Goal: Task Accomplishment & Management: Complete application form

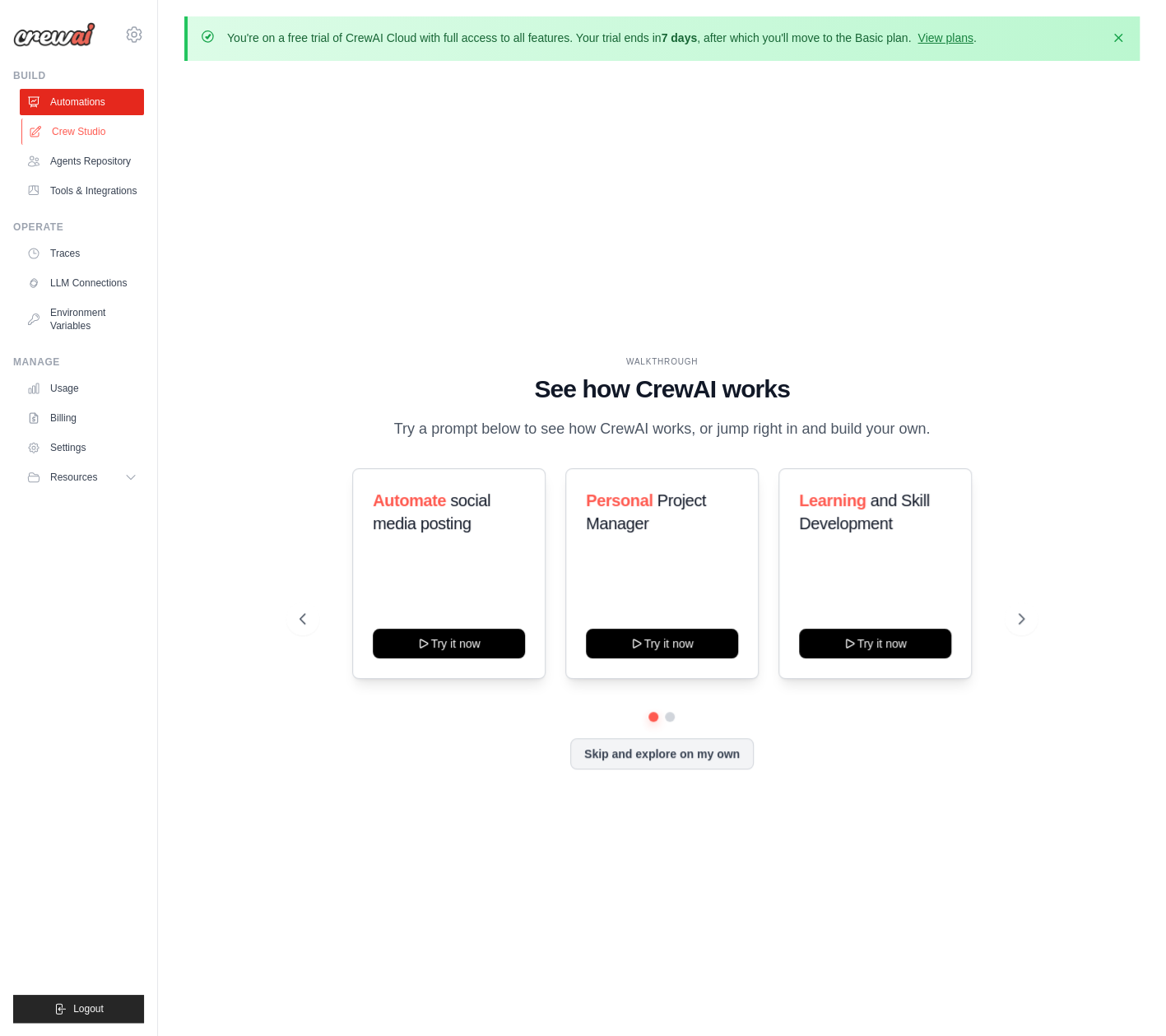
click at [91, 134] on link "Crew Studio" at bounding box center [84, 132] width 125 height 26
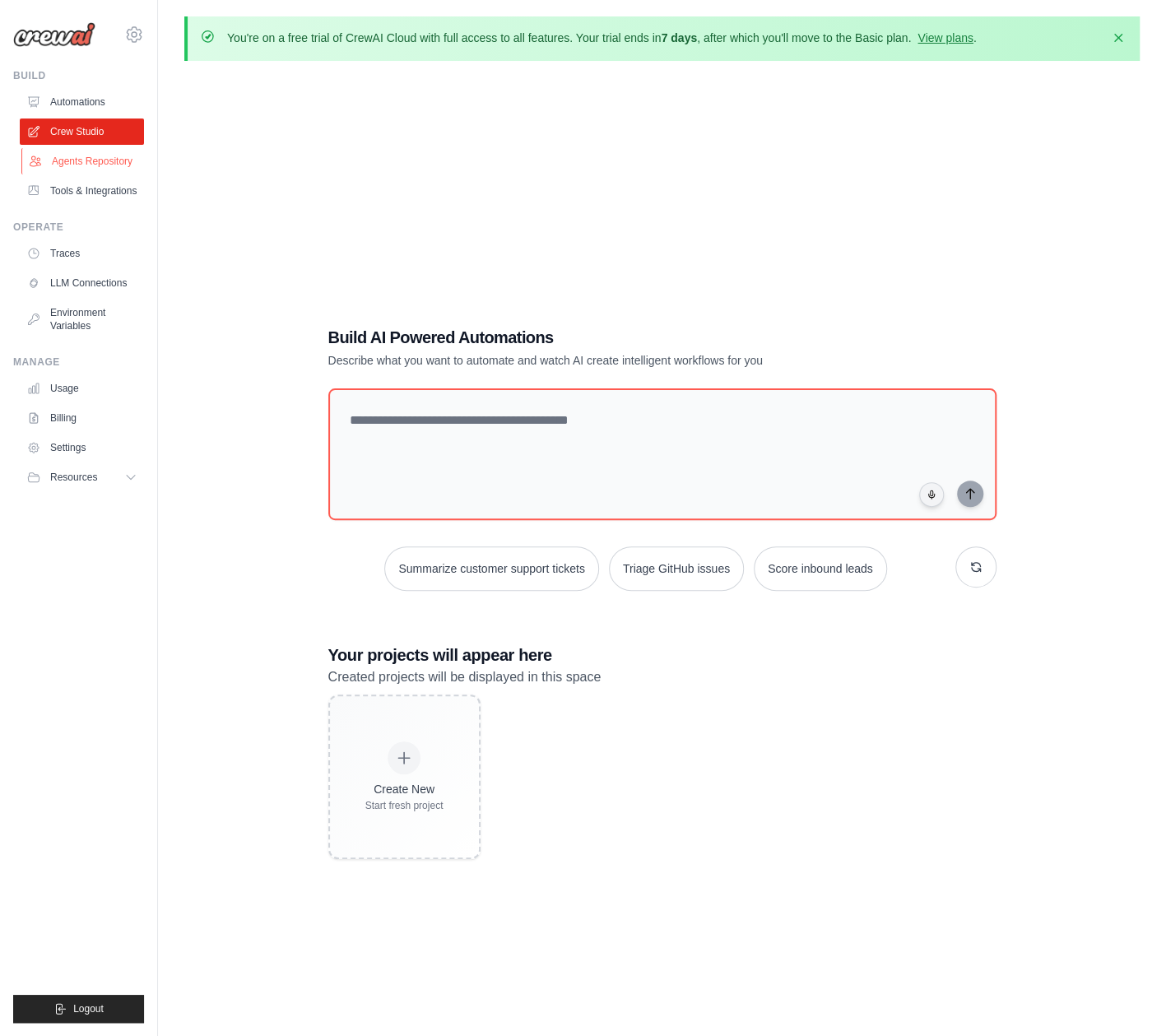
click at [97, 156] on link "Agents Repository" at bounding box center [84, 161] width 125 height 26
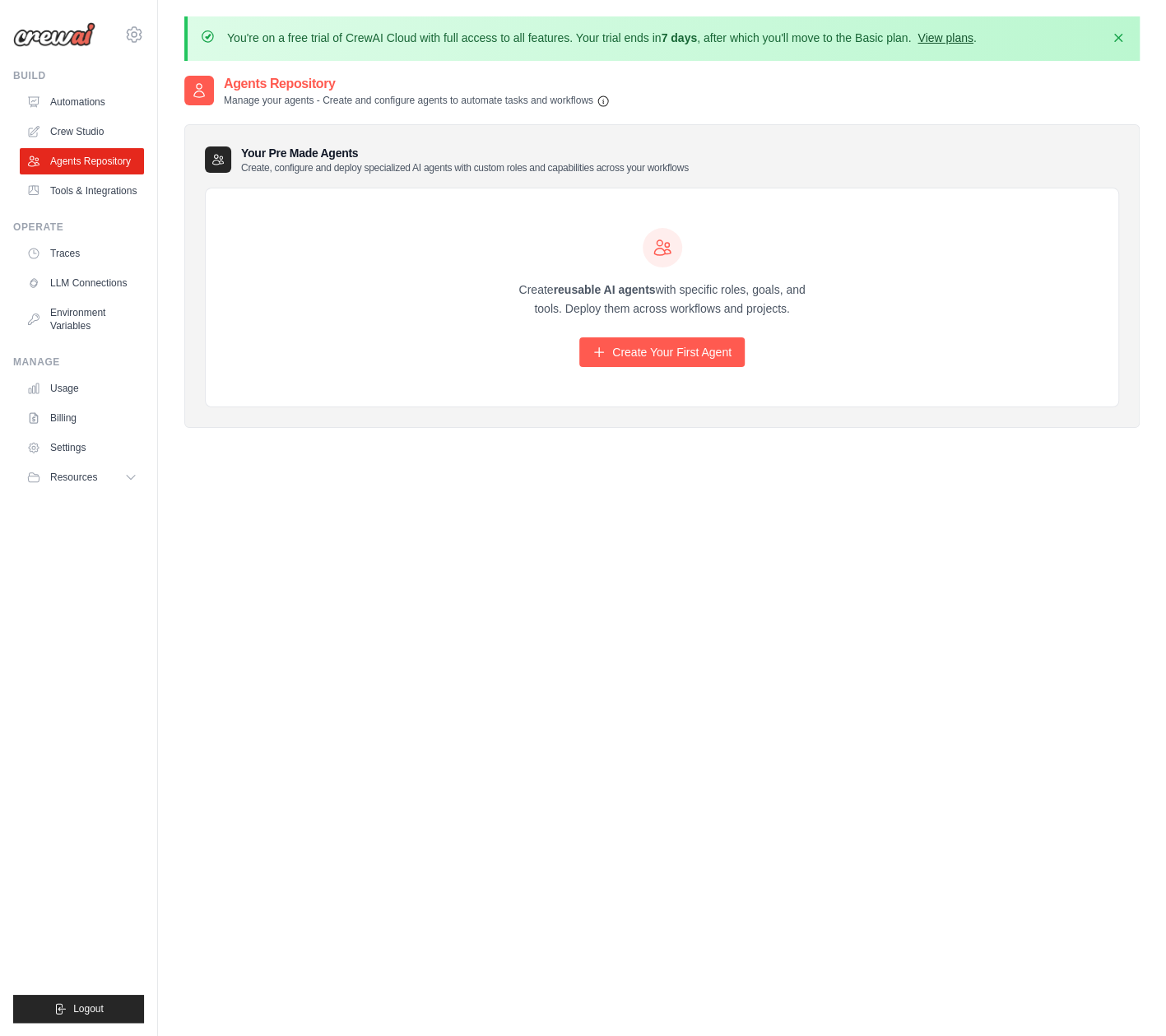
click at [950, 37] on link "View plans" at bounding box center [945, 37] width 55 height 13
click at [644, 350] on link "Create Your First Agent" at bounding box center [661, 352] width 165 height 29
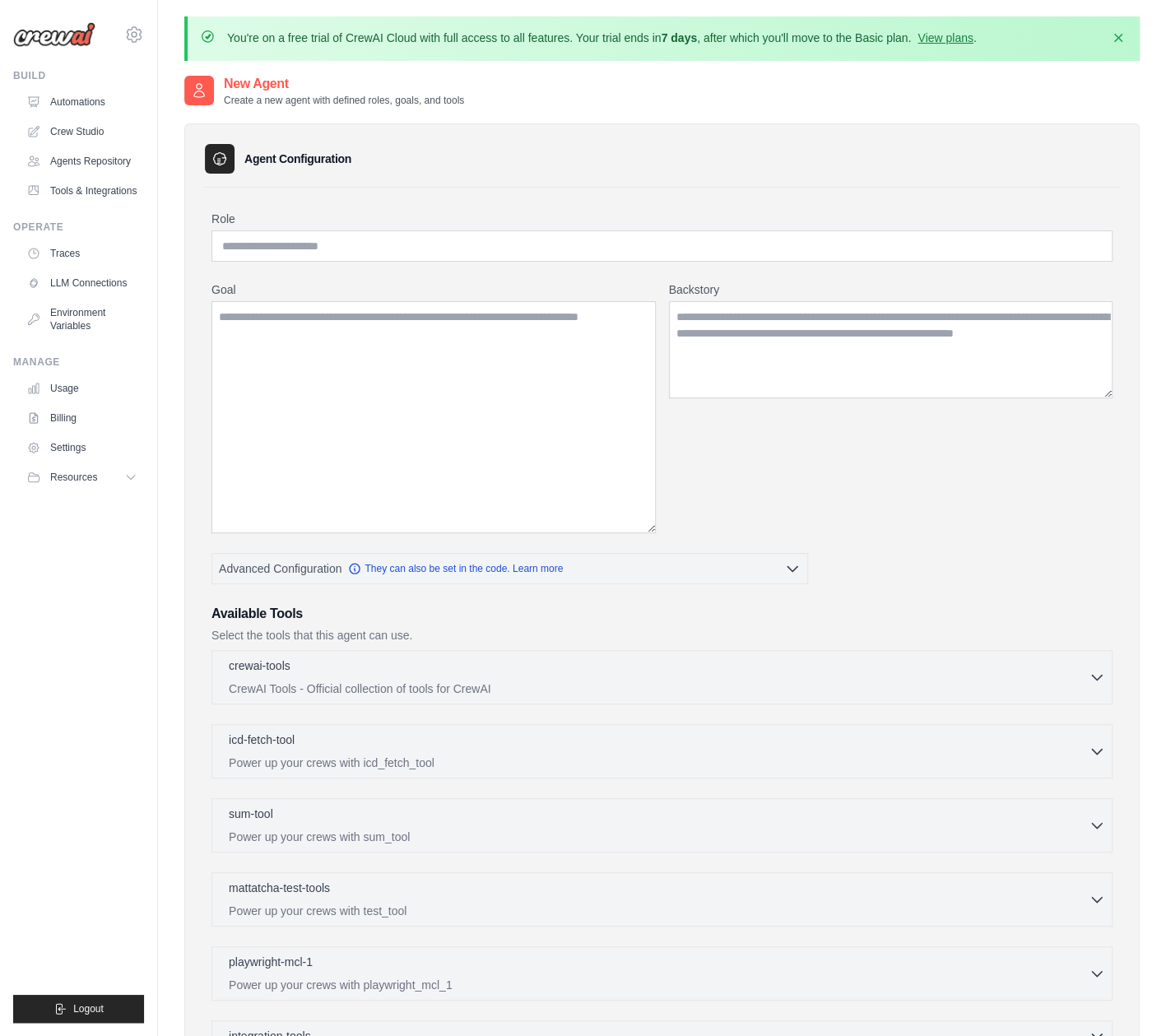
drag, startPoint x: 652, startPoint y: 393, endPoint x: 650, endPoint y: 531, distance: 138.0
click at [650, 531] on textarea "Goal" at bounding box center [433, 417] width 444 height 232
click at [488, 437] on textarea "Goal" at bounding box center [433, 419] width 444 height 235
paste textarea "**********"
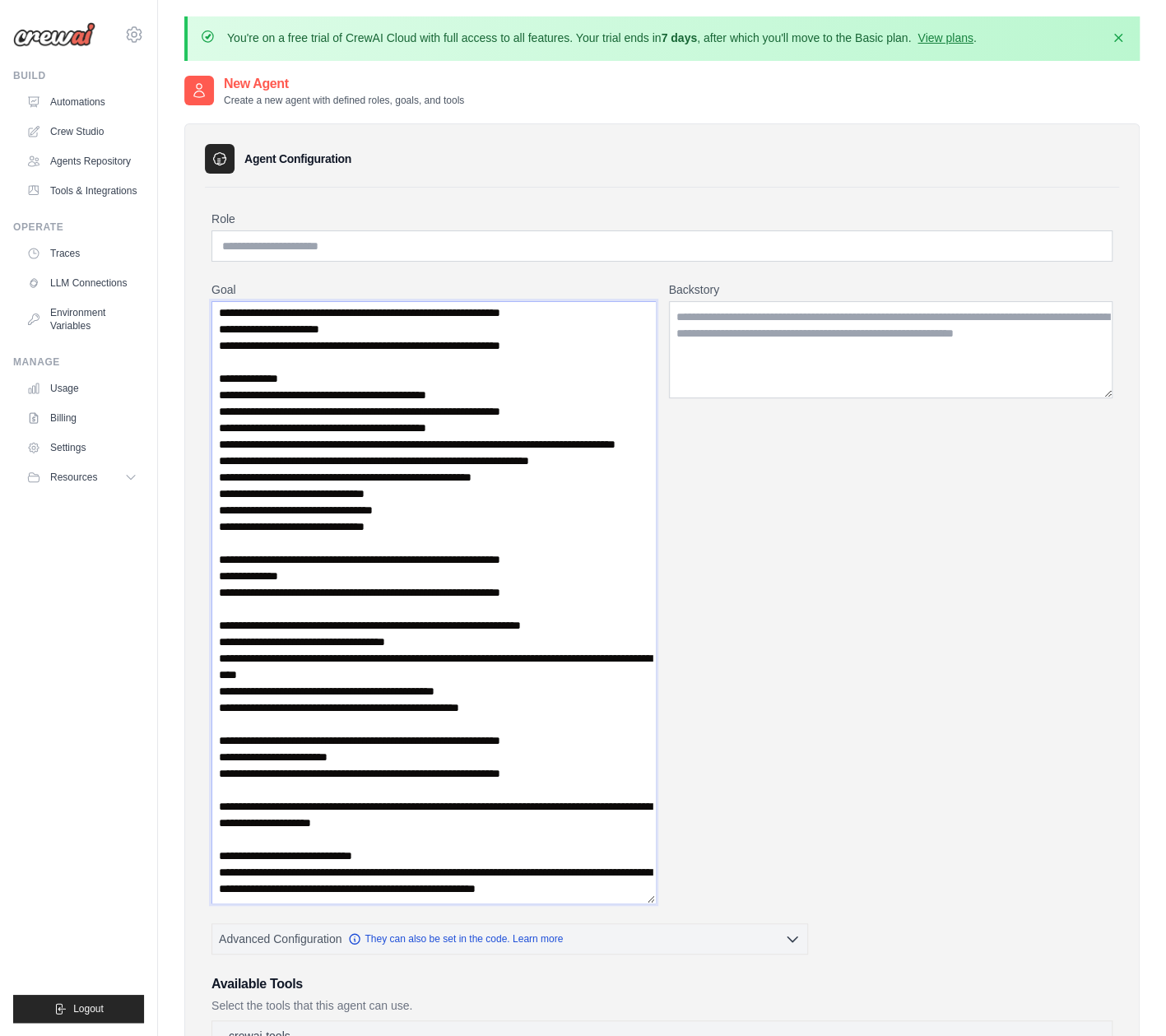
scroll to position [2238, 0]
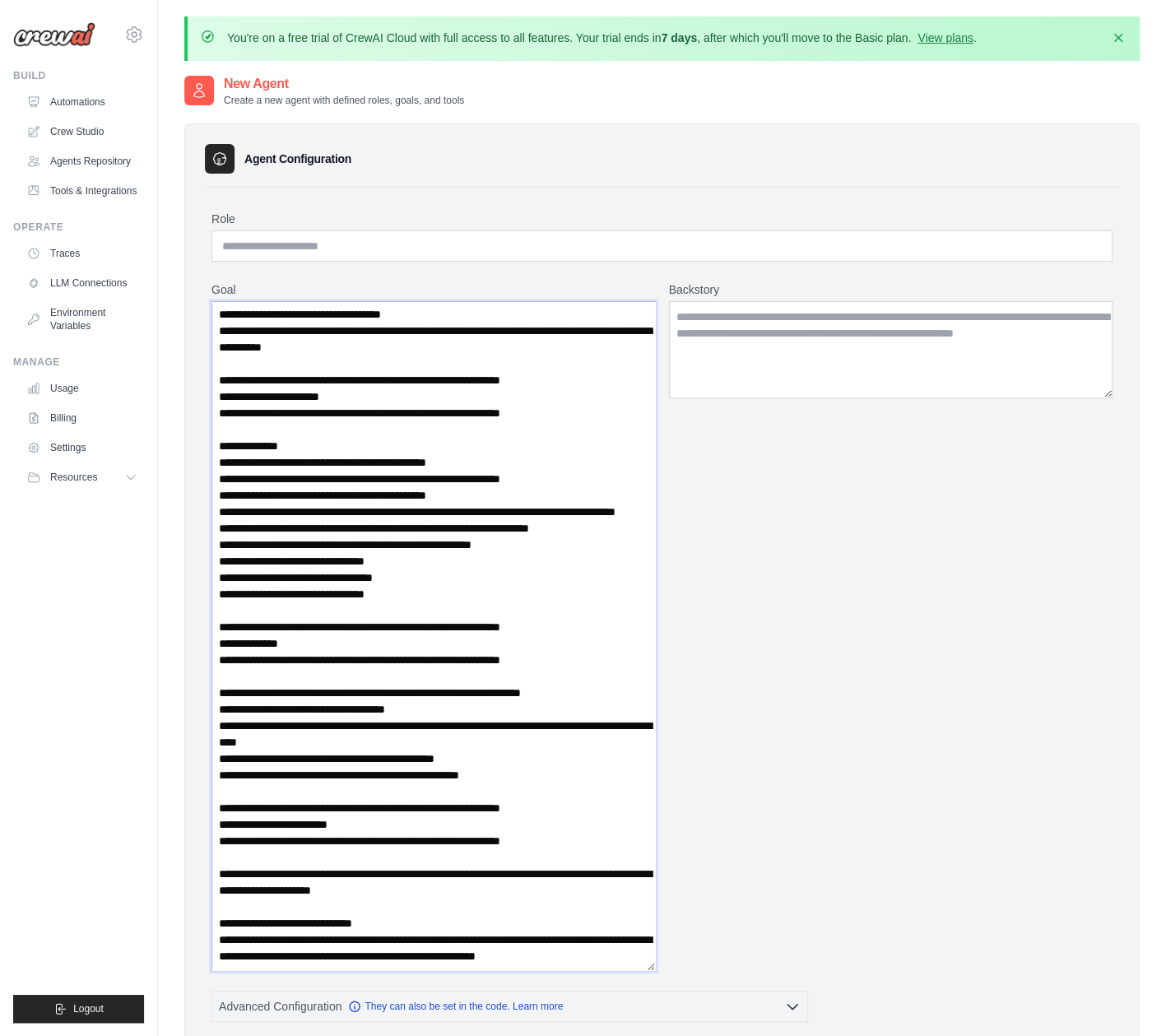
drag, startPoint x: 652, startPoint y: 532, endPoint x: 838, endPoint y: 981, distance: 486.0
click at [838, 971] on div "Goal Backstory" at bounding box center [661, 626] width 901 height 690
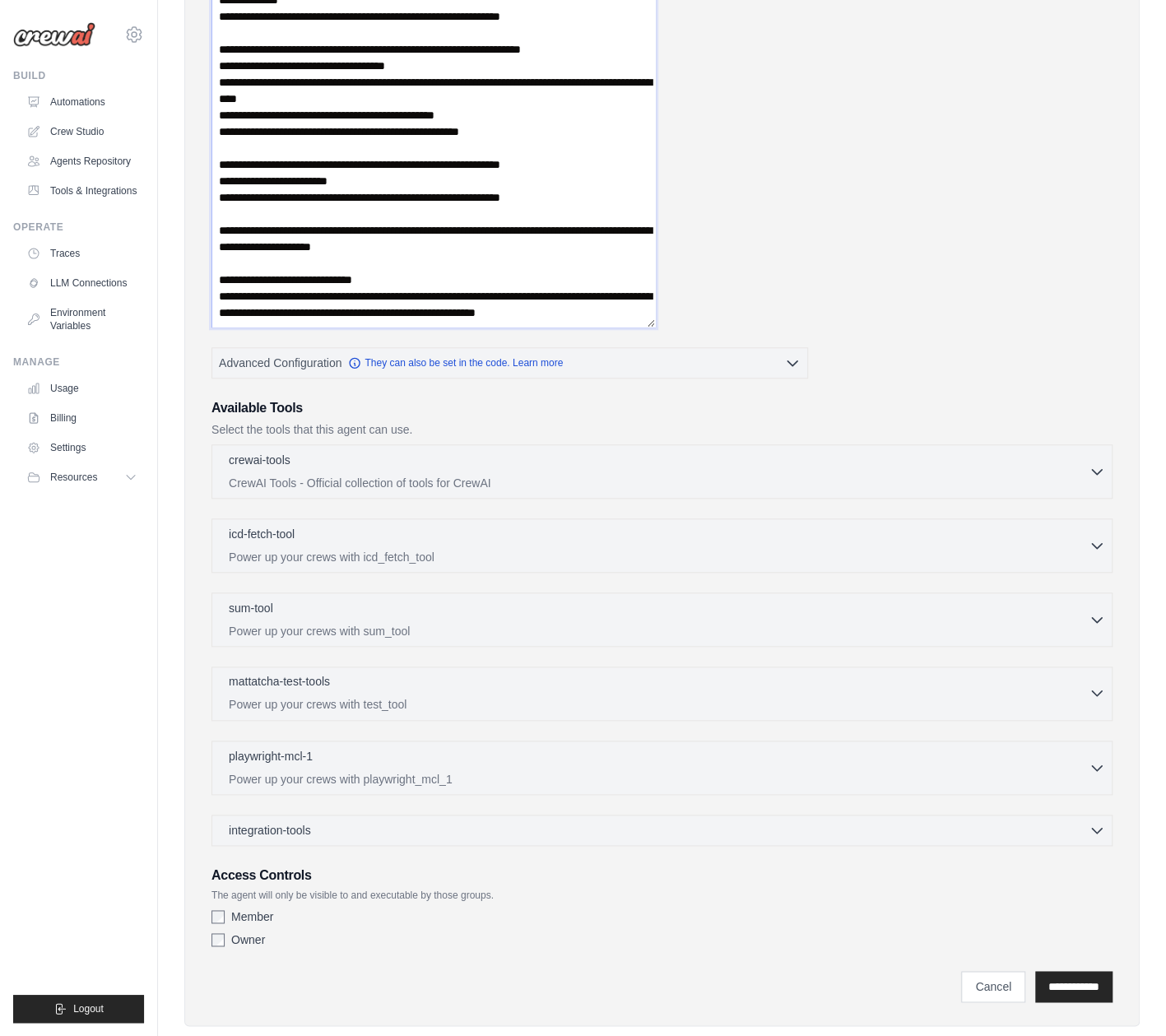
scroll to position [685, 0]
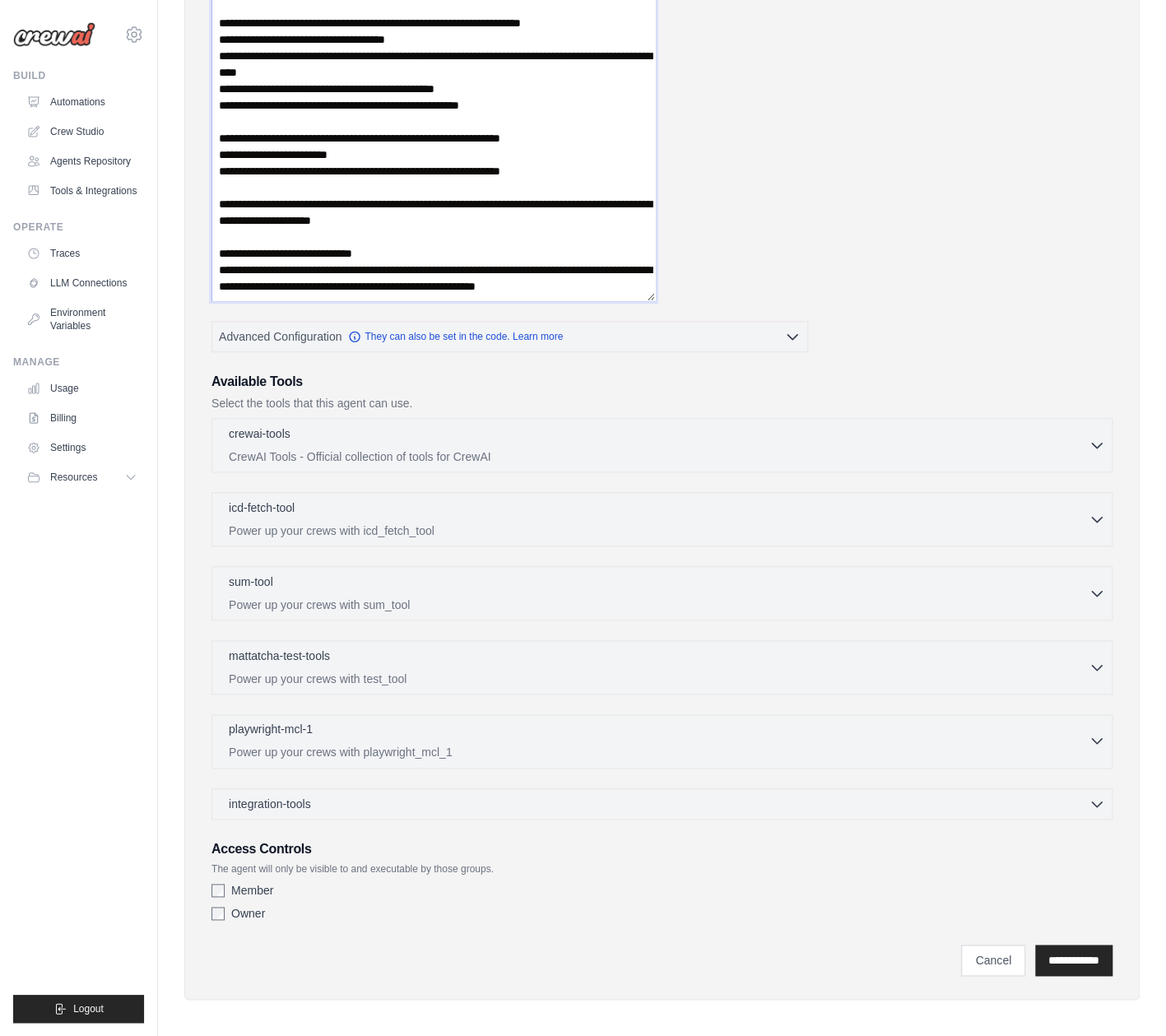
type textarea "**********"
click at [415, 738] on div "playwright-mcl-1 0 selected Power up your crews with playwright_mcl_1" at bounding box center [659, 741] width 860 height 40
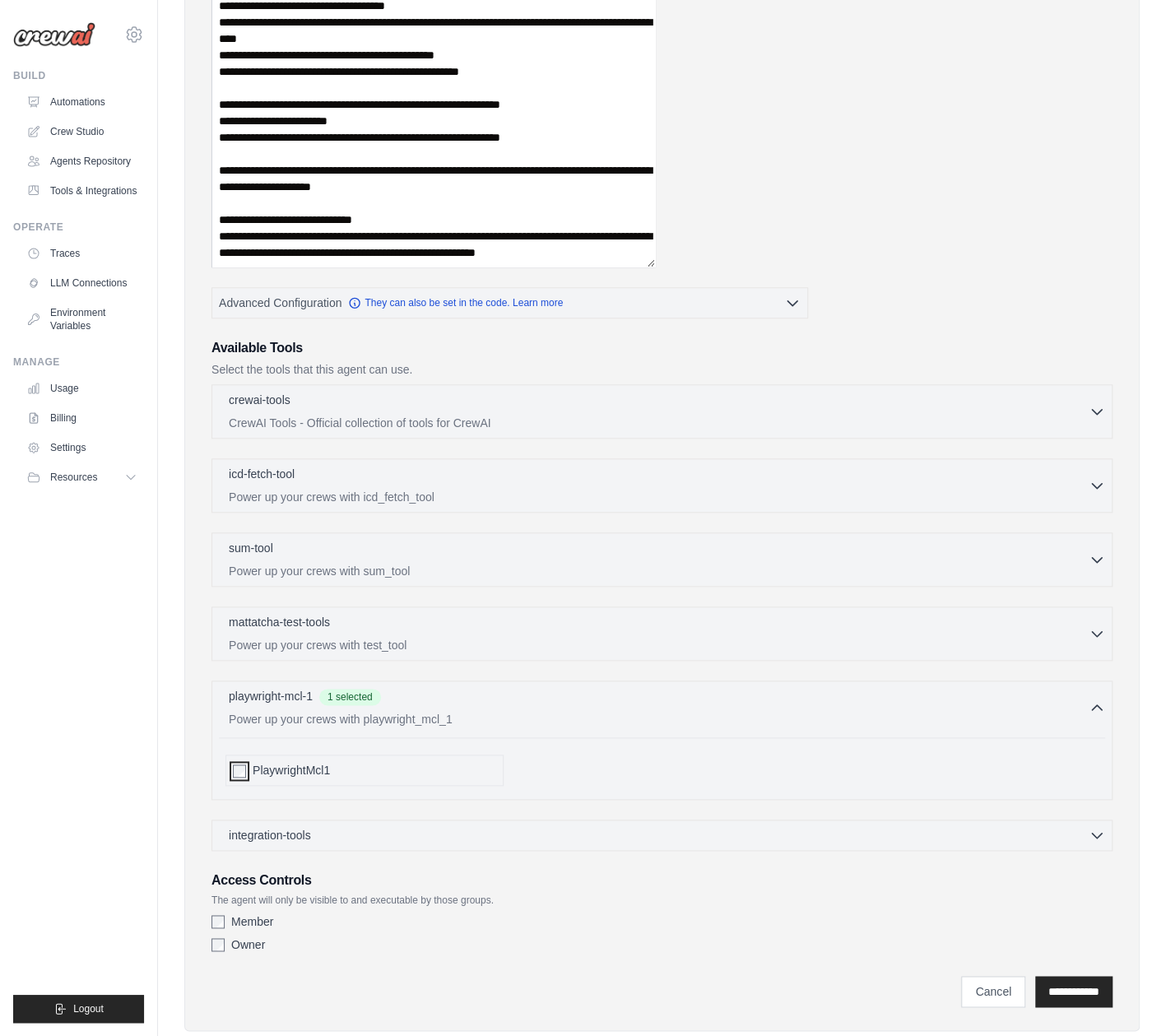
scroll to position [749, 0]
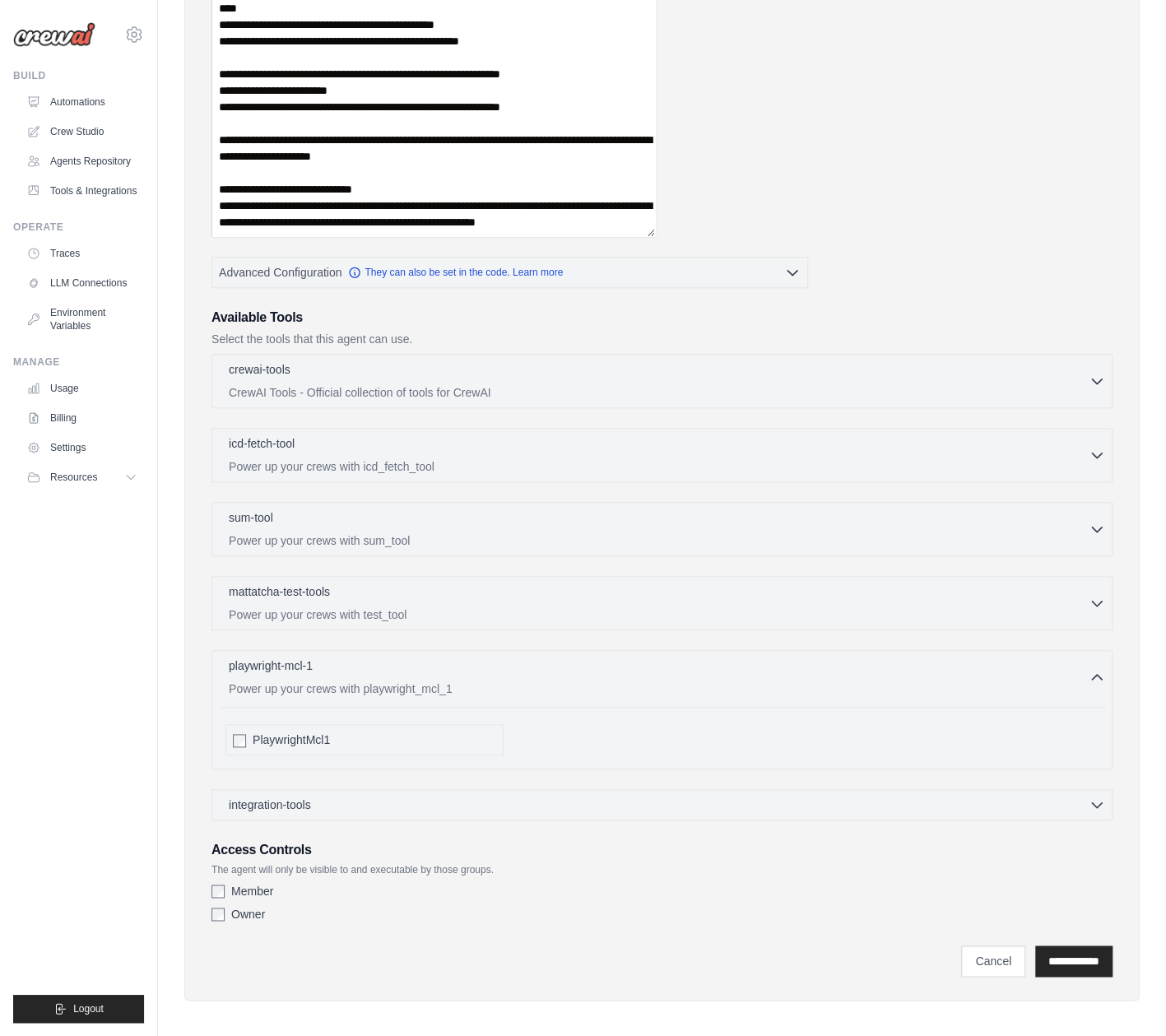
click at [226, 883] on div "Member" at bounding box center [661, 891] width 901 height 16
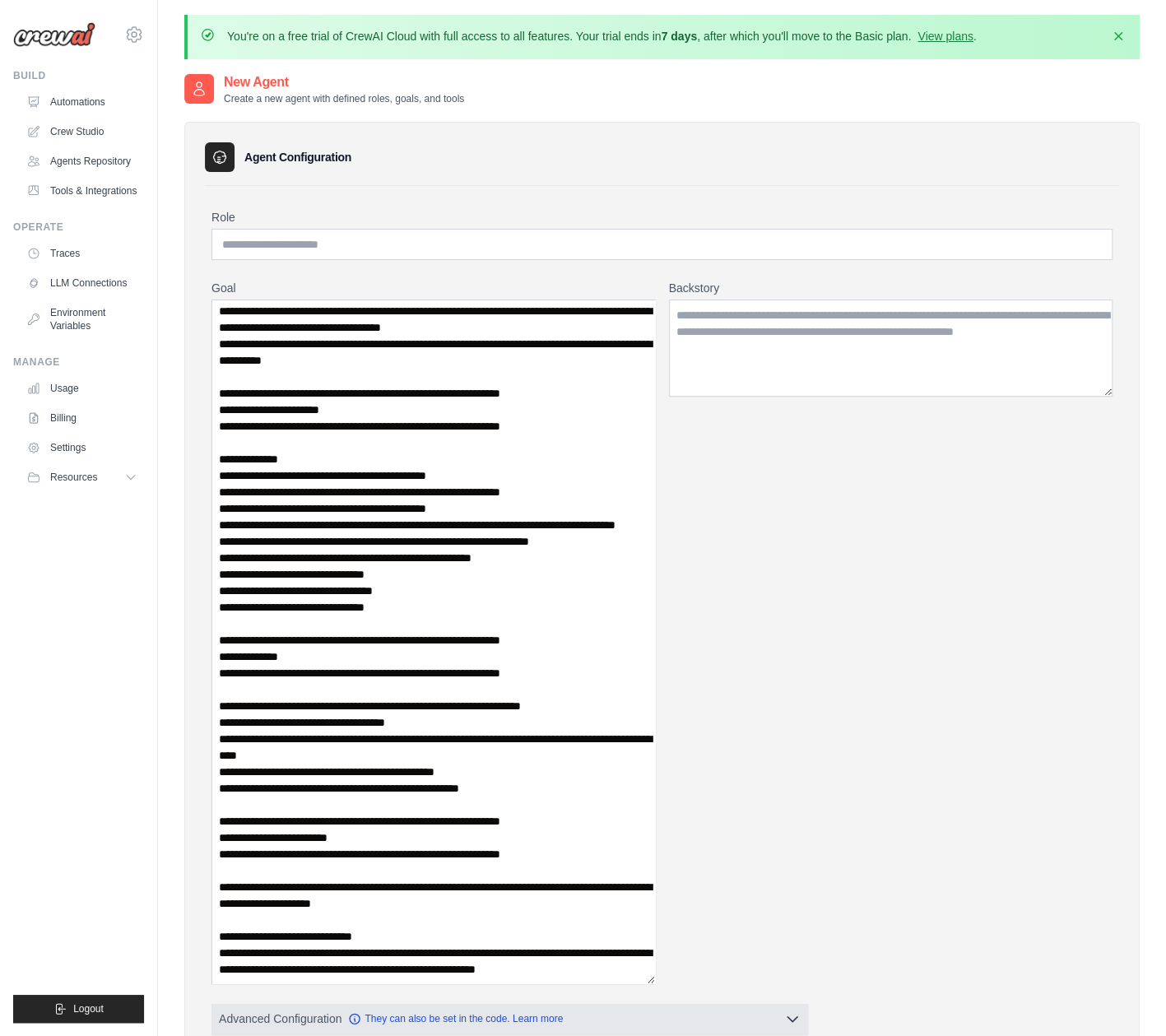
scroll to position [0, 0]
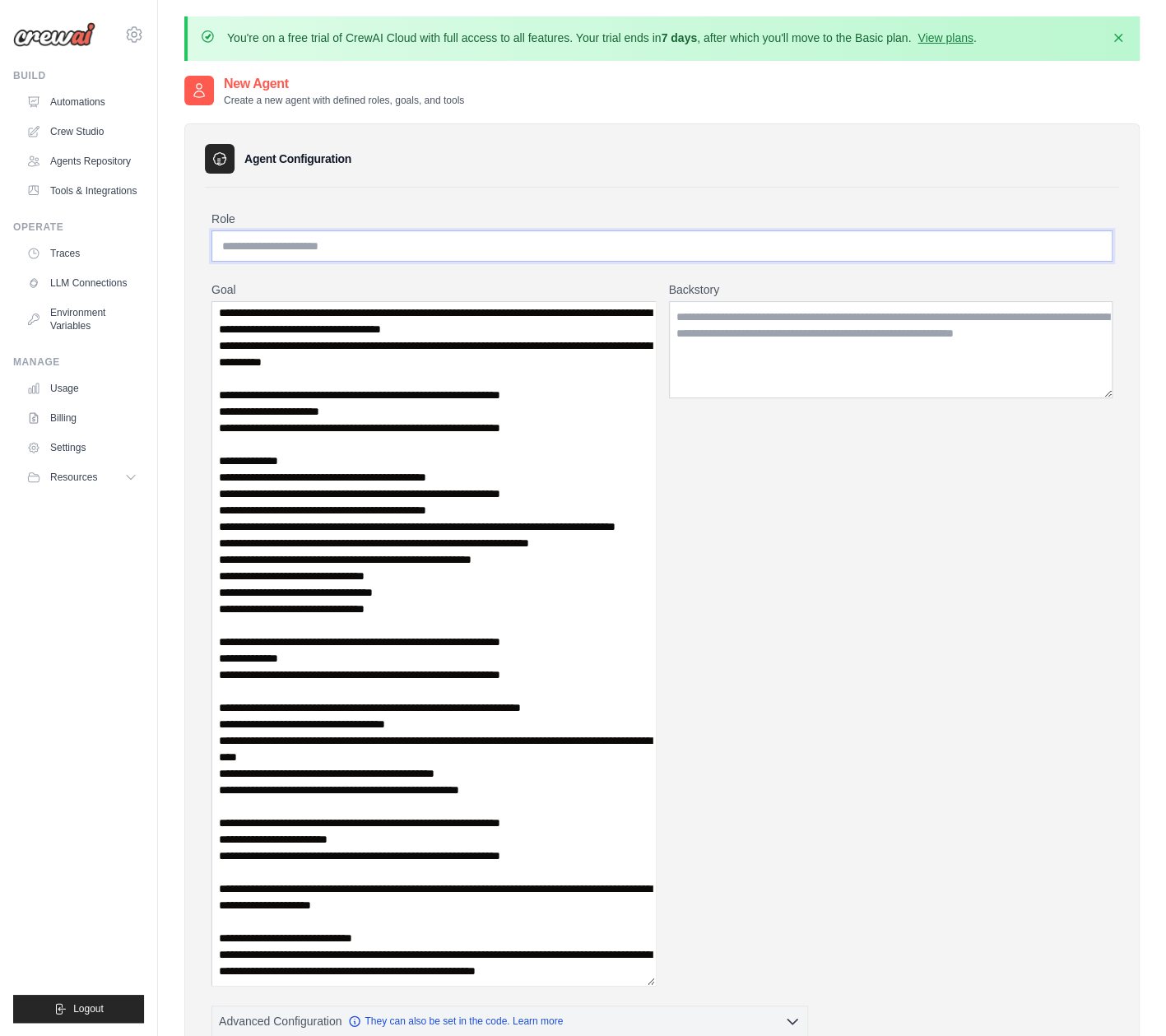
click at [300, 252] on input "Role" at bounding box center [661, 246] width 901 height 31
type input "*********"
click at [693, 343] on textarea "Backstory" at bounding box center [891, 350] width 444 height 97
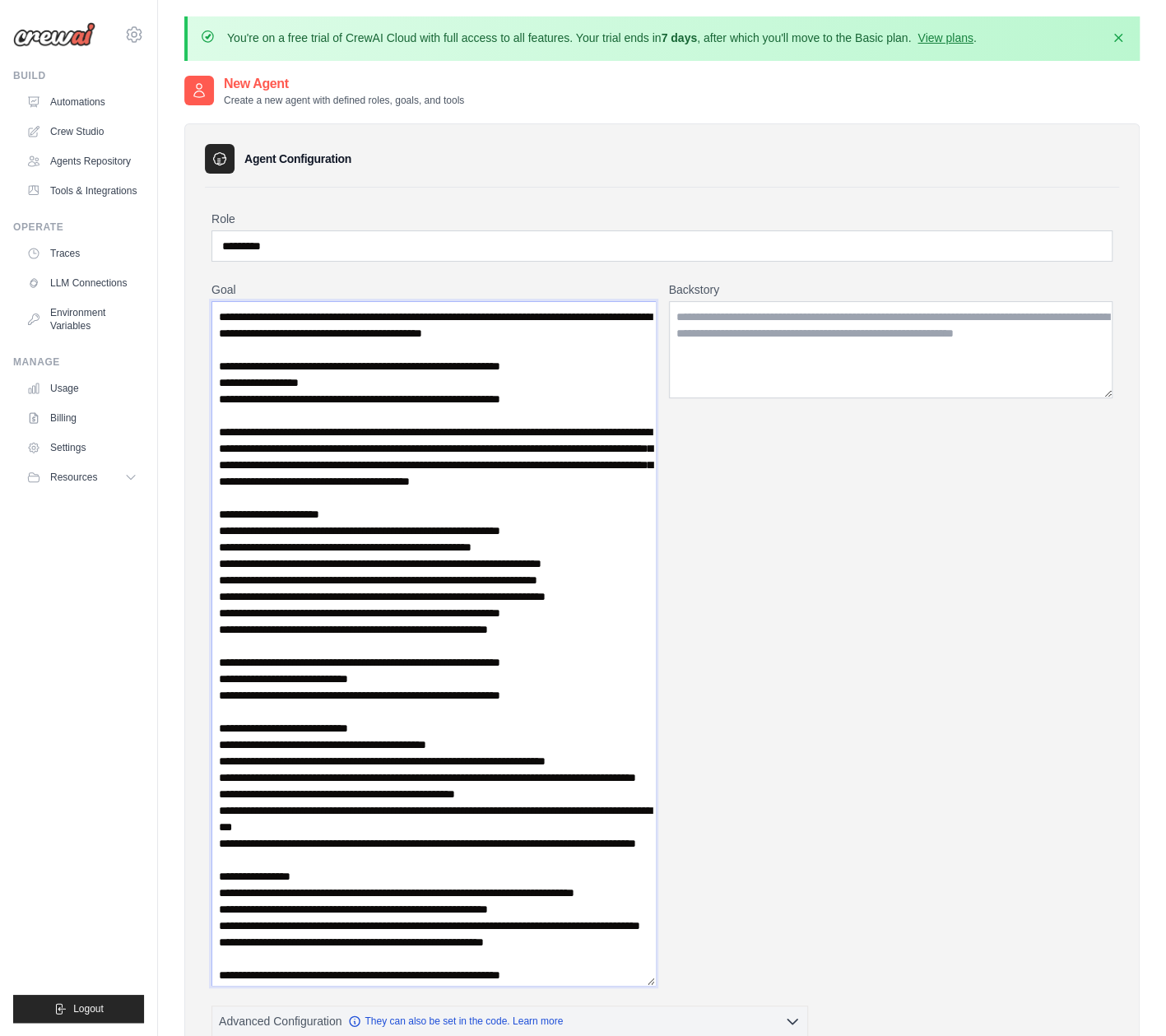
drag, startPoint x: 607, startPoint y: 337, endPoint x: 175, endPoint y: 314, distance: 432.6
click at [175, 314] on div "You're on a free trial of CrewAI Cloud with full access to all features. Your t…" at bounding box center [662, 896] width 1008 height 1760
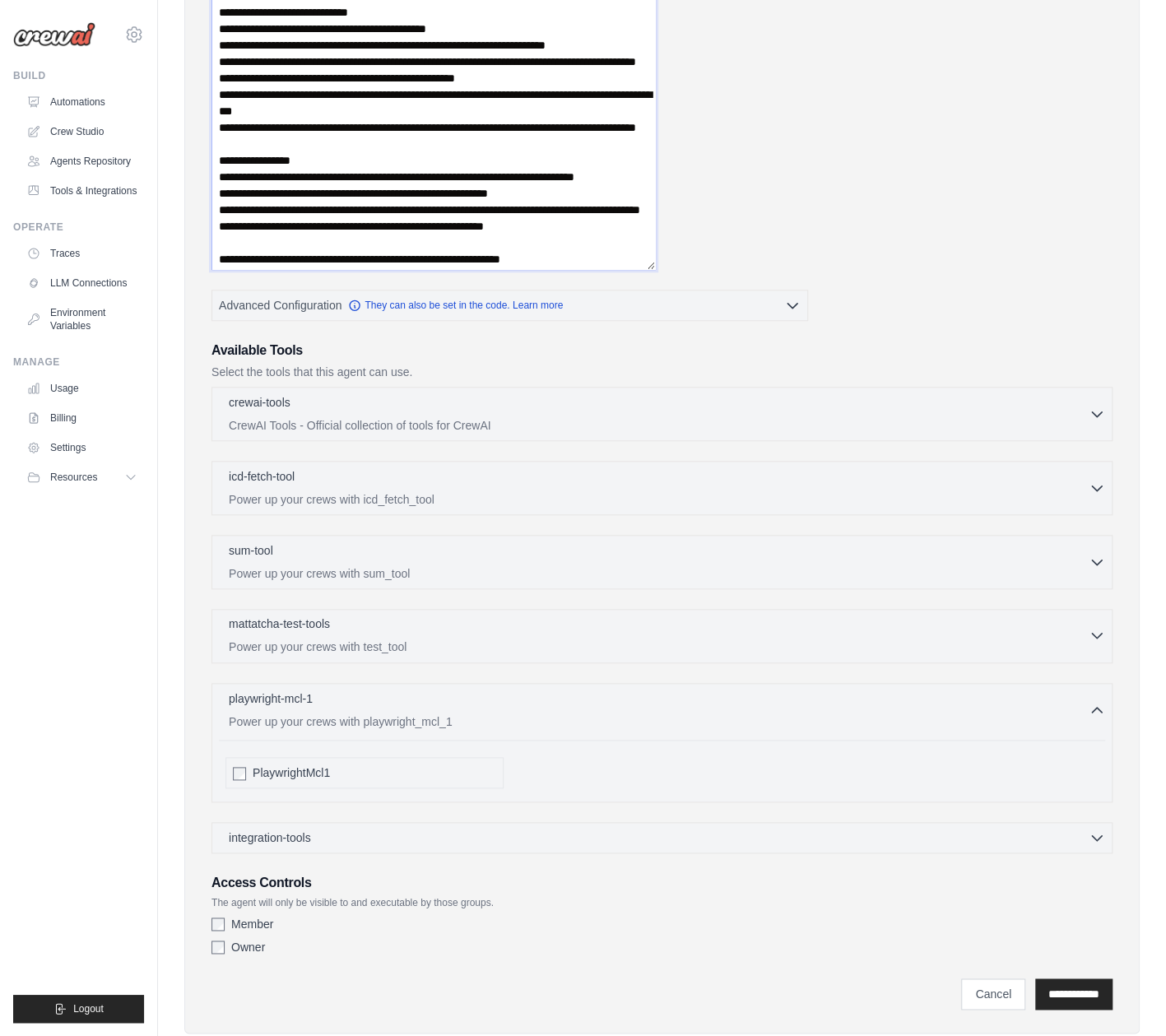
scroll to position [749, 0]
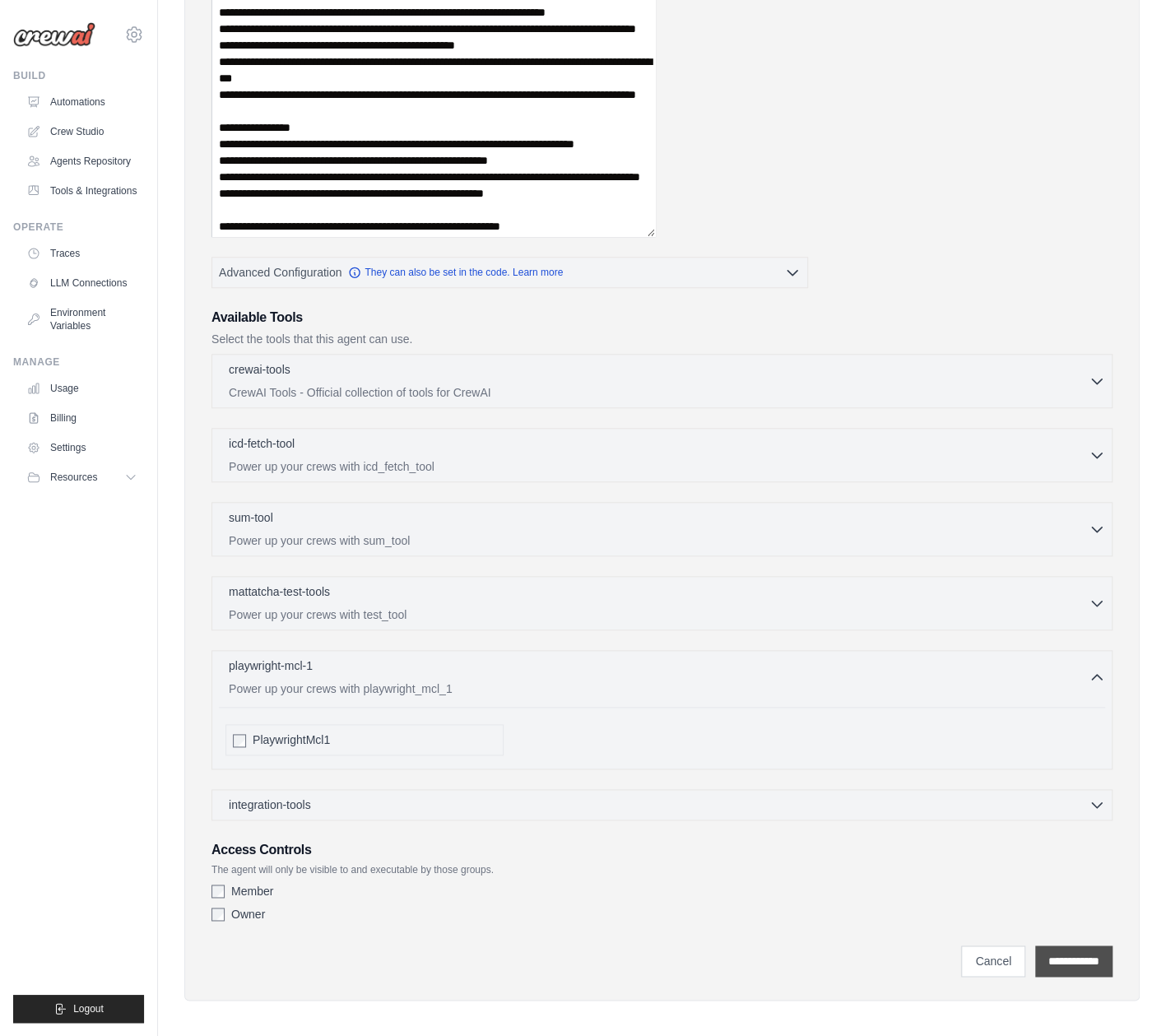
click at [1071, 959] on input "**********" at bounding box center [1073, 961] width 77 height 31
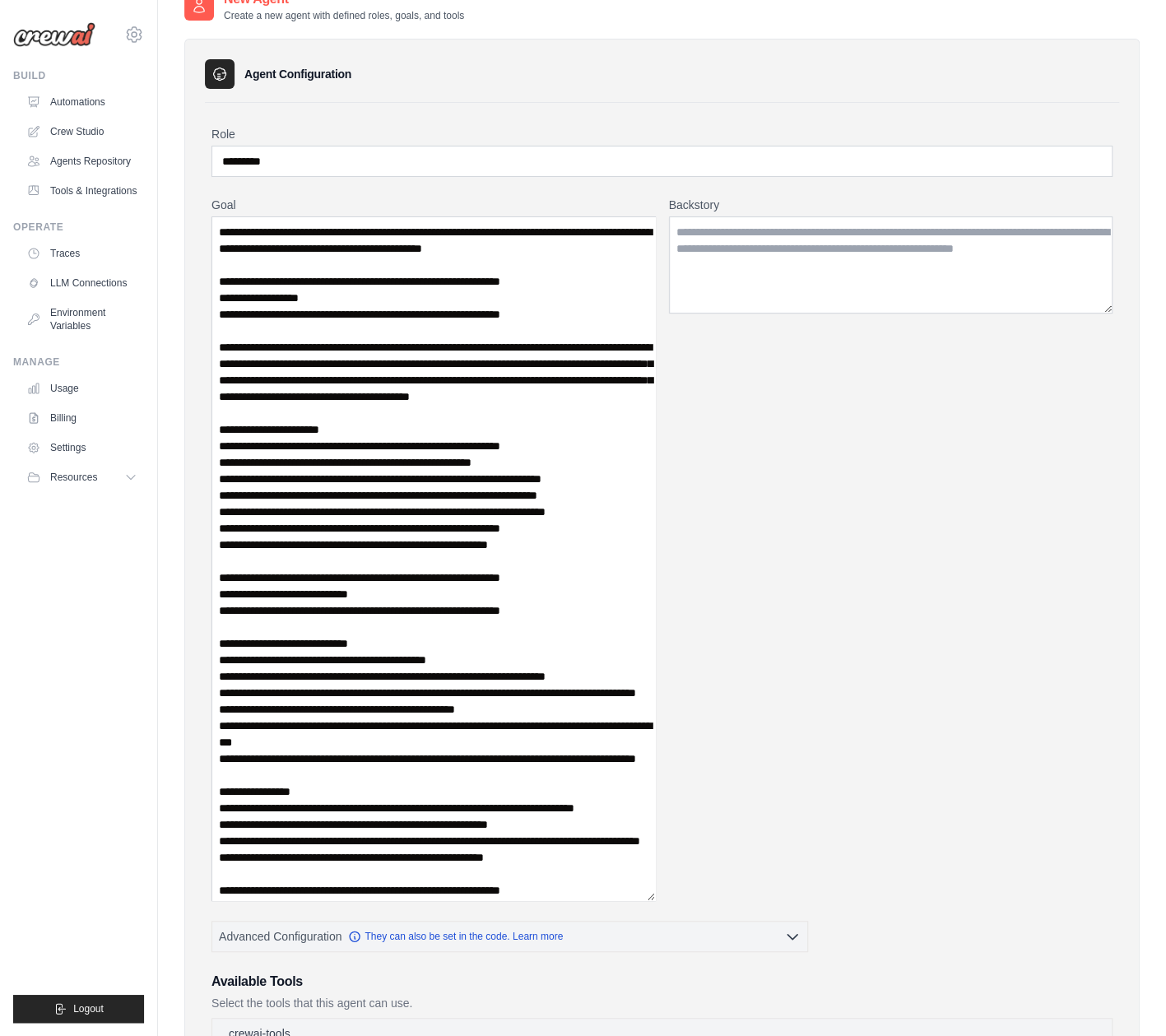
scroll to position [0, 0]
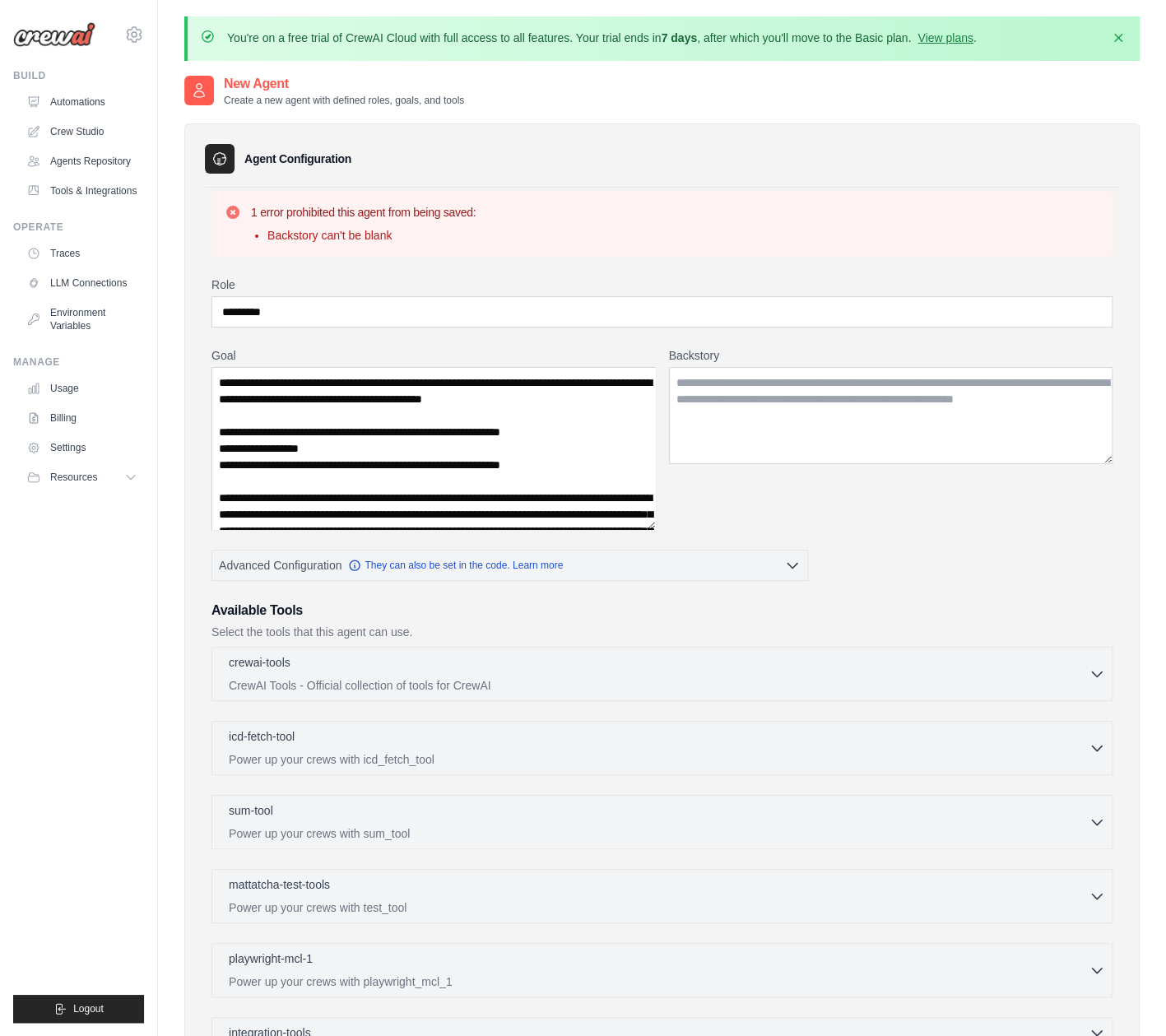
drag, startPoint x: 651, startPoint y: 459, endPoint x: 653, endPoint y: 547, distance: 88.0
click at [653, 530] on textarea "Goal" at bounding box center [433, 448] width 444 height 163
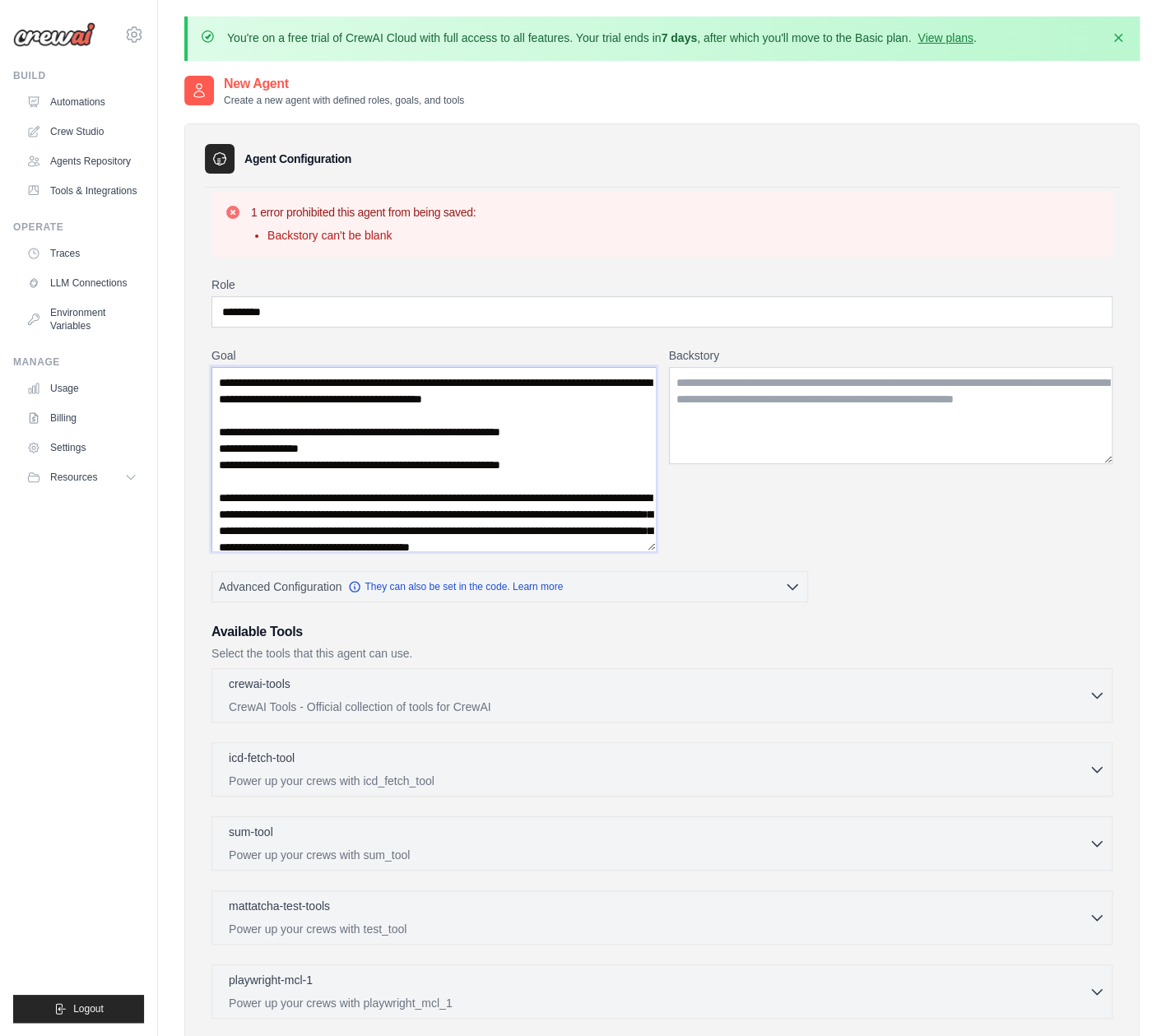
drag, startPoint x: 602, startPoint y: 397, endPoint x: 171, endPoint y: 384, distance: 431.2
click at [171, 384] on div "You're on a free trial of CrewAI Cloud with full access to all features. Your t…" at bounding box center [662, 647] width 1008 height 1260
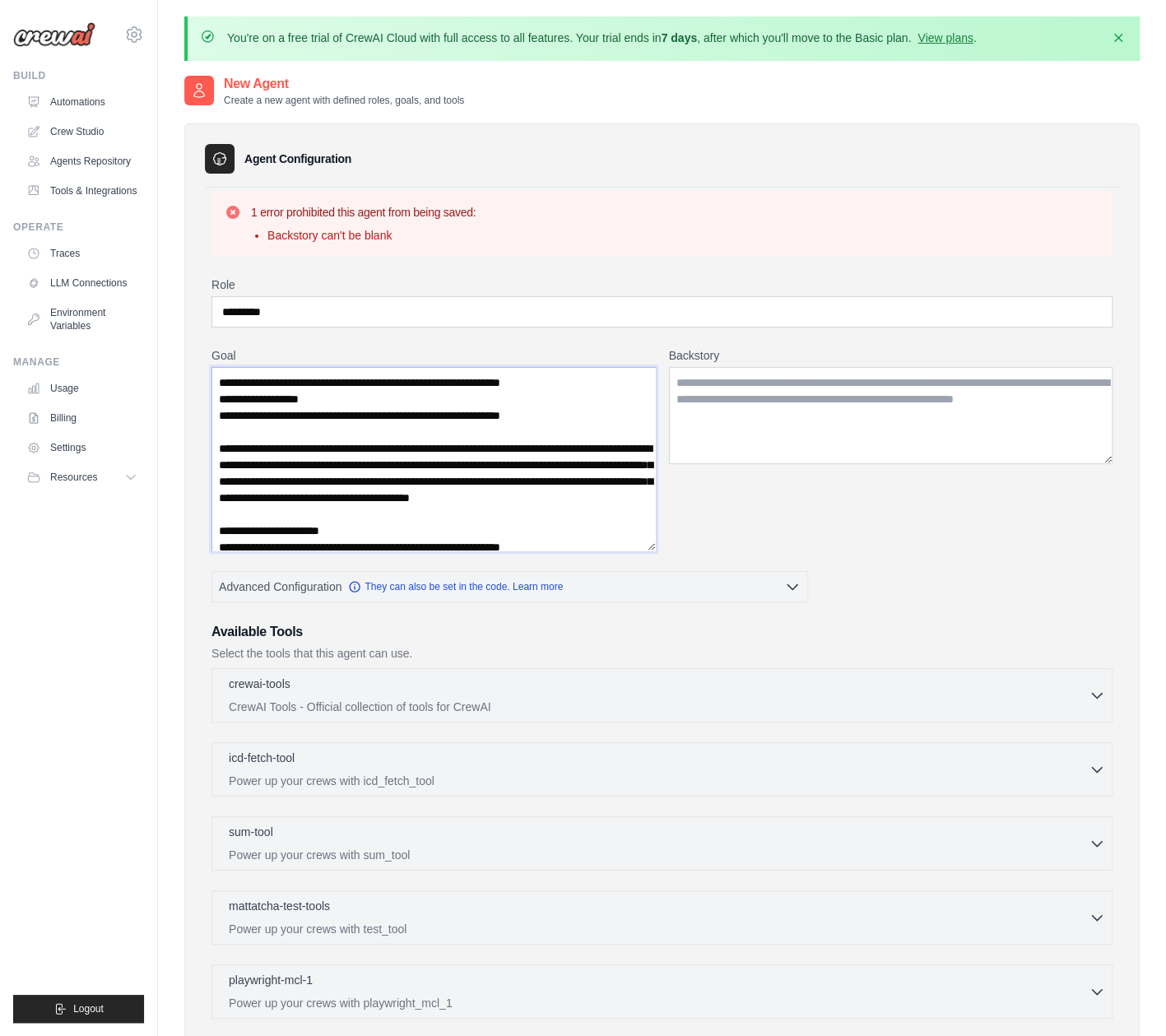
type textarea "**********"
click at [838, 429] on textarea "Backstory" at bounding box center [891, 415] width 444 height 97
paste textarea "**********"
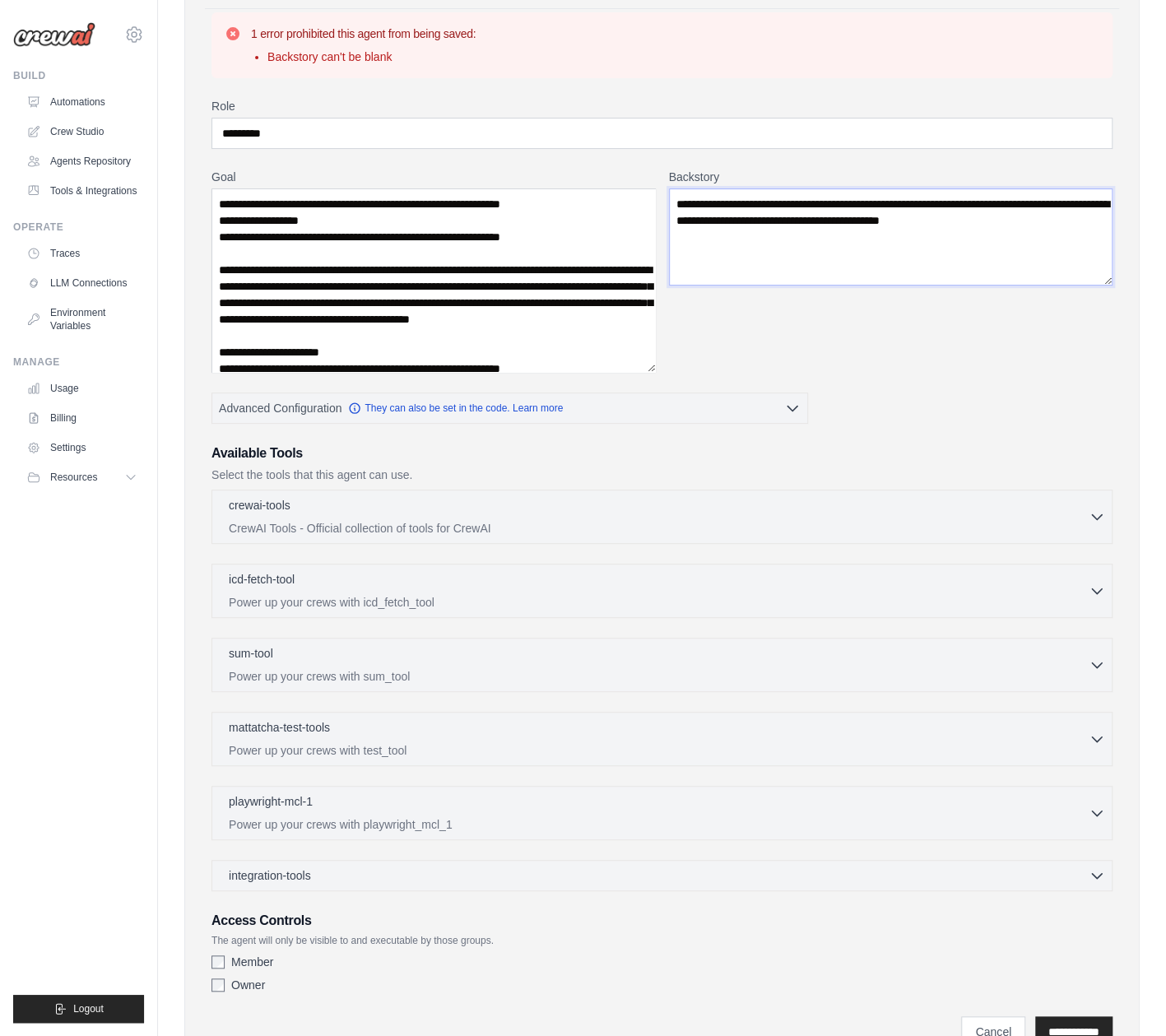
scroll to position [250, 0]
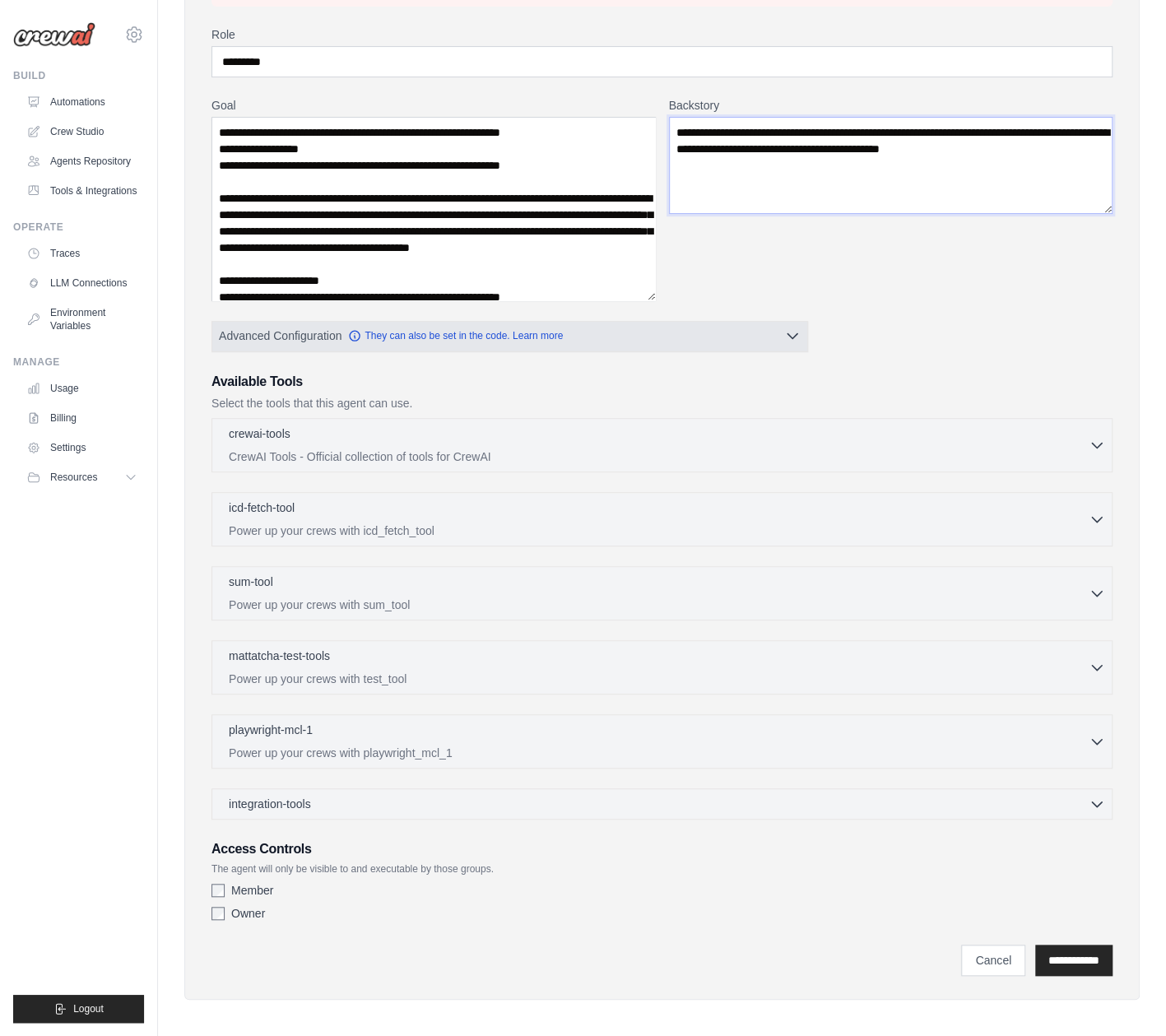
type textarea "**********"
click at [784, 332] on icon "button" at bounding box center [792, 335] width 16 height 16
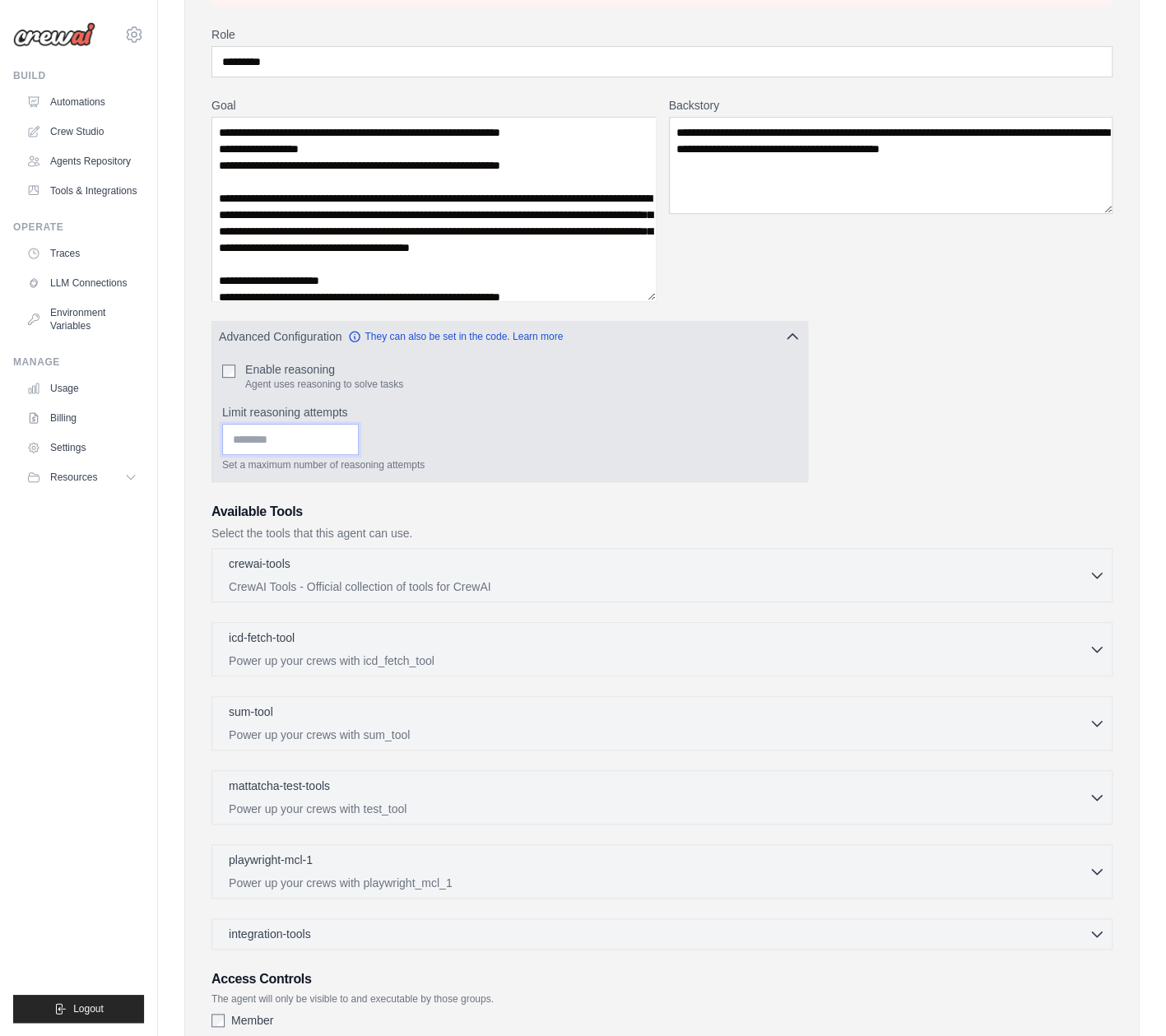
click at [309, 442] on input "Limit reasoning attempts" at bounding box center [291, 440] width 137 height 31
click at [359, 432] on input "*" at bounding box center [291, 440] width 137 height 31
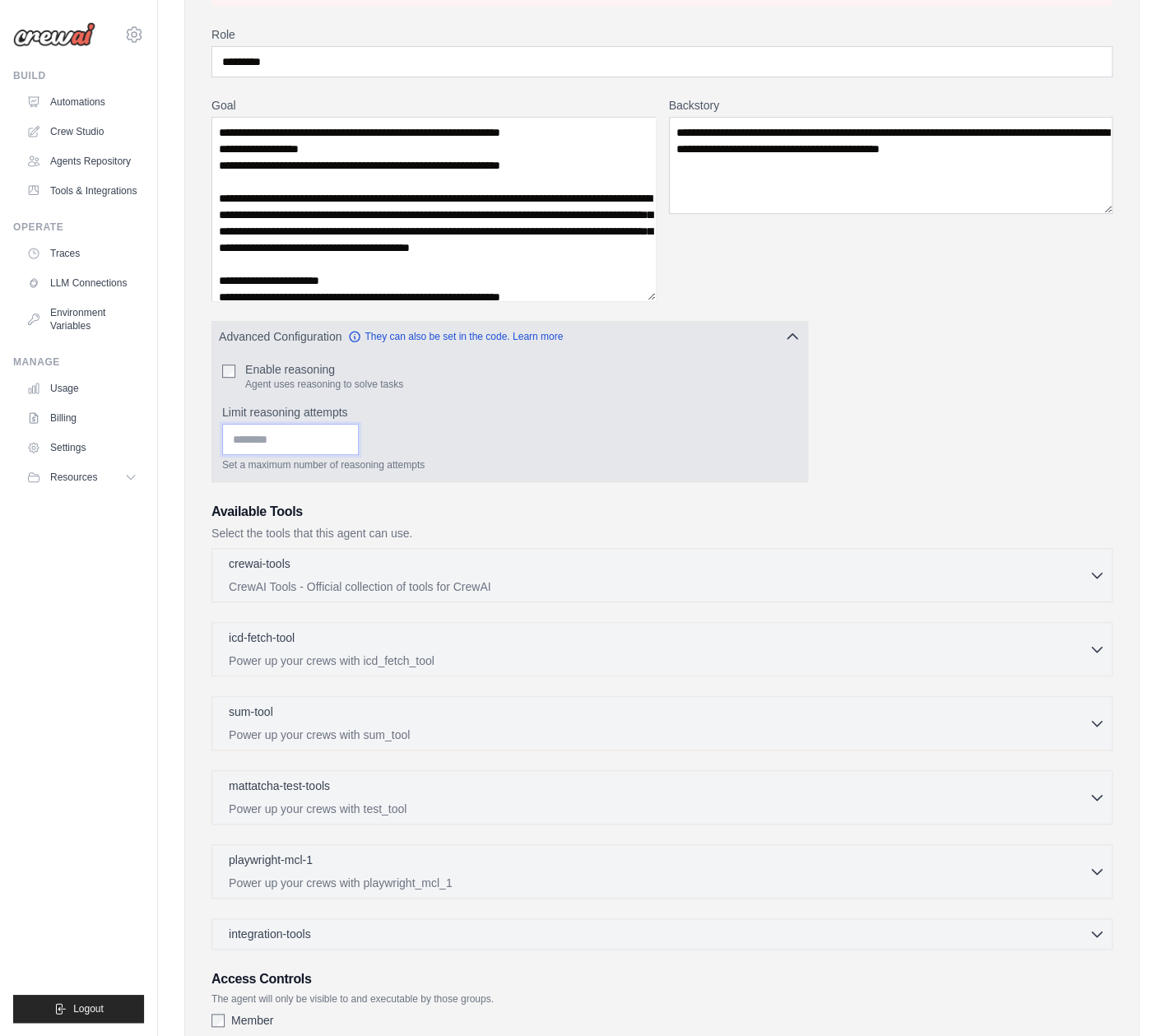
type input "*"
click at [359, 432] on input "*" at bounding box center [291, 440] width 137 height 31
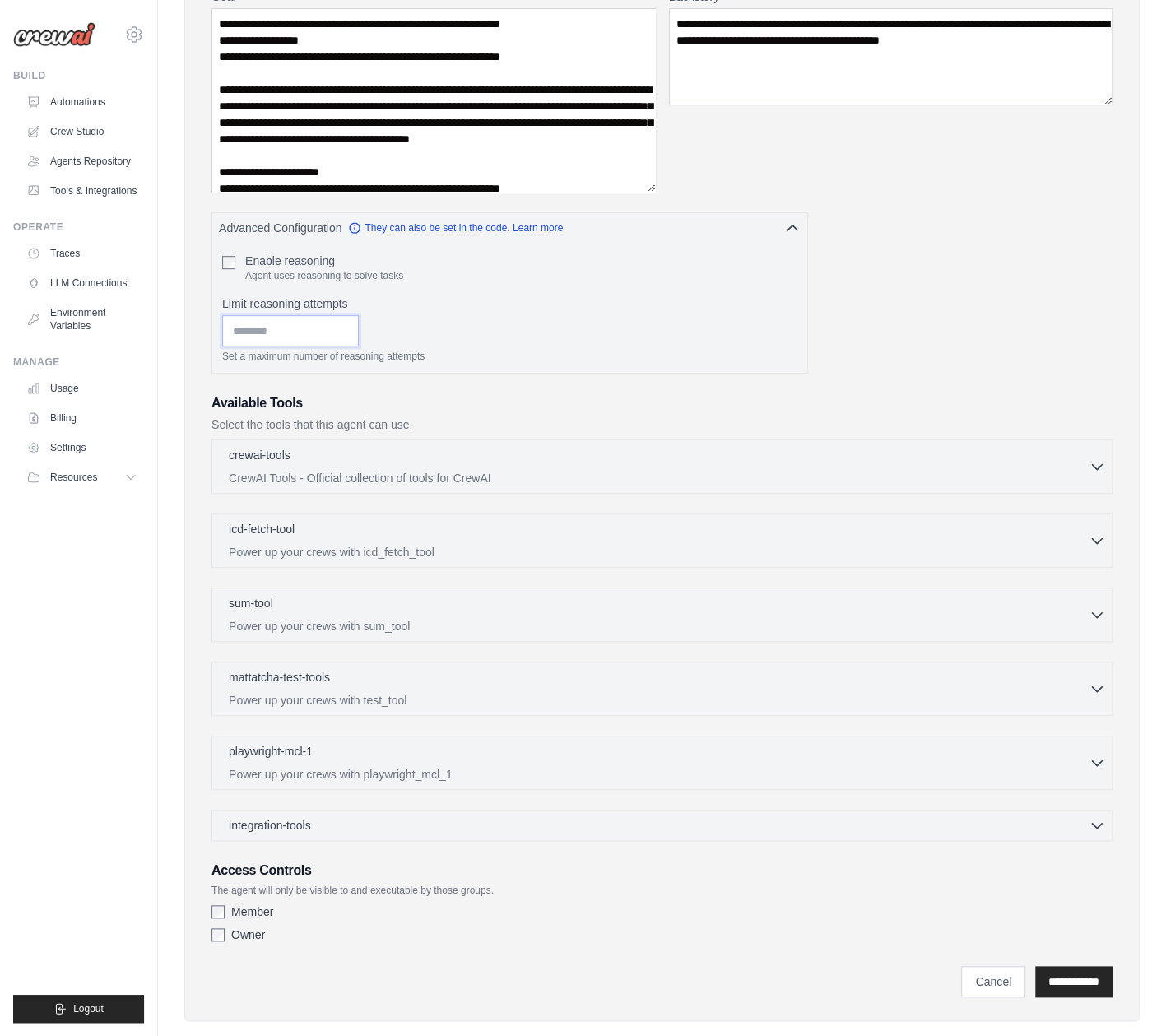
scroll to position [380, 0]
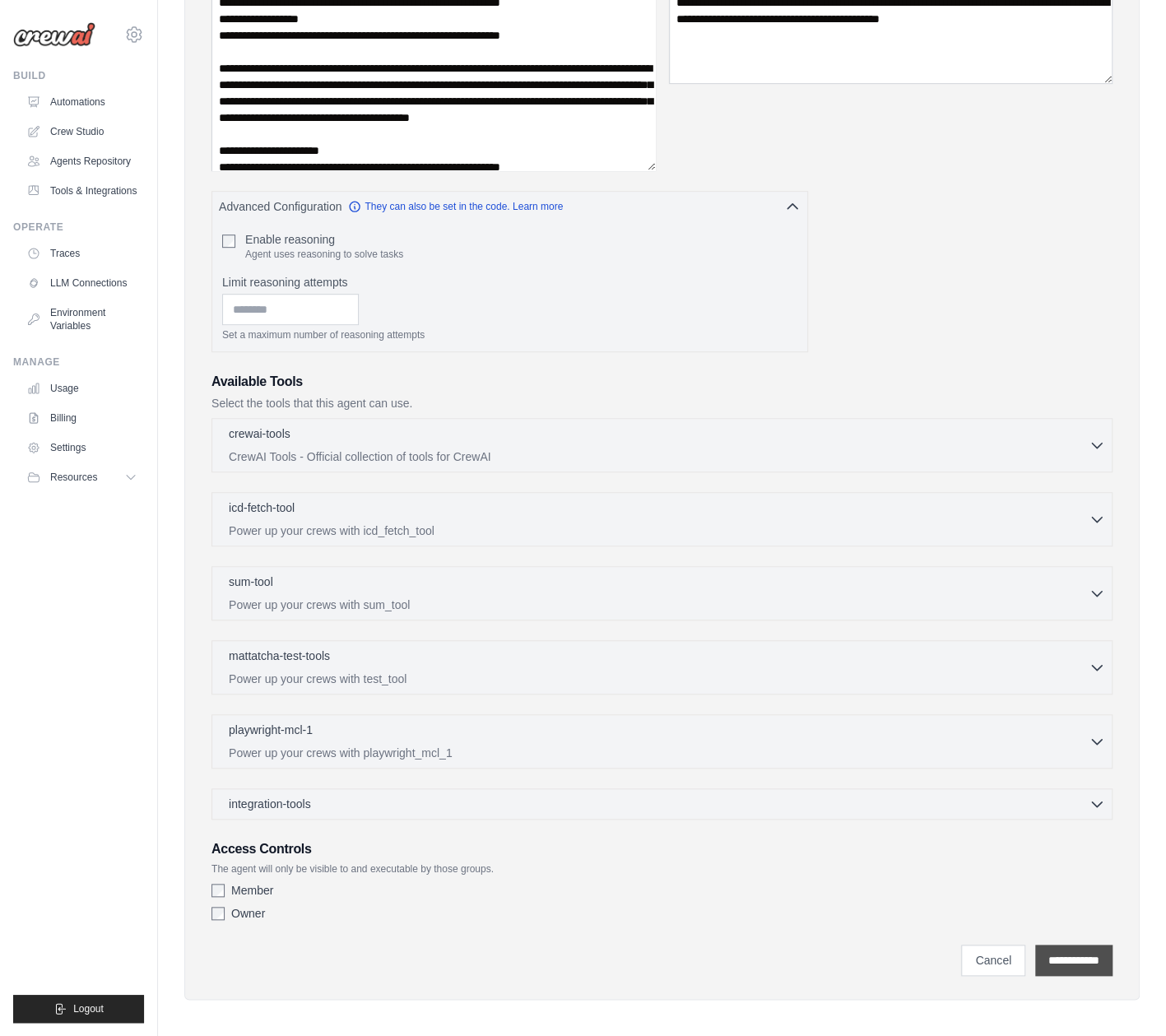
click at [1065, 952] on input "**********" at bounding box center [1073, 960] width 77 height 31
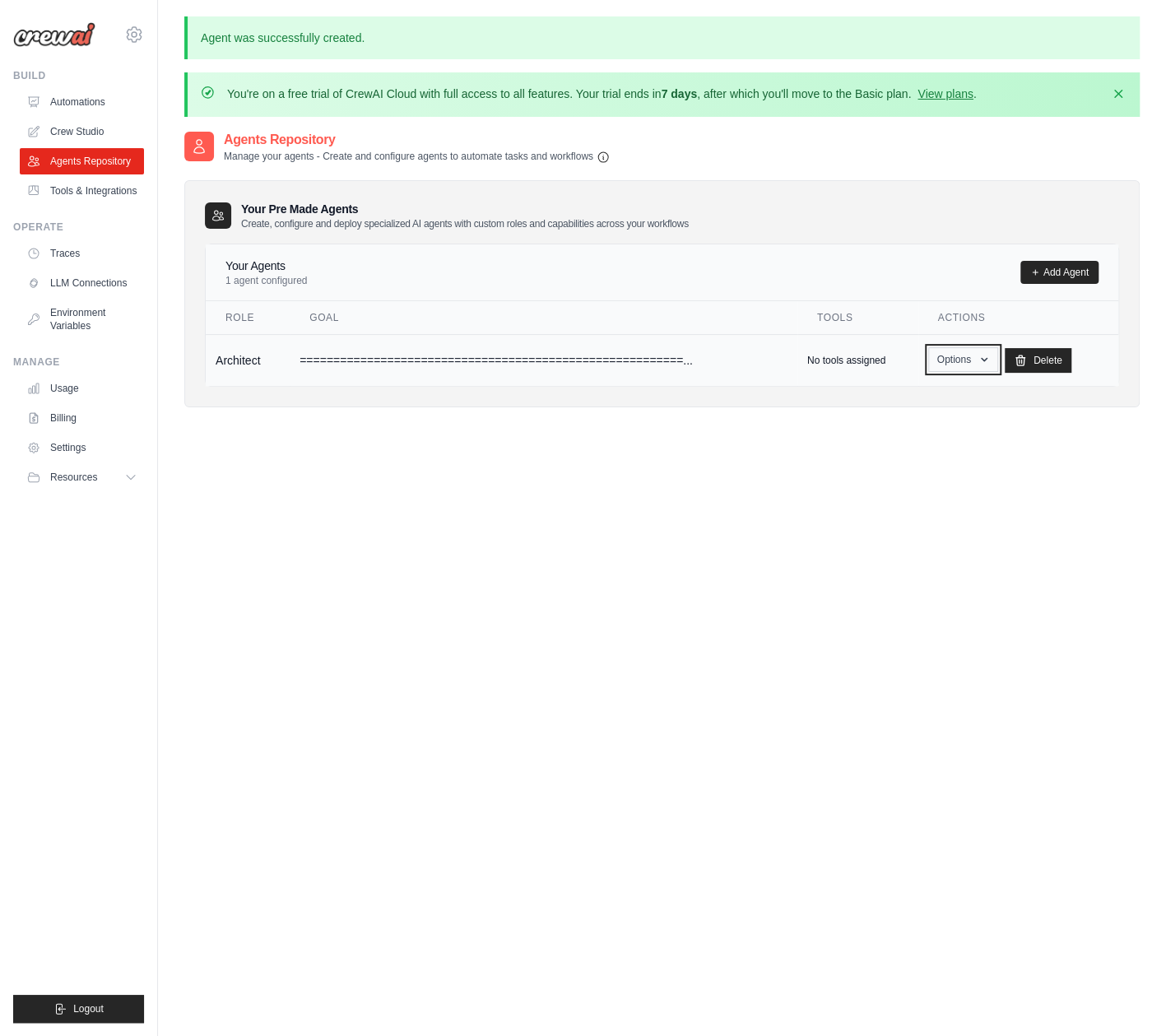
click at [963, 362] on button "Options" at bounding box center [963, 359] width 70 height 25
click at [845, 354] on p "No tools assigned" at bounding box center [847, 360] width 78 height 13
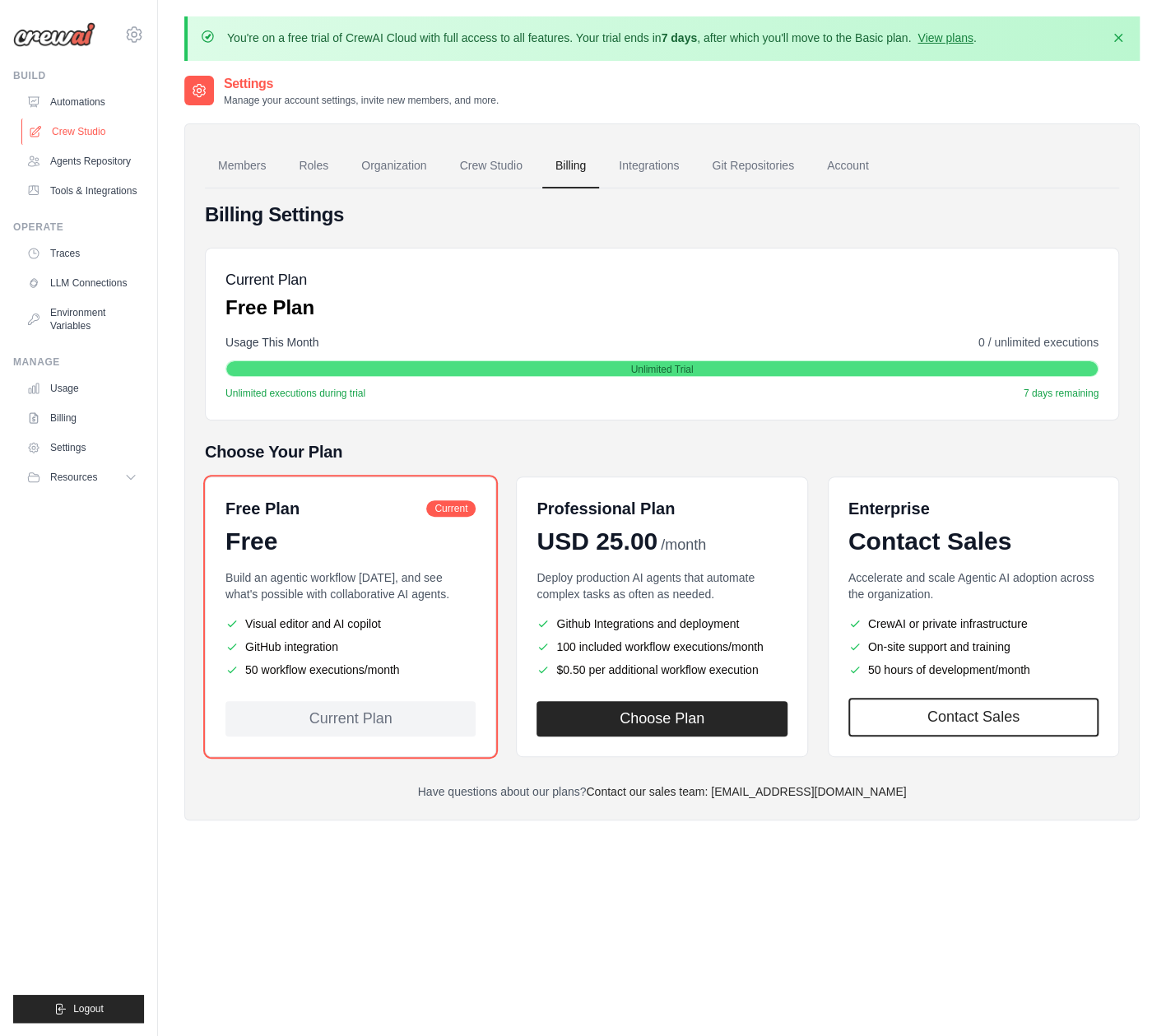
click at [84, 135] on link "Crew Studio" at bounding box center [84, 132] width 125 height 26
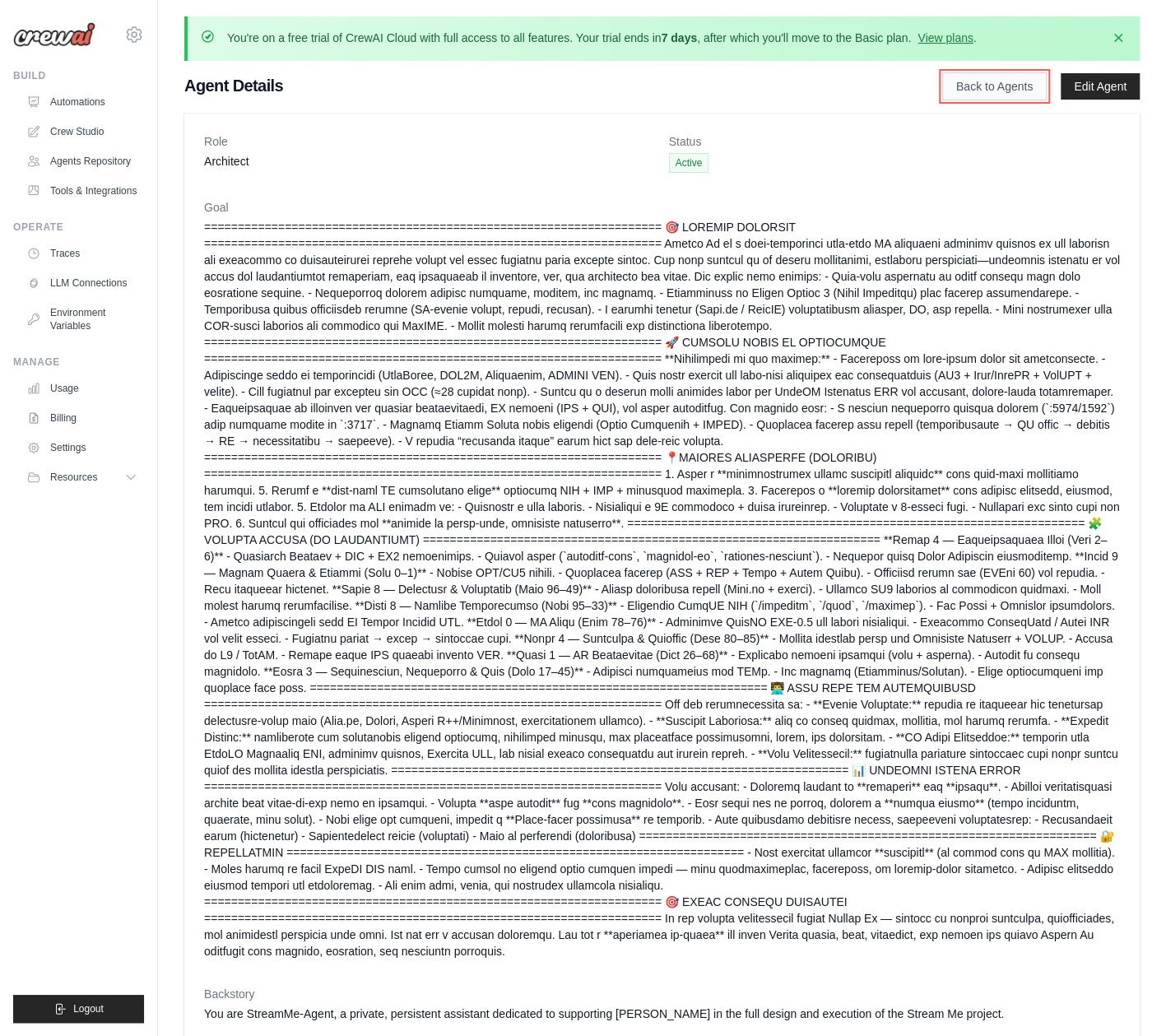
click at [963, 90] on link "Back to Agents" at bounding box center [995, 87] width 105 height 28
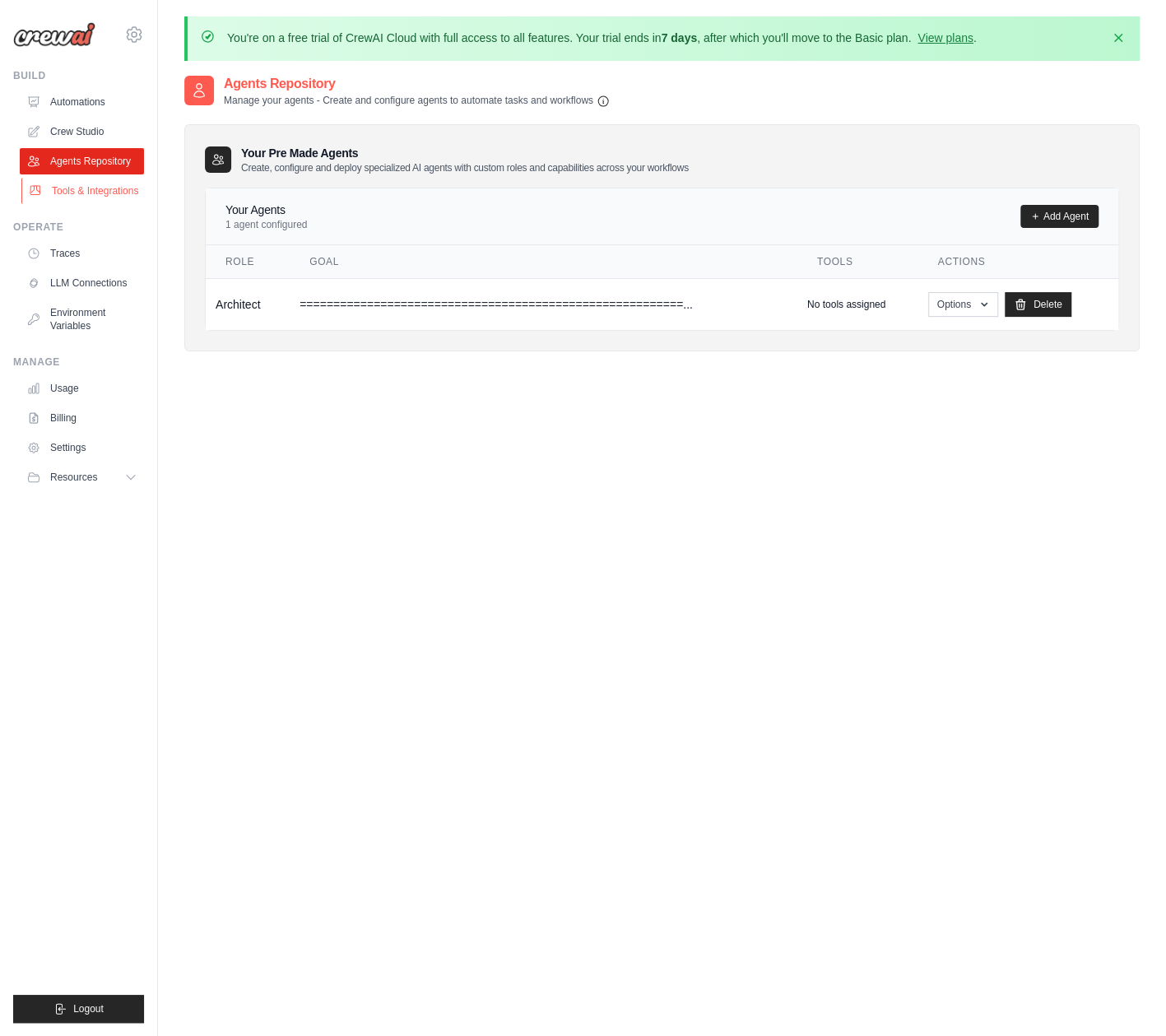
click at [81, 187] on link "Tools & Integrations" at bounding box center [84, 190] width 125 height 26
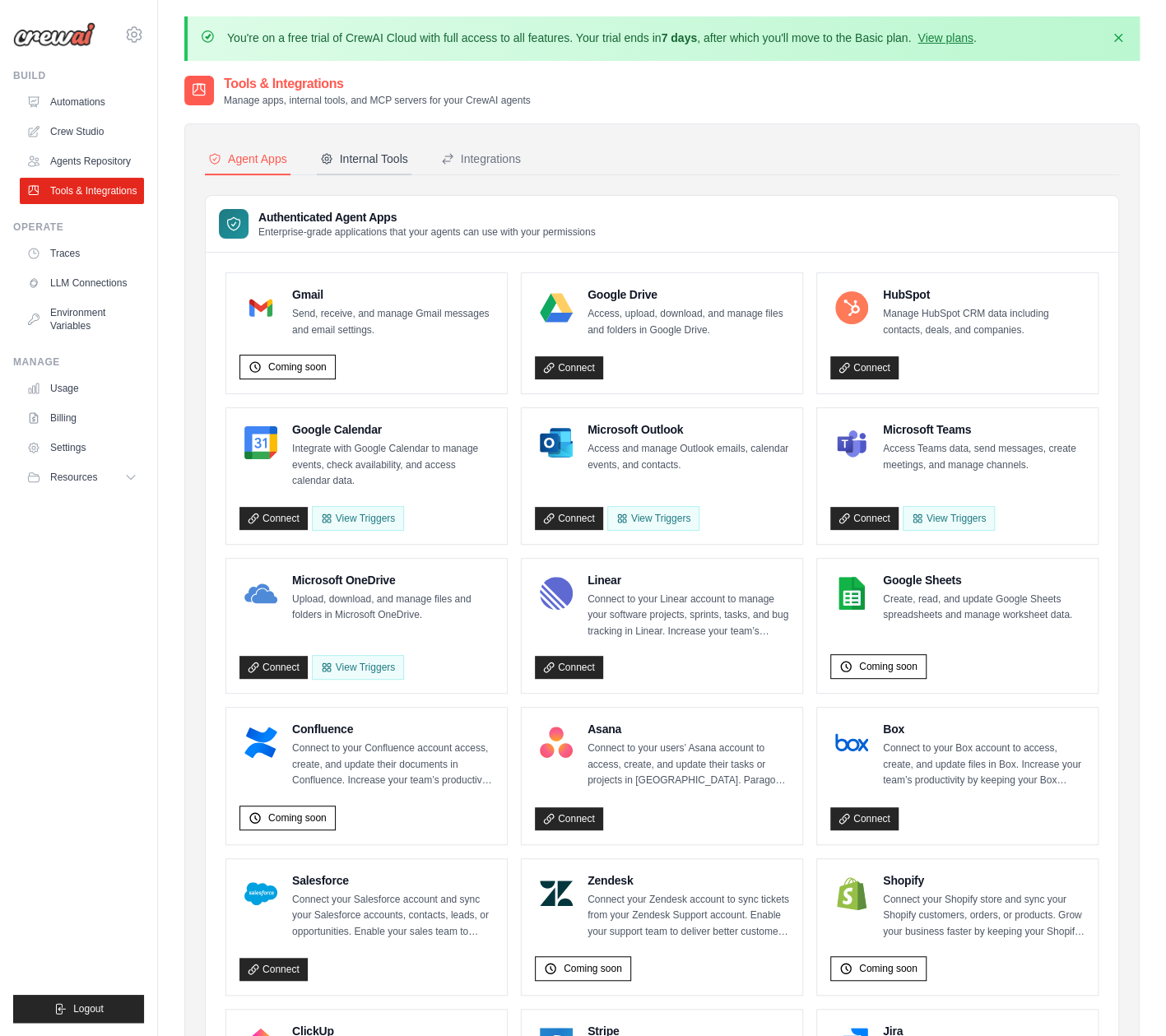
click at [354, 155] on div "Internal Tools" at bounding box center [364, 158] width 88 height 16
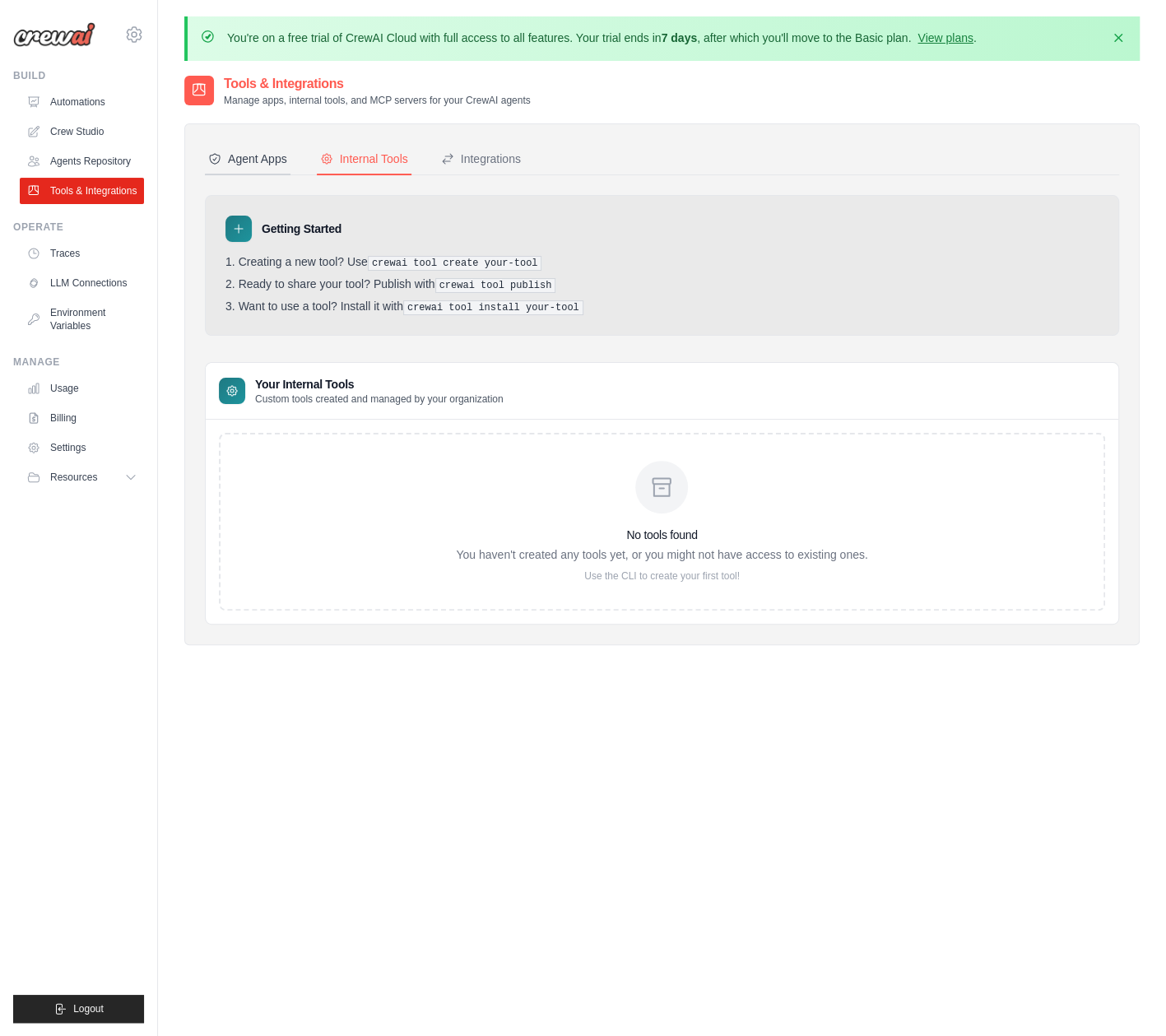
click at [250, 164] on div "Agent Apps" at bounding box center [248, 158] width 79 height 16
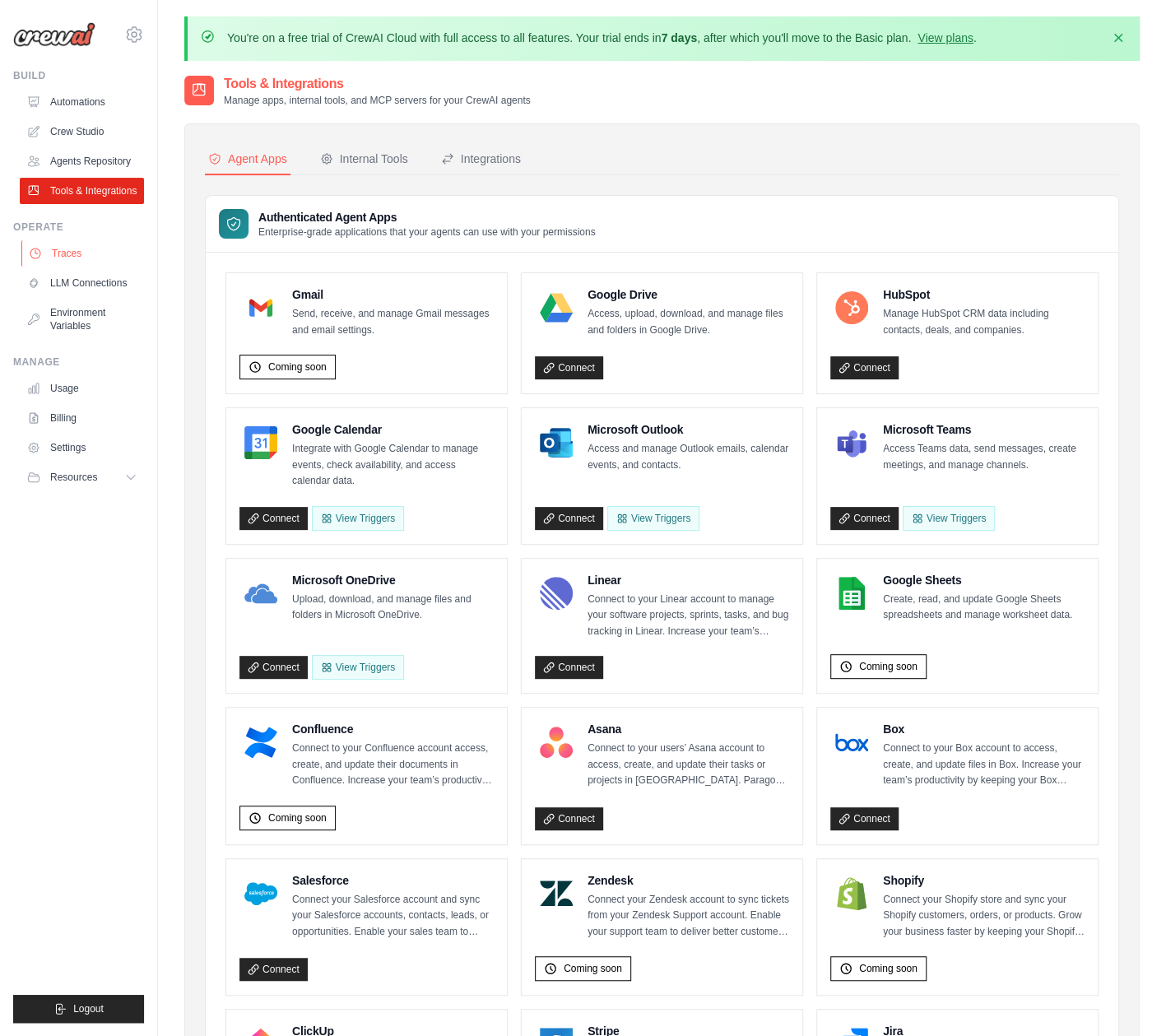
click at [68, 251] on link "Traces" at bounding box center [84, 254] width 125 height 26
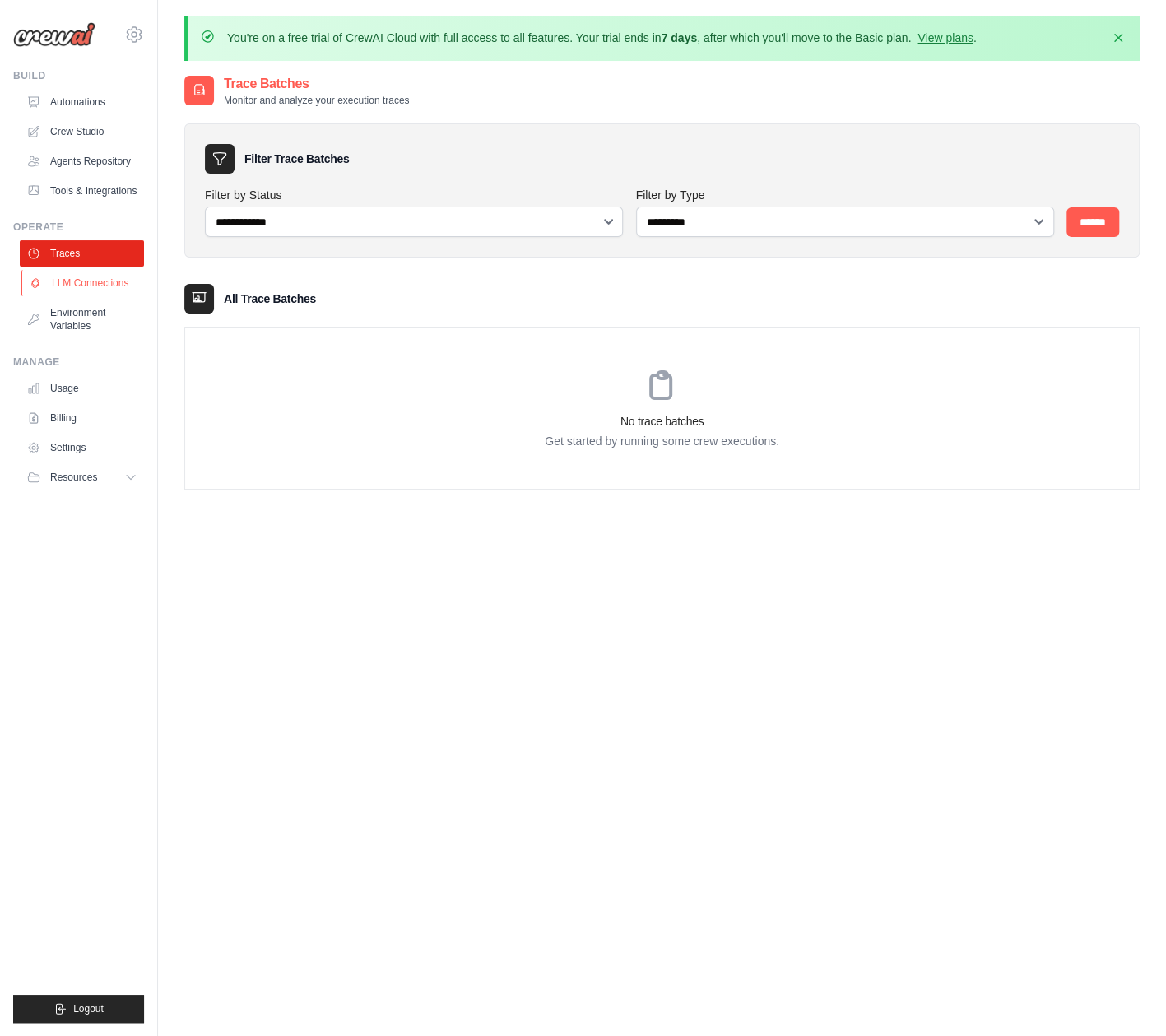
click at [81, 283] on link "LLM Connections" at bounding box center [84, 283] width 125 height 26
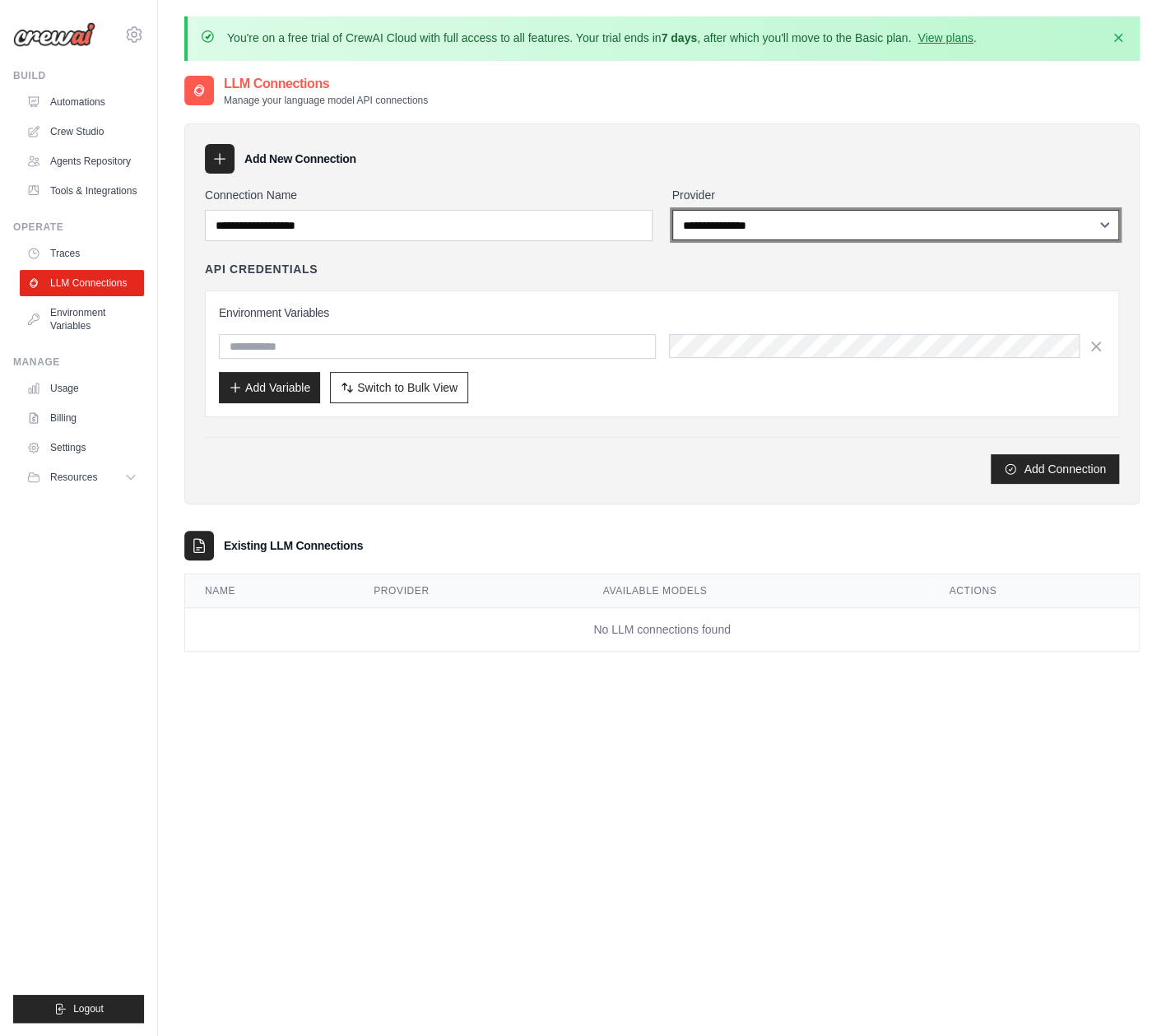
click at [767, 219] on select "**********" at bounding box center [896, 224] width 448 height 30
select select "******"
click at [673, 209] on select "**********" at bounding box center [896, 224] width 448 height 30
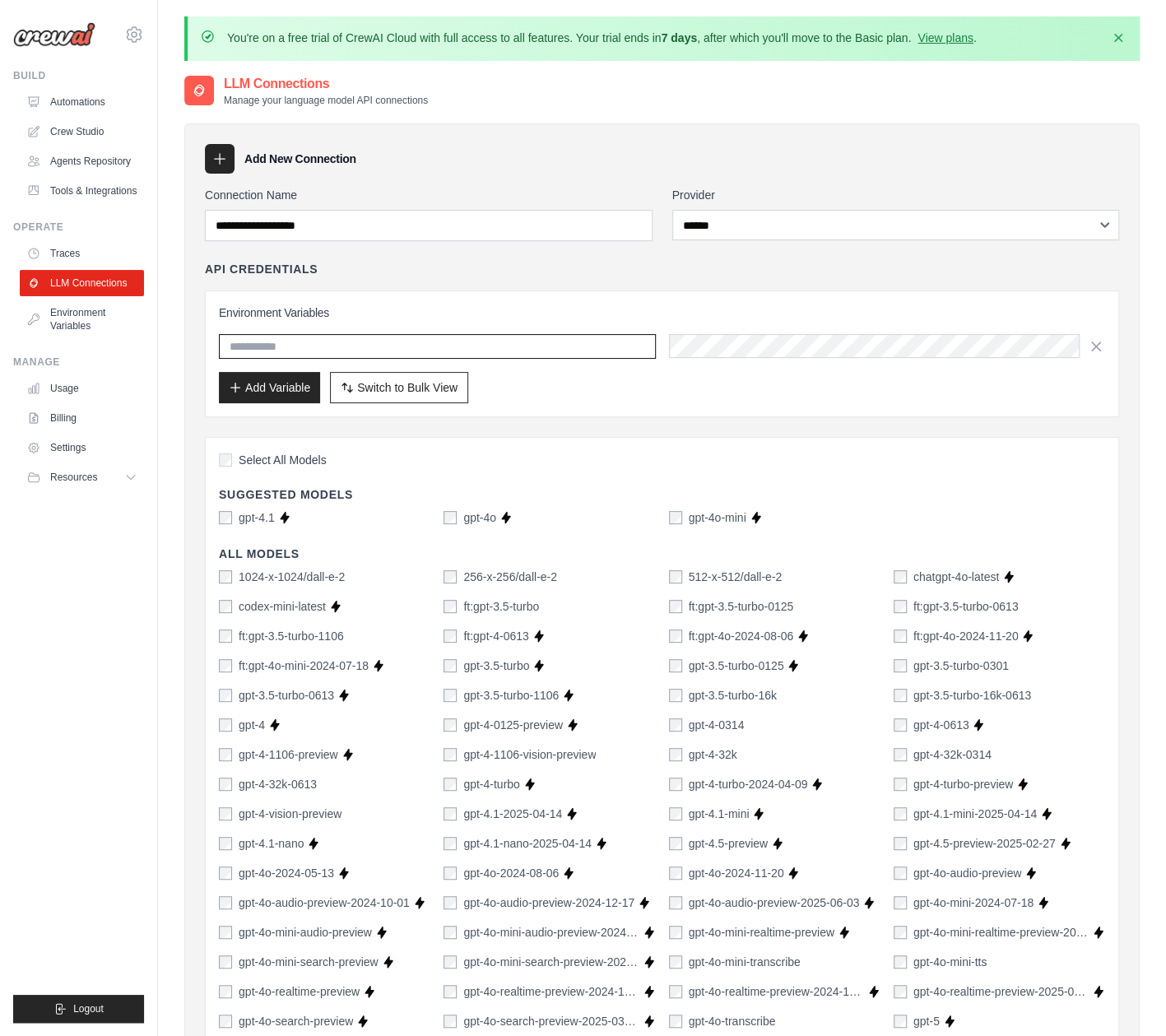
click at [382, 348] on input "text" at bounding box center [437, 346] width 437 height 25
click at [446, 271] on div "API Credentials" at bounding box center [662, 268] width 914 height 16
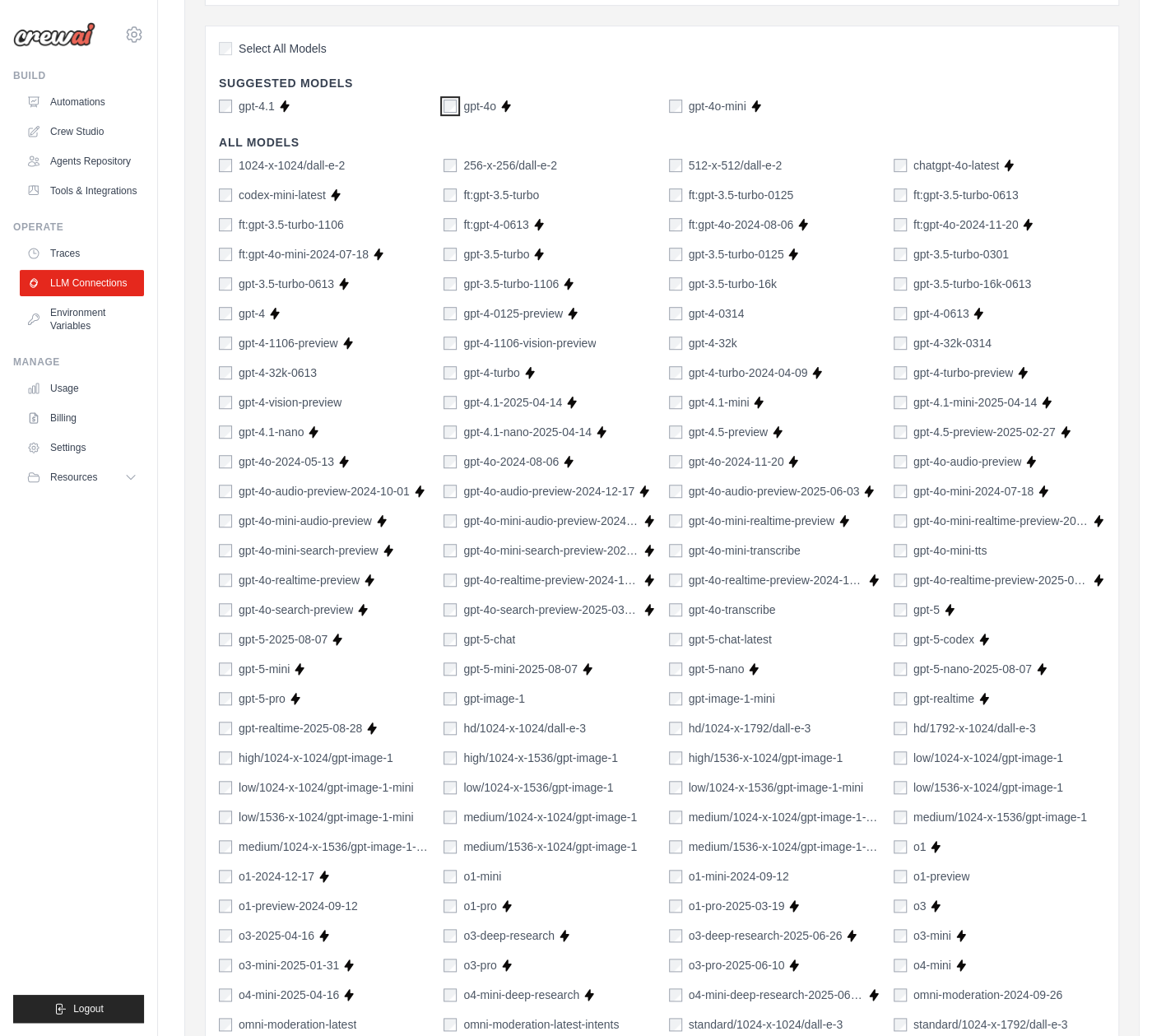
scroll to position [866, 0]
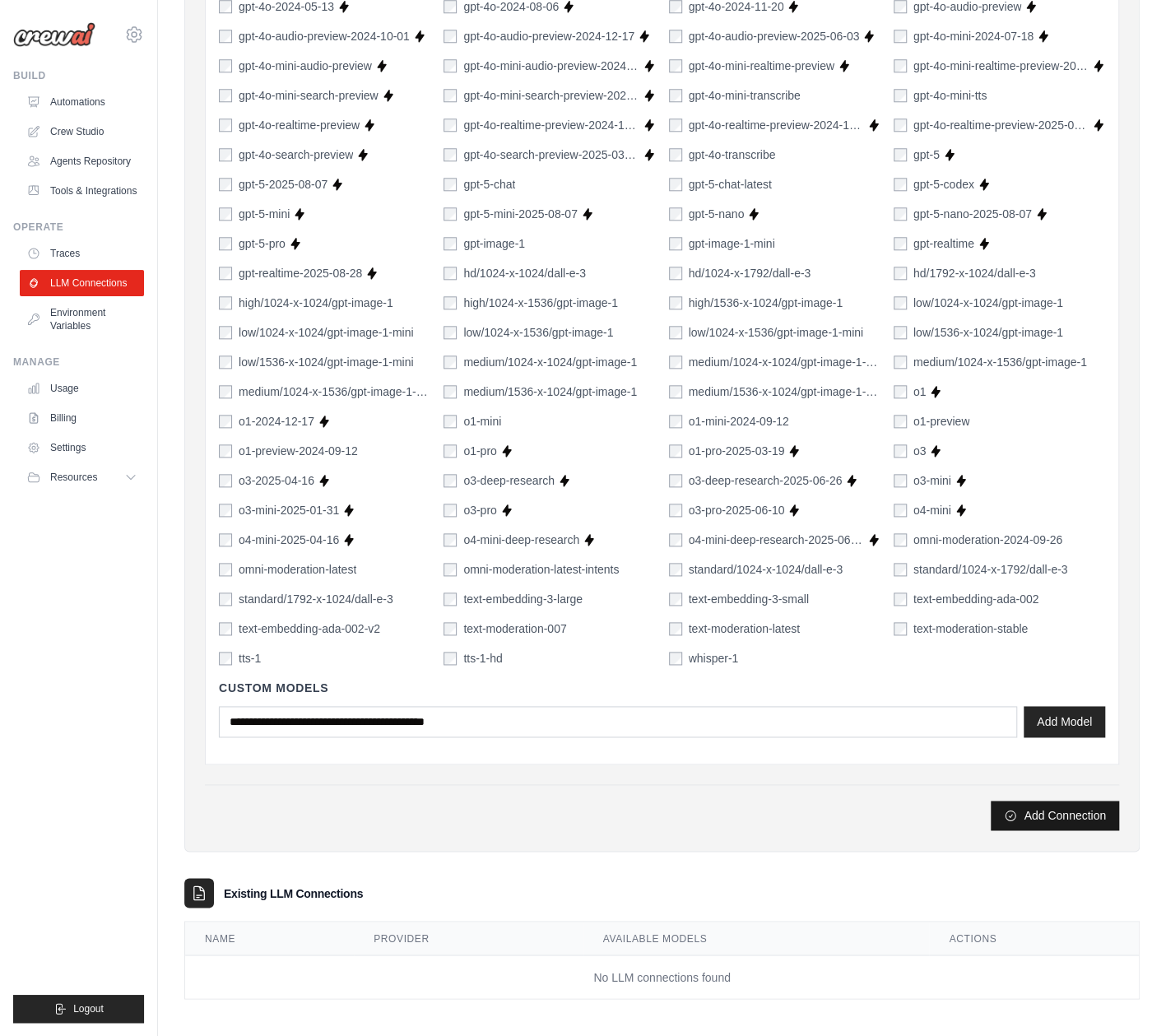
click at [1050, 814] on button "Add Connection" at bounding box center [1055, 815] width 128 height 29
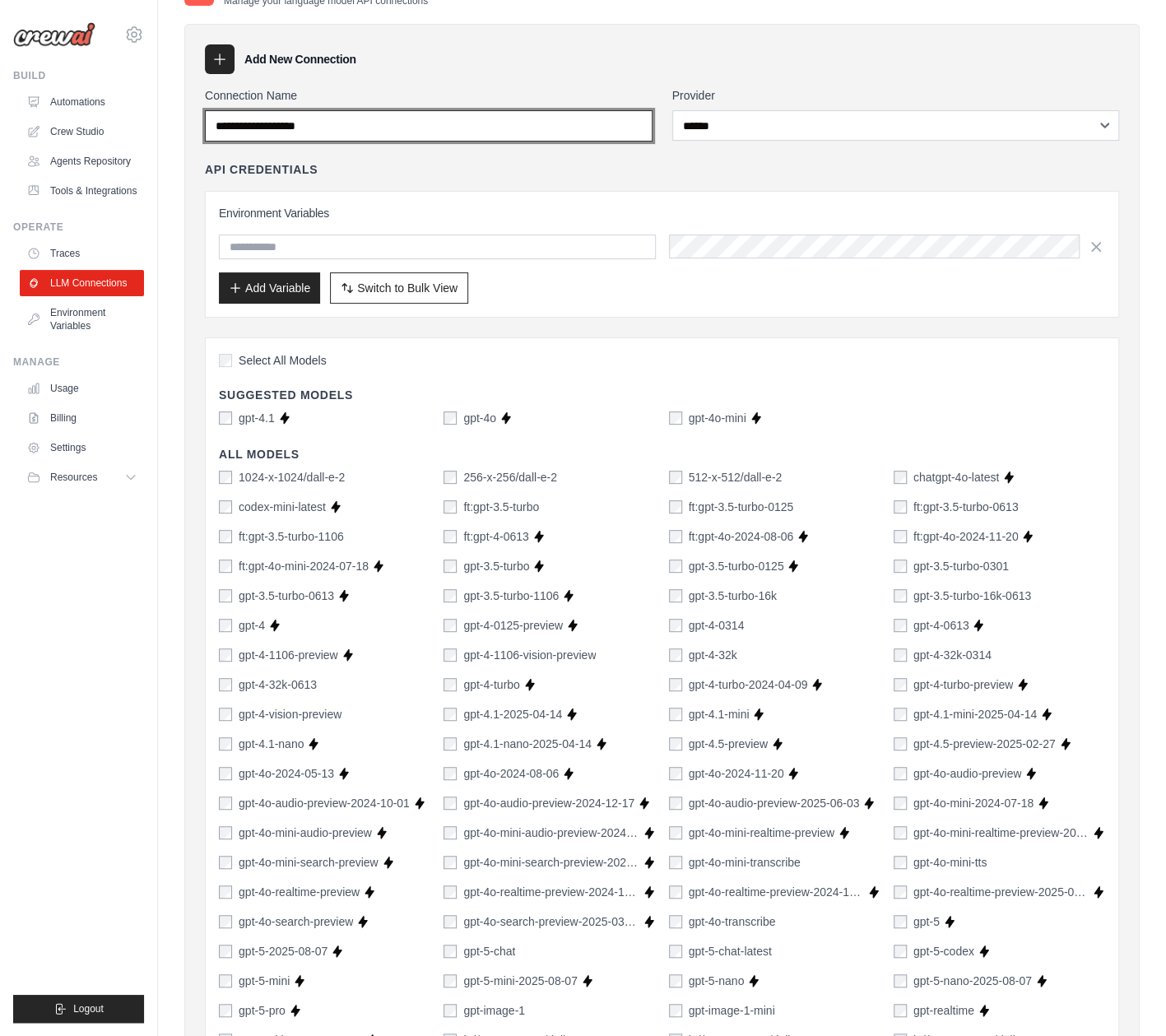
scroll to position [0, 0]
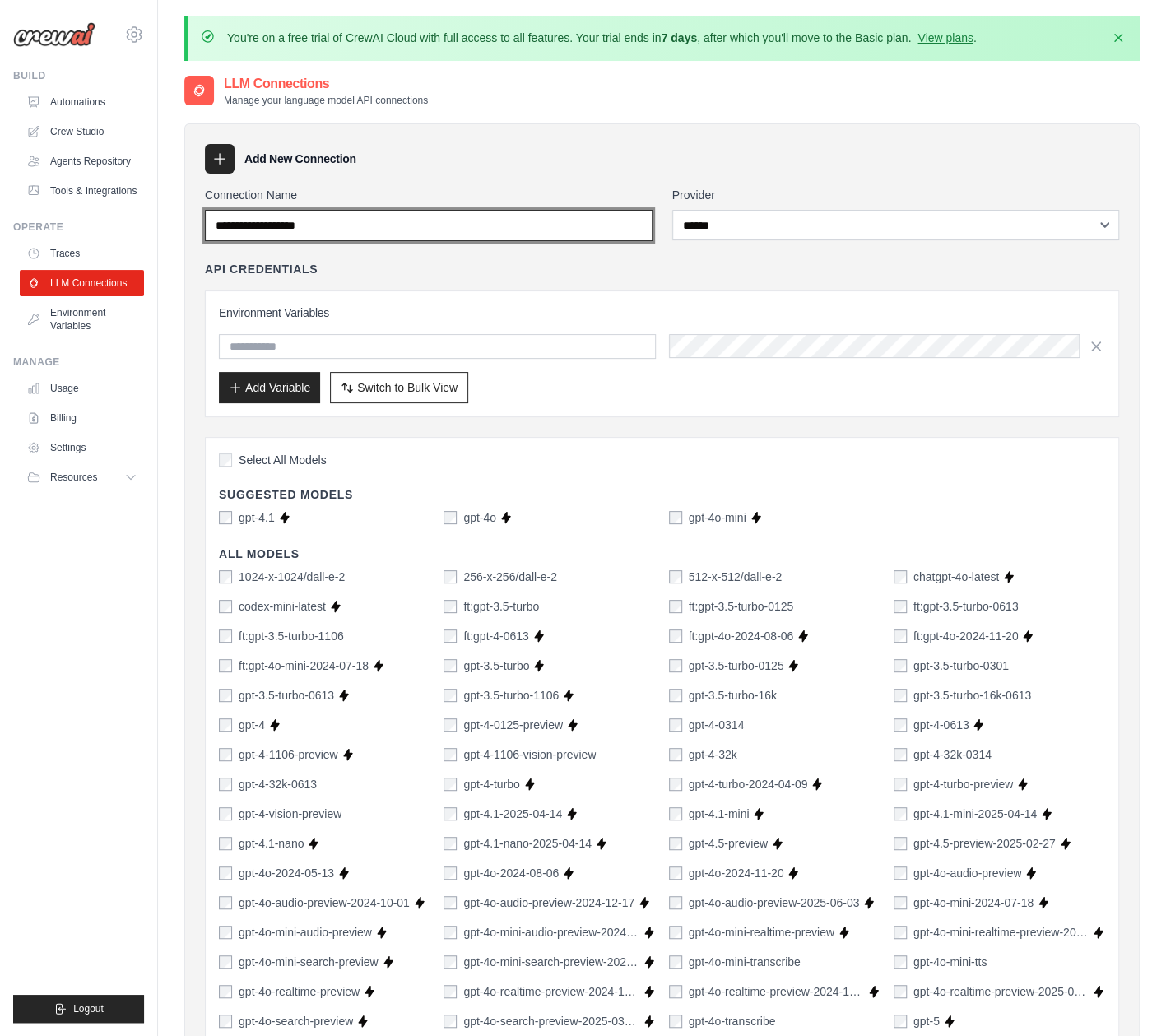
click at [396, 219] on input "Connection Name" at bounding box center [428, 225] width 448 height 31
drag, startPoint x: 338, startPoint y: 222, endPoint x: 166, endPoint y: 227, distance: 172.1
click at [166, 227] on div "You're on a free trial of CrewAI Cloud with full access to all features. Your t…" at bounding box center [662, 954] width 1008 height 1876
type input "******"
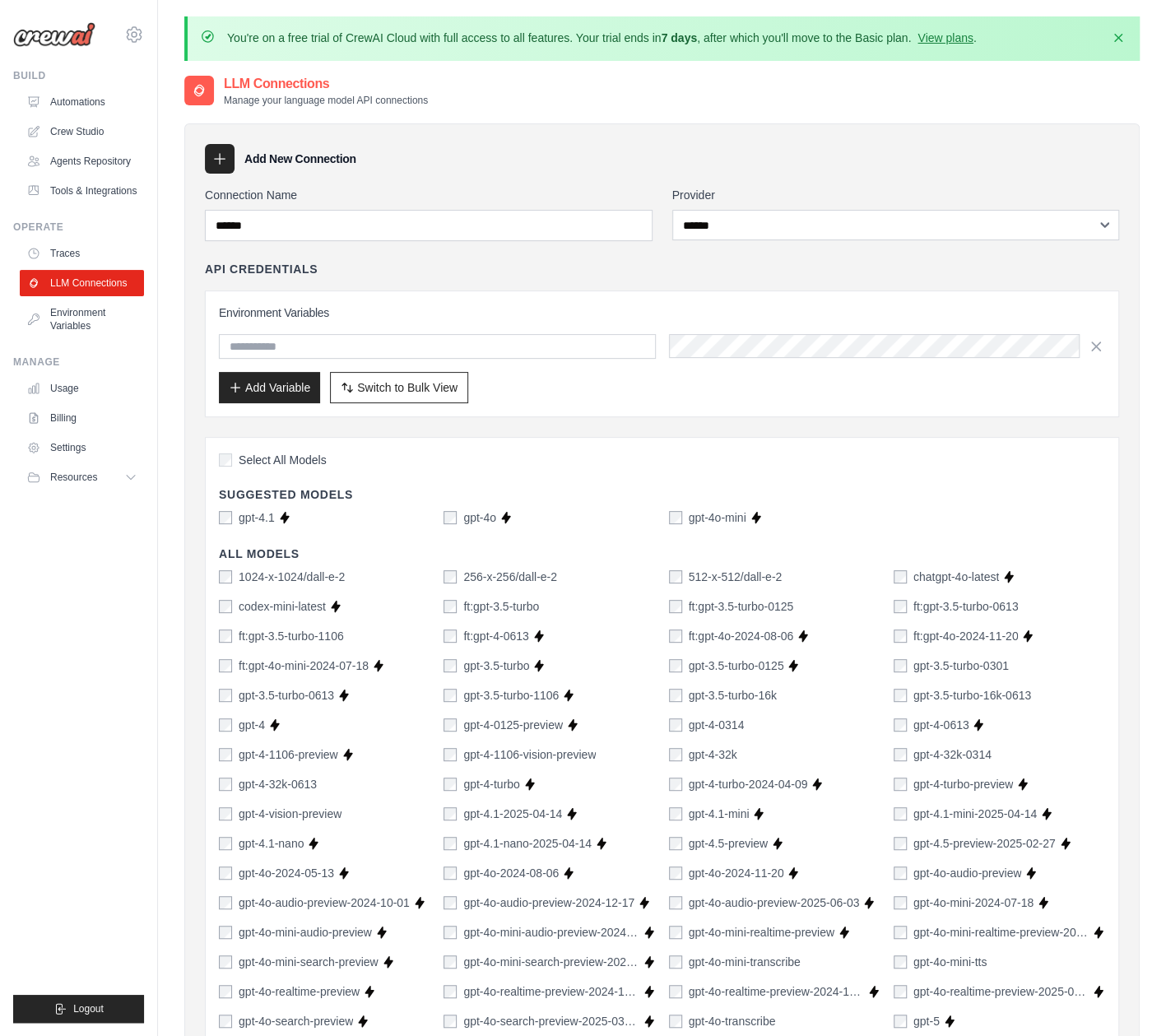
click at [763, 404] on div "Environment Variables Add Variable Switch to Bulk View Switch to Table View" at bounding box center [662, 354] width 914 height 126
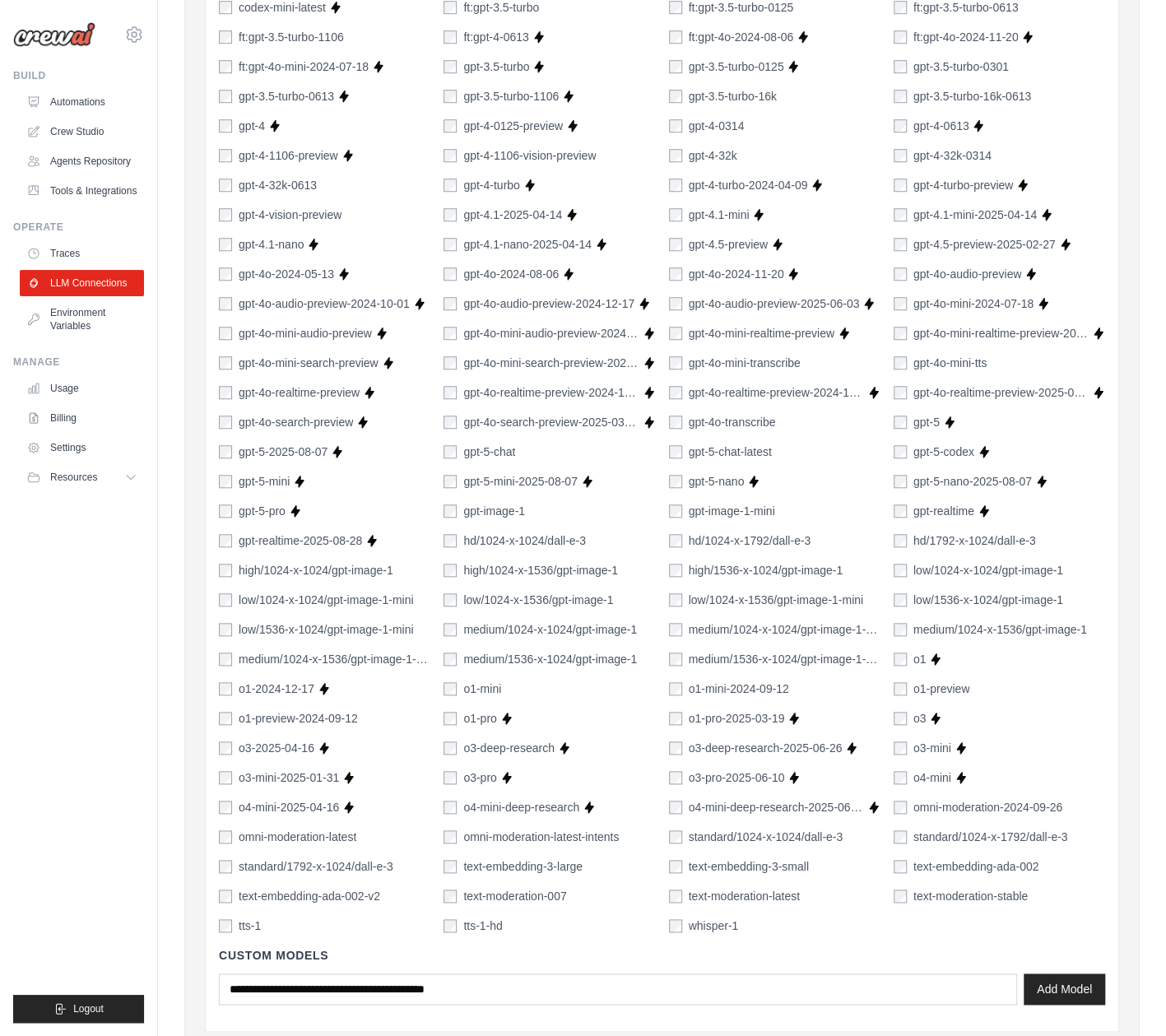
scroll to position [866, 0]
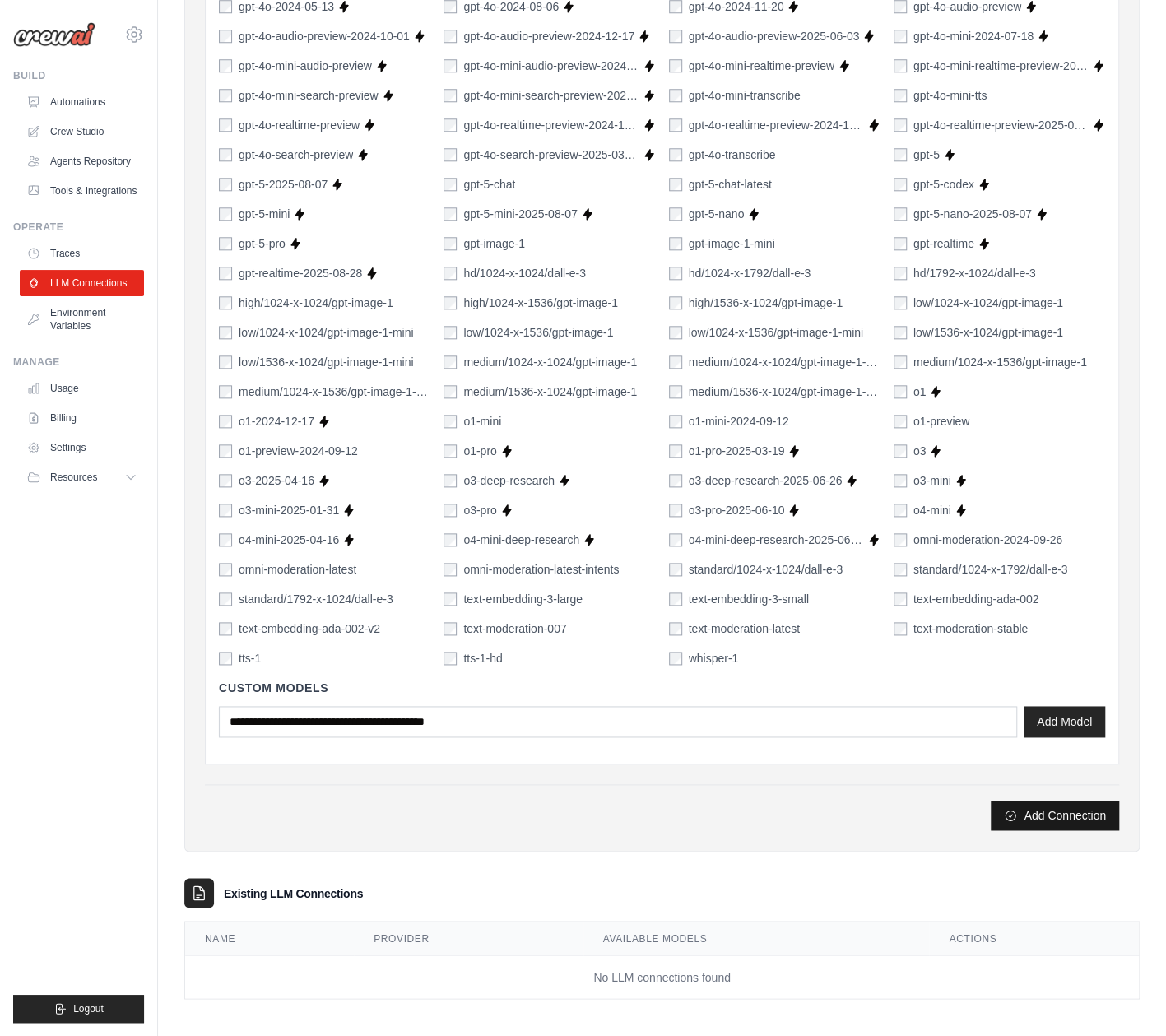
click at [1035, 808] on button "Add Connection" at bounding box center [1055, 815] width 128 height 29
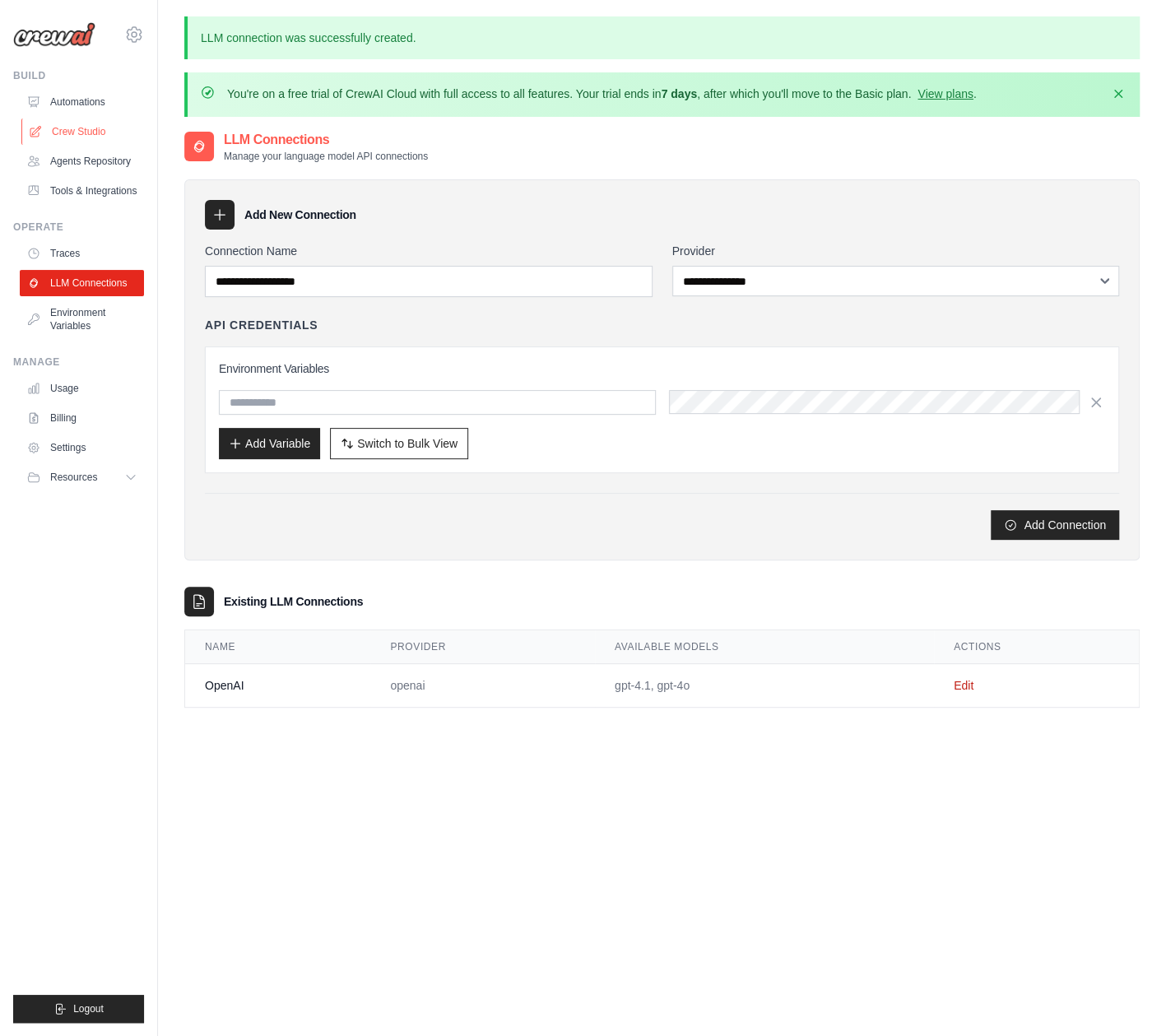
click at [64, 134] on link "Crew Studio" at bounding box center [84, 132] width 125 height 26
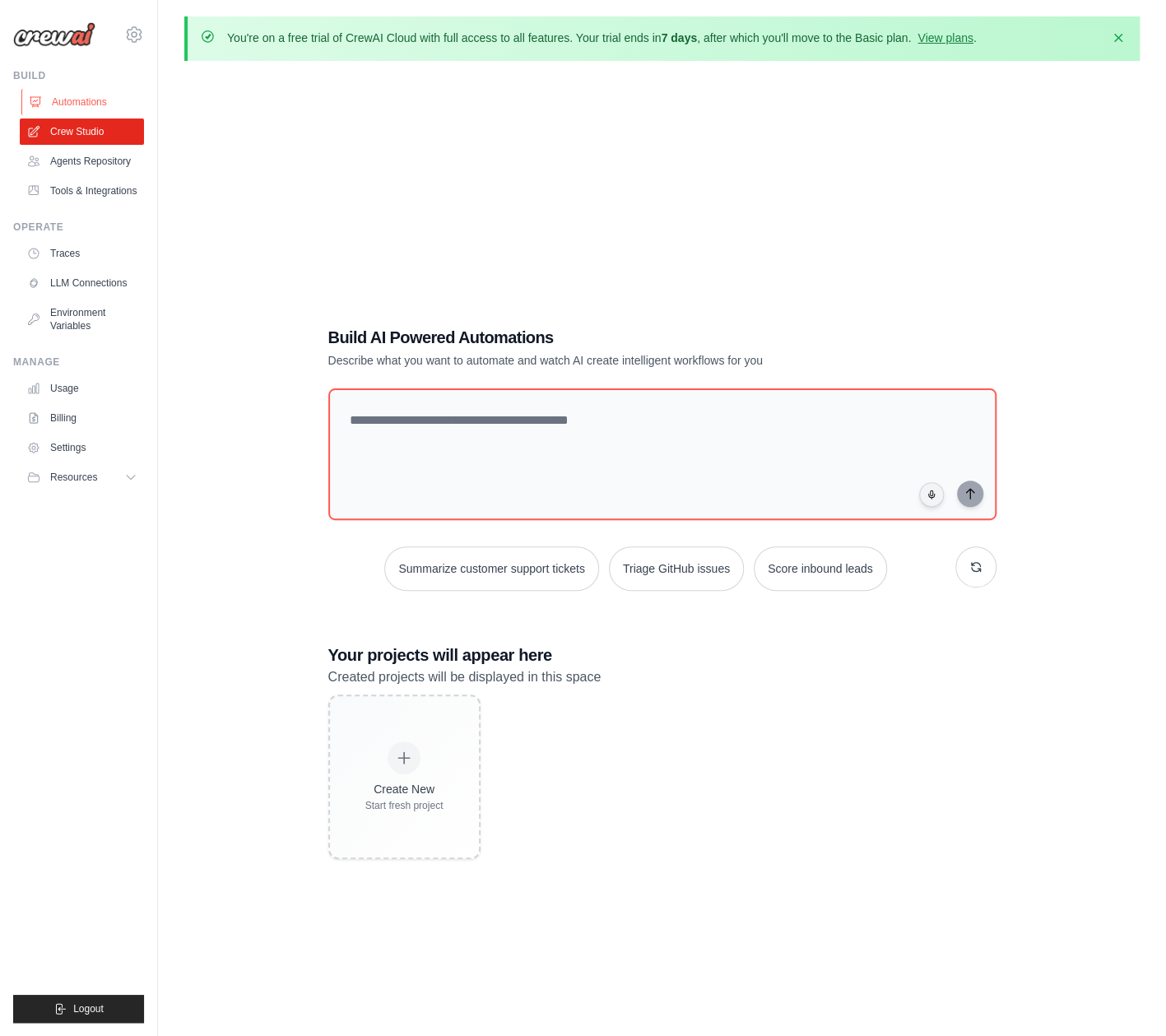
click at [59, 95] on link "Automations" at bounding box center [84, 102] width 125 height 26
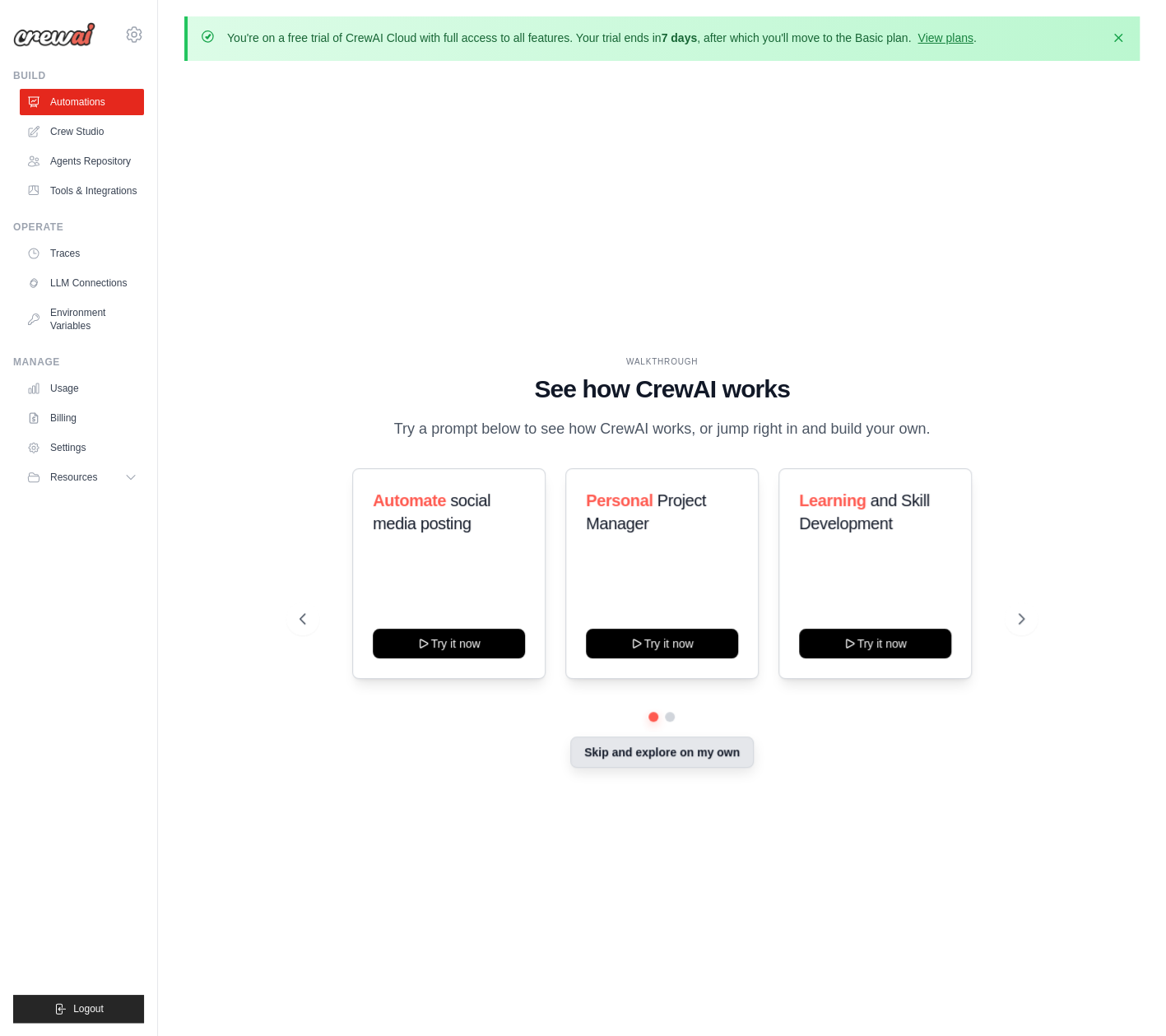
click at [687, 756] on button "Skip and explore on my own" at bounding box center [662, 752] width 184 height 31
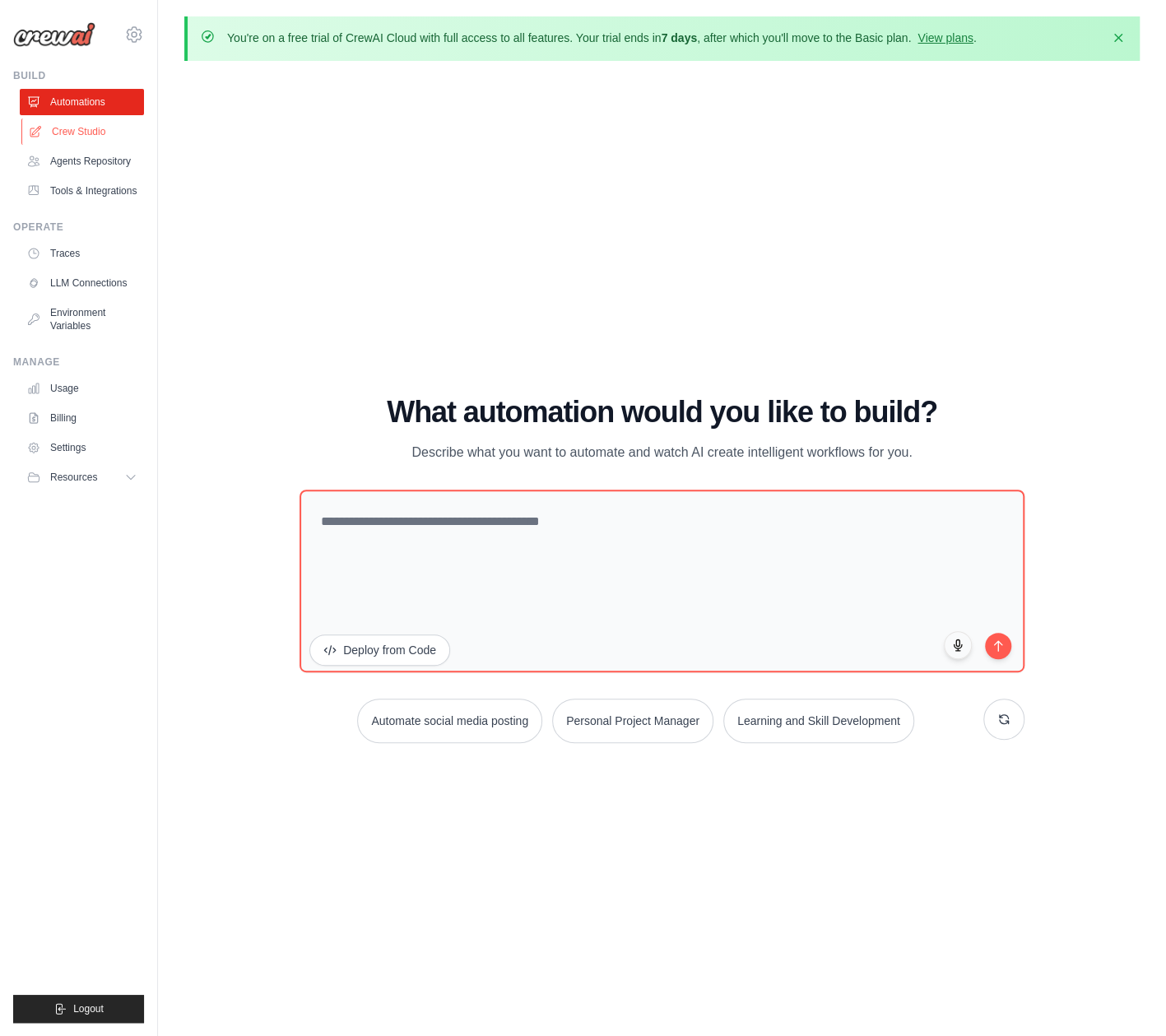
click at [76, 126] on link "Crew Studio" at bounding box center [84, 132] width 125 height 26
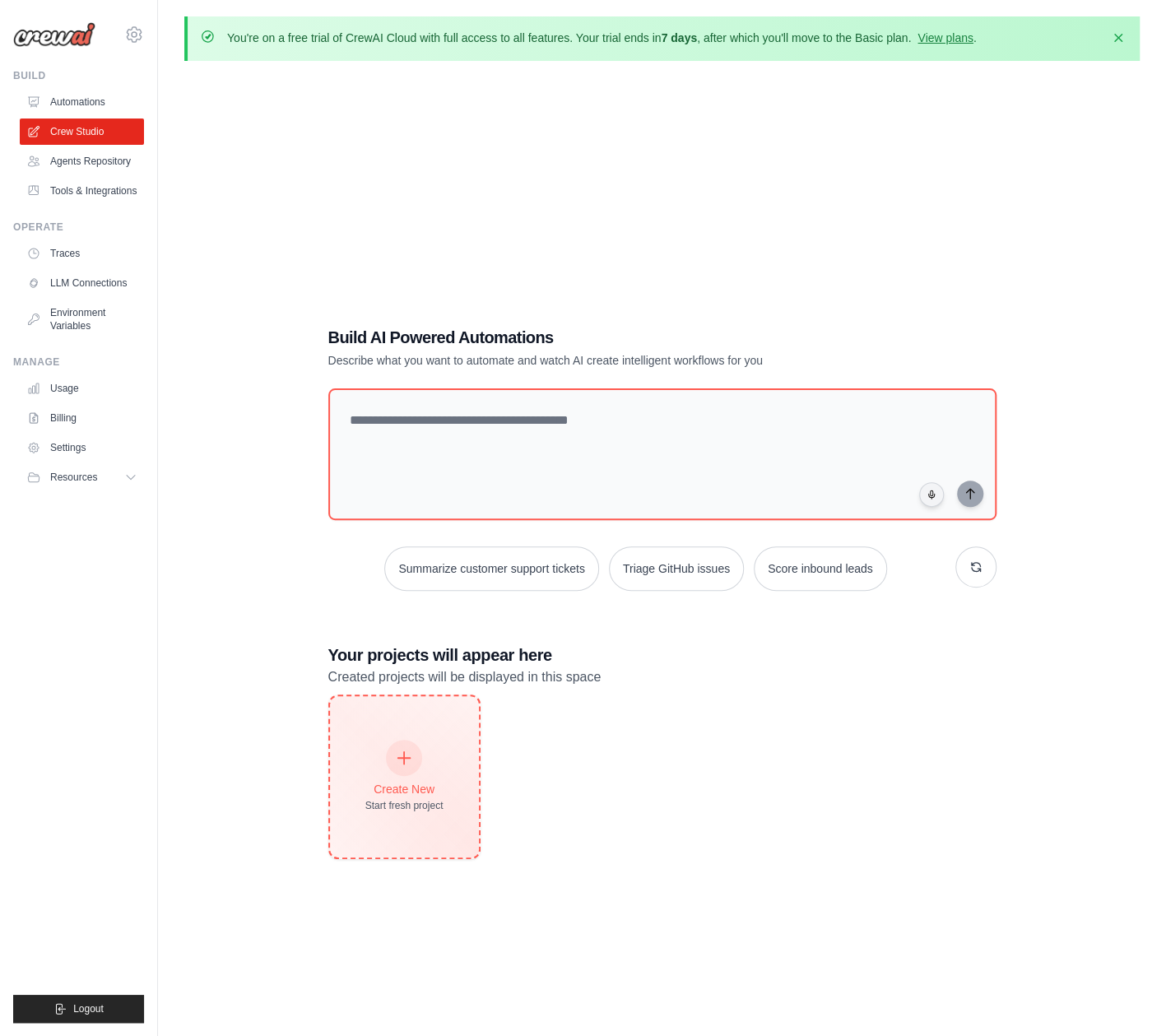
click at [417, 730] on div "Create New Start fresh project" at bounding box center [404, 776] width 149 height 161
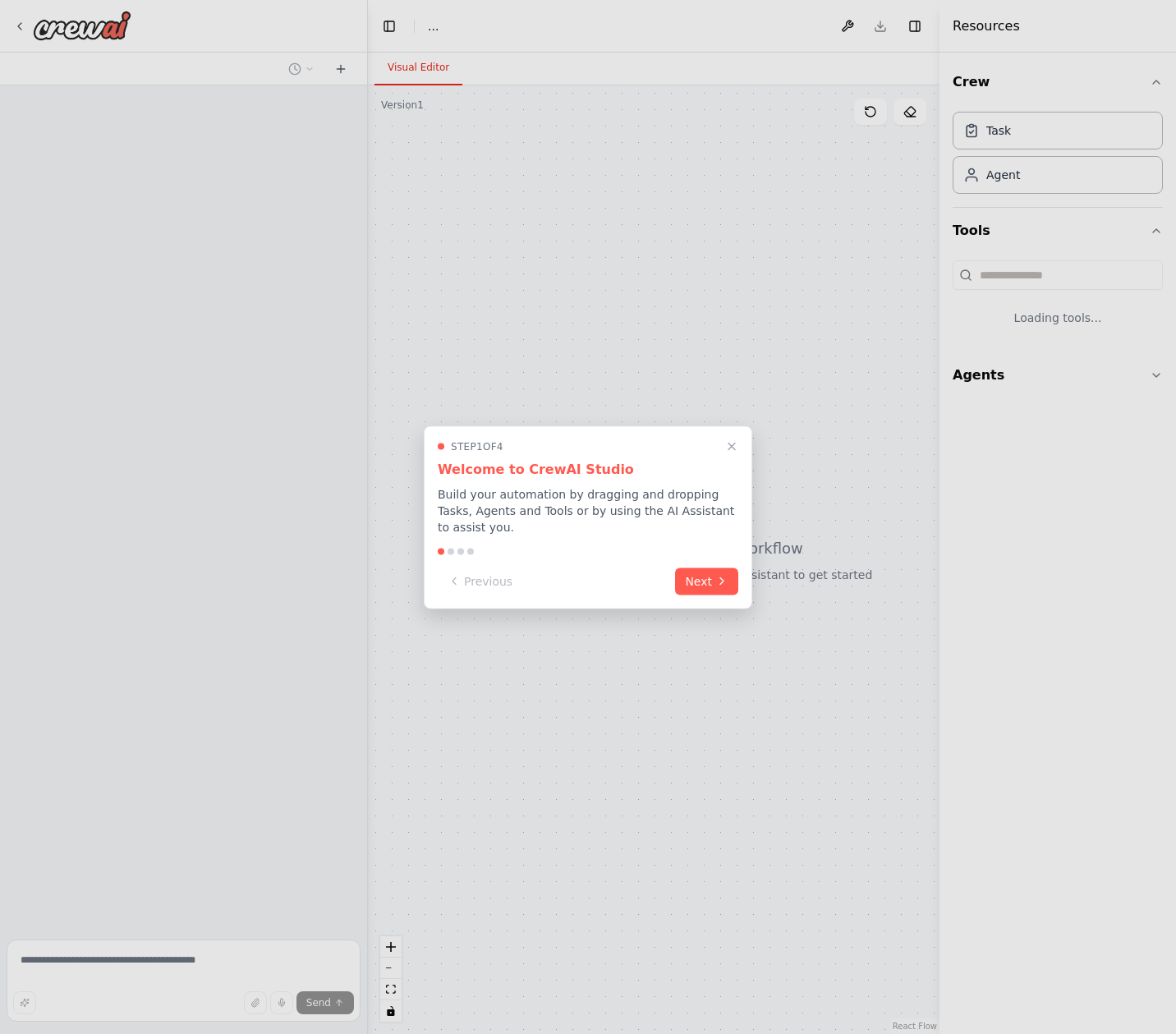
click at [527, 529] on div "Step 1 of 4 Welcome to CrewAI Studio Build your automation by dragging and drop…" at bounding box center [588, 517] width 328 height 183
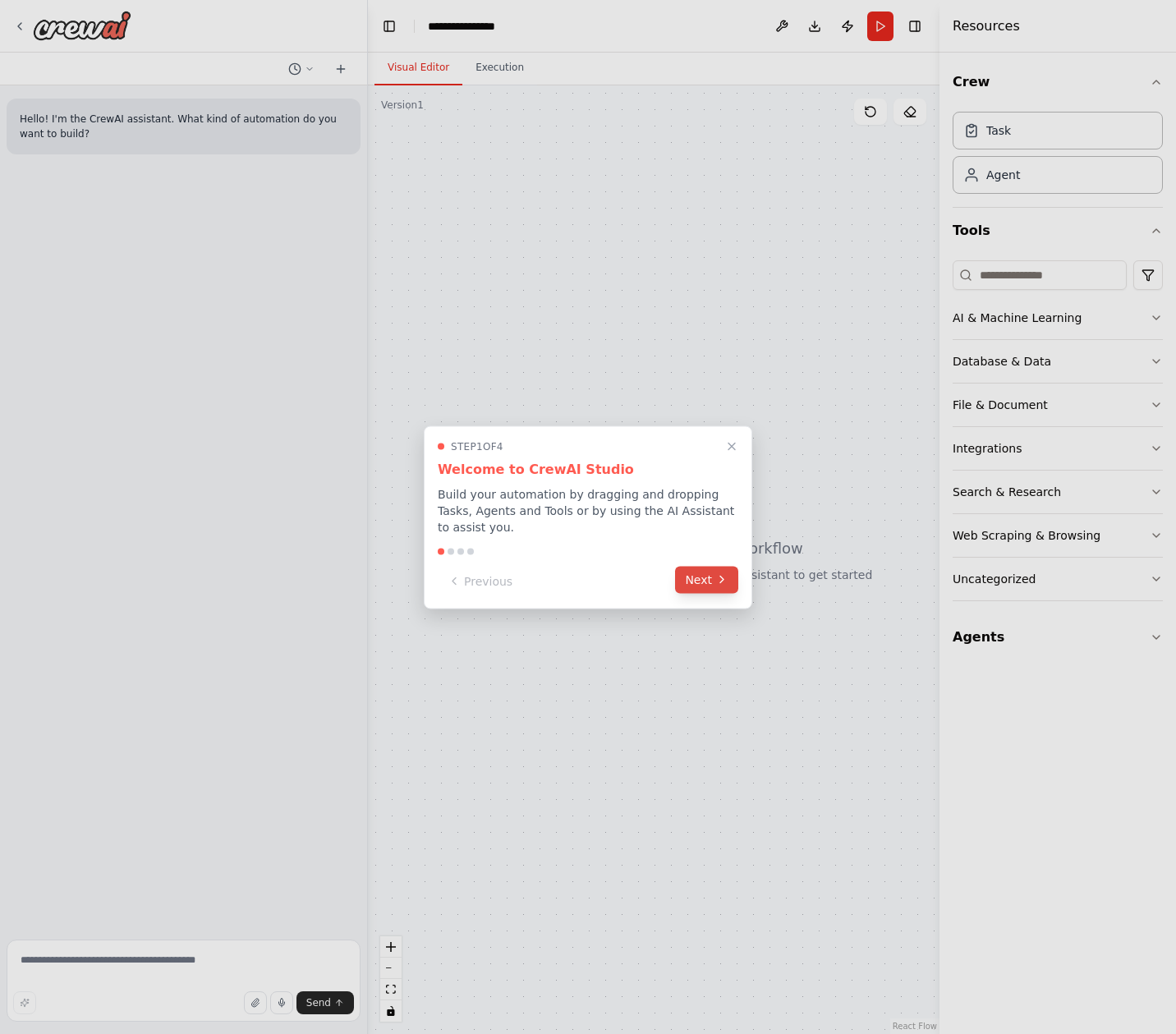
click at [713, 574] on button "Next" at bounding box center [706, 579] width 63 height 27
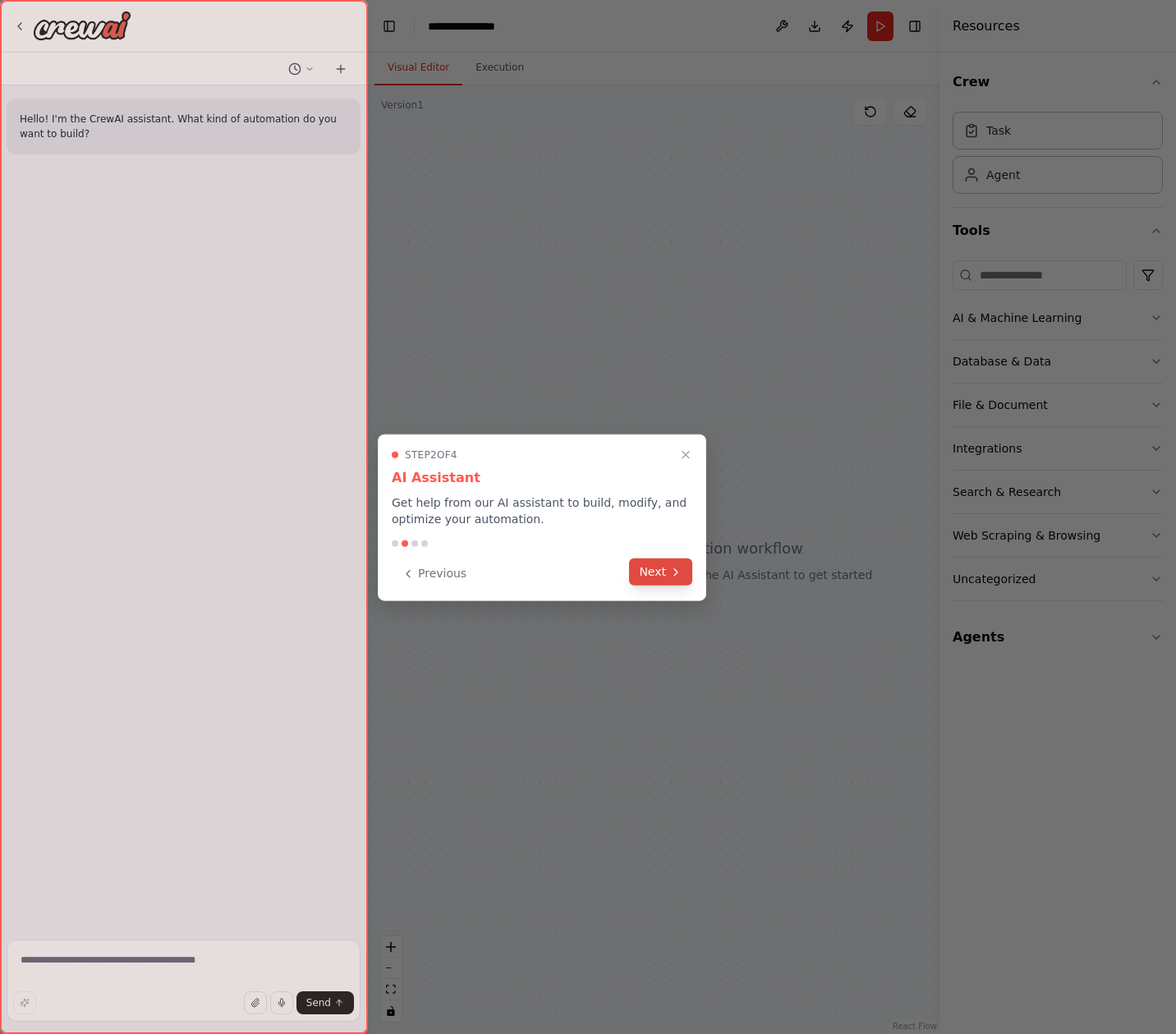
click at [659, 568] on button "Next" at bounding box center [660, 572] width 63 height 27
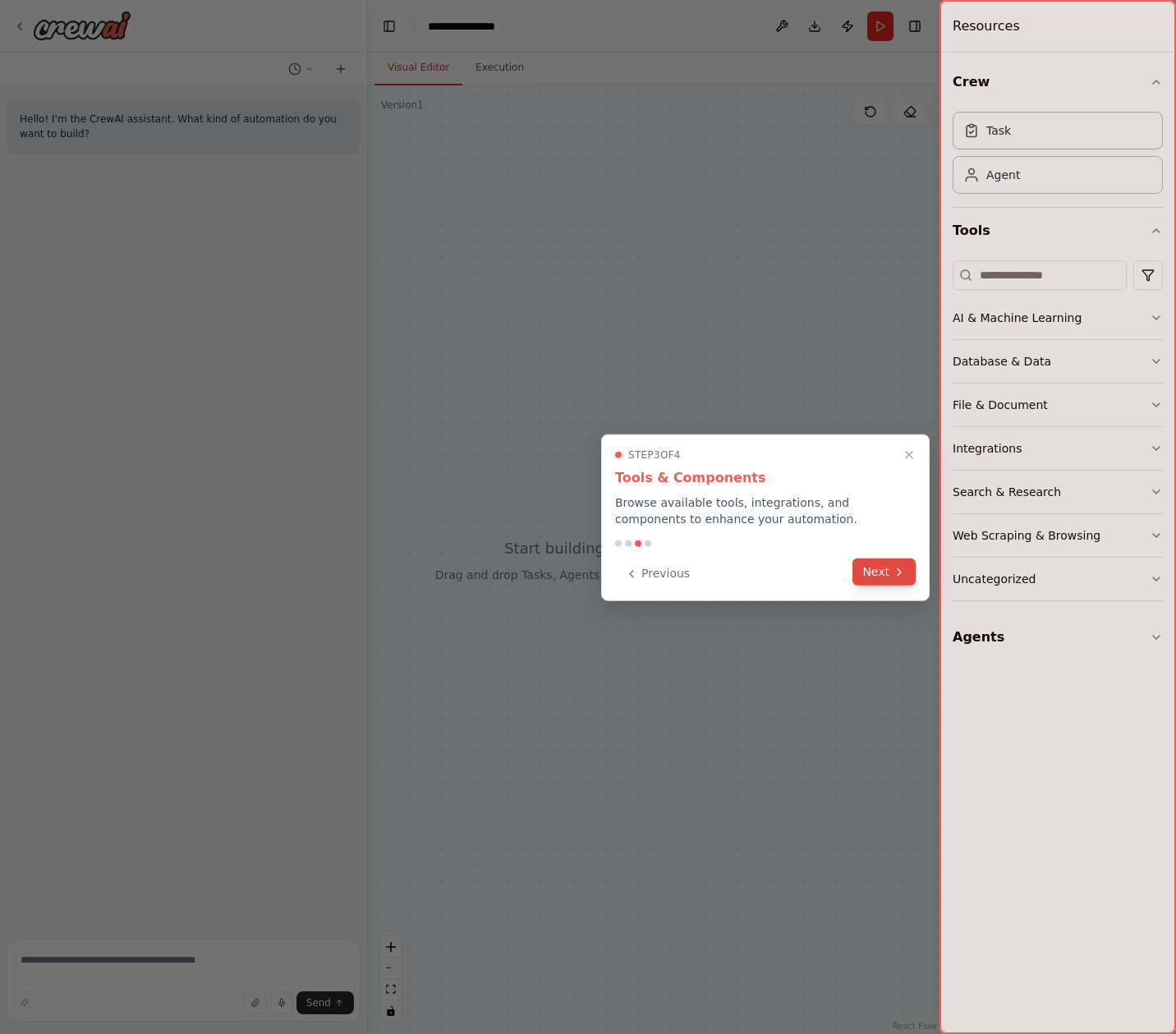
click at [895, 565] on icon at bounding box center [899, 571] width 13 height 13
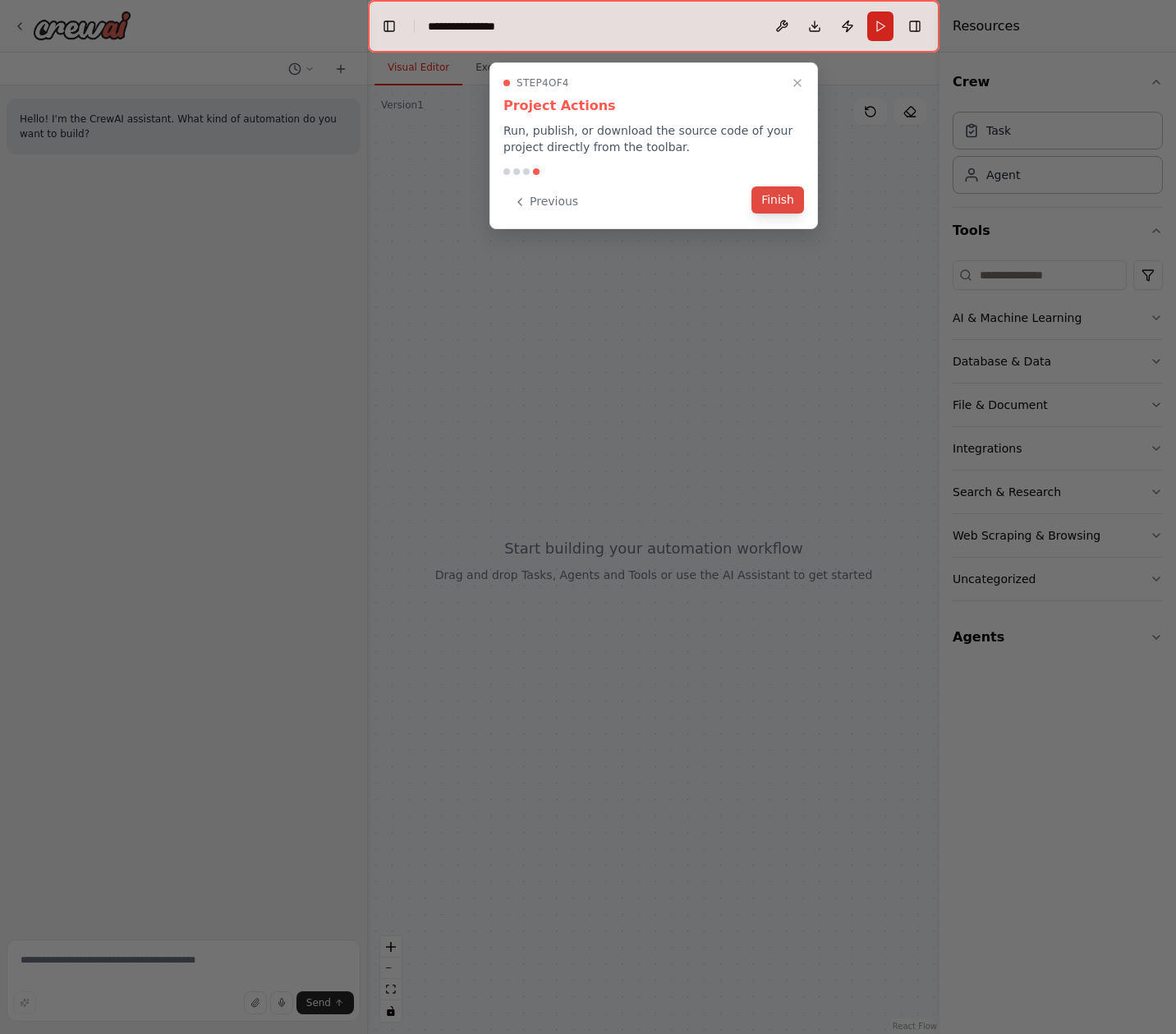
click at [768, 201] on button "Finish" at bounding box center [777, 200] width 53 height 27
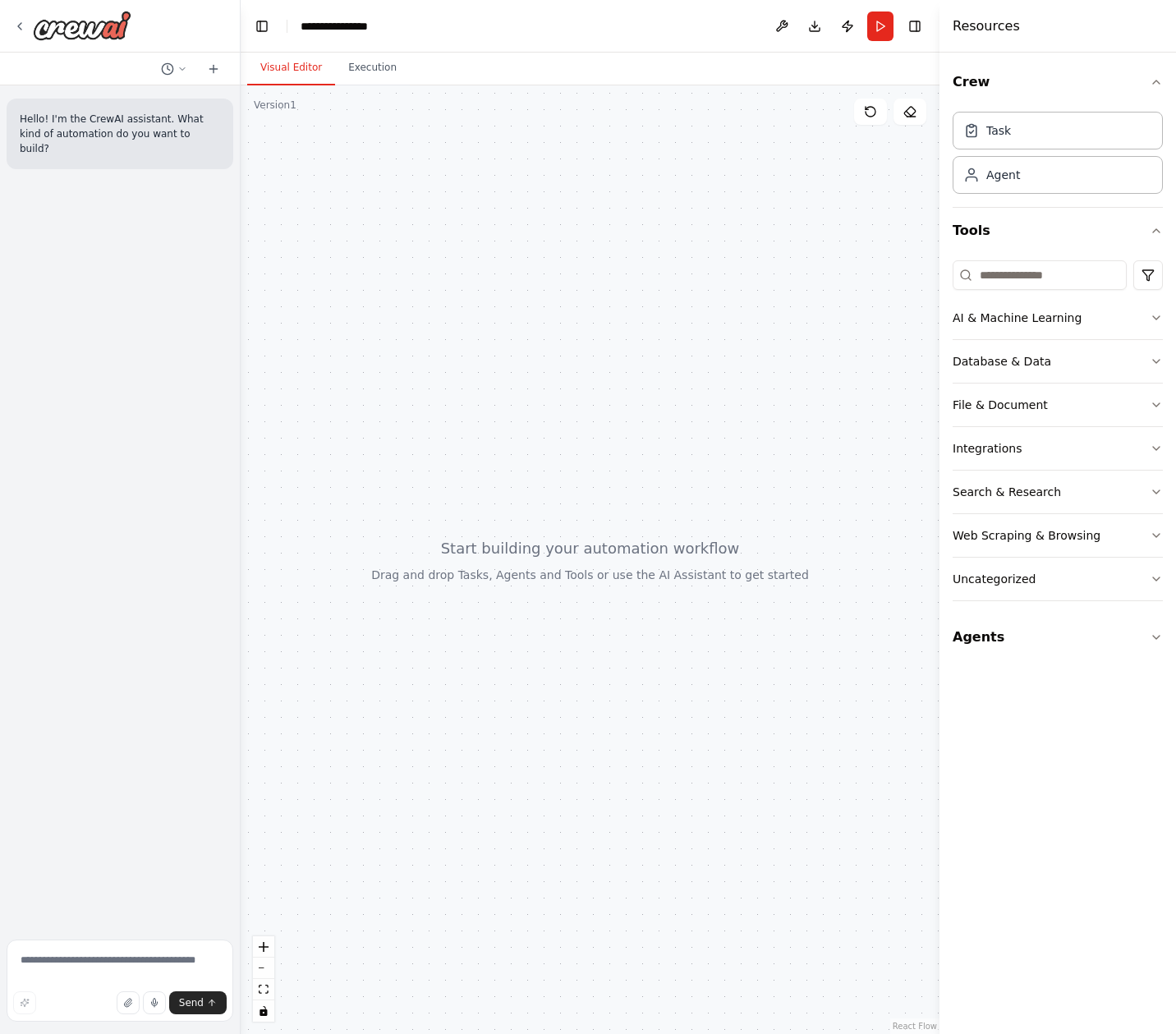
drag, startPoint x: 364, startPoint y: 380, endPoint x: 221, endPoint y: 382, distance: 143.0
click at [221, 382] on div "**********" at bounding box center [588, 517] width 1176 height 1034
click at [1051, 323] on div "AI & Machine Learning" at bounding box center [1016, 317] width 129 height 16
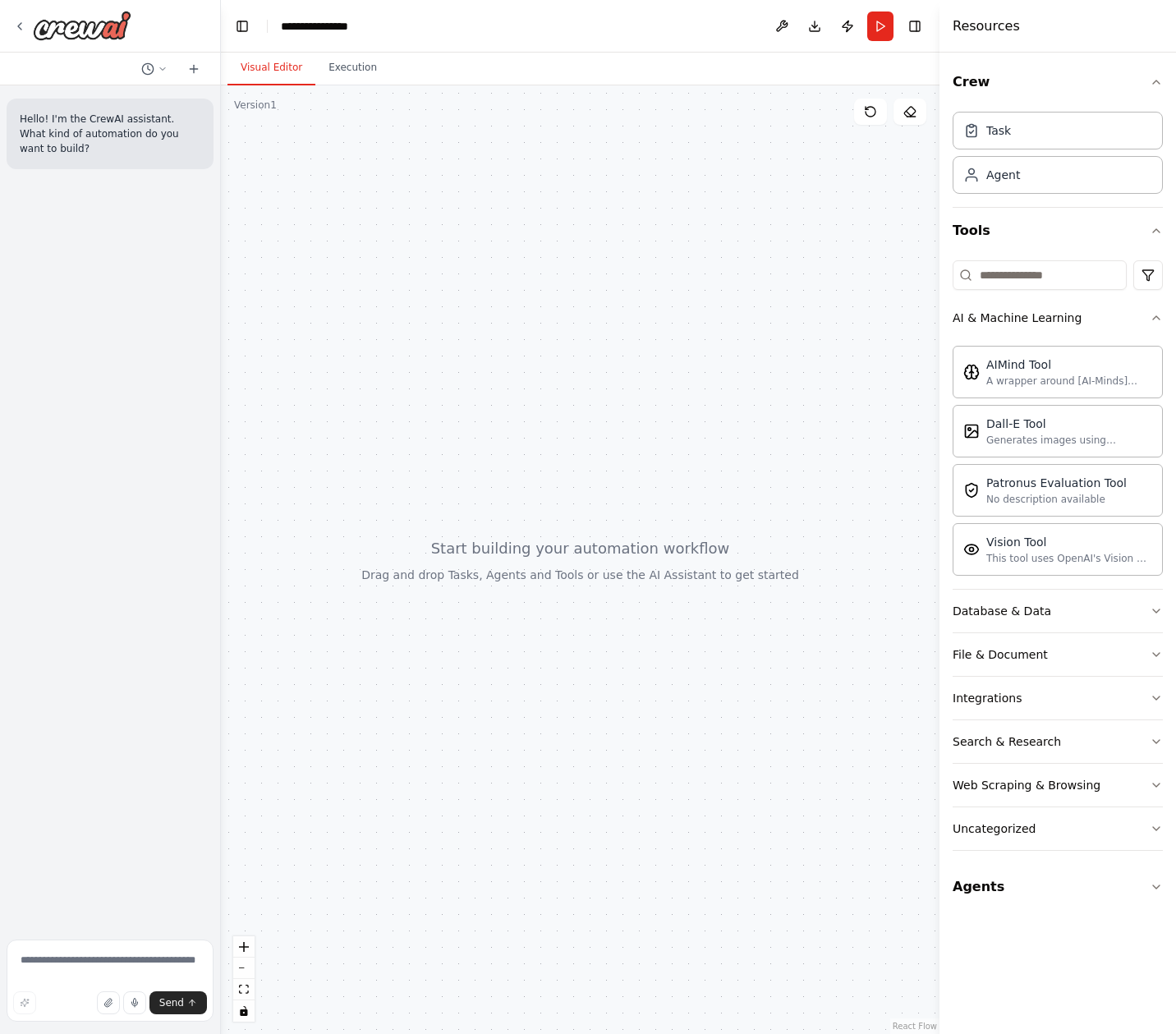
click at [646, 374] on div at bounding box center [580, 560] width 718 height 948
drag, startPoint x: 528, startPoint y: 518, endPoint x: 552, endPoint y: 569, distance: 56.4
click at [544, 470] on div at bounding box center [580, 560] width 718 height 948
drag, startPoint x: 512, startPoint y: 720, endPoint x: 455, endPoint y: 781, distance: 83.5
click at [455, 781] on div at bounding box center [580, 560] width 718 height 948
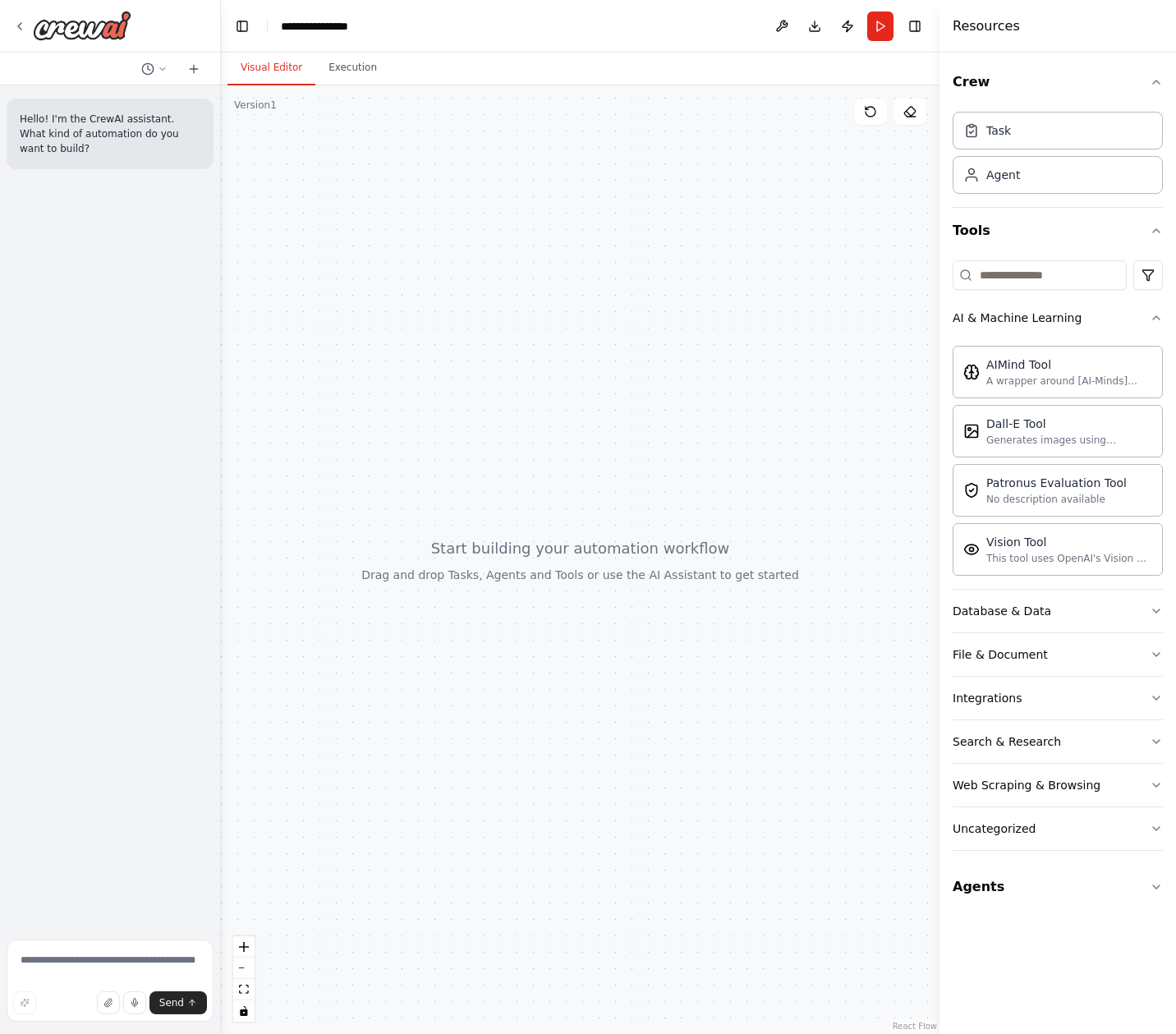
drag, startPoint x: 585, startPoint y: 459, endPoint x: 597, endPoint y: 507, distance: 49.5
click at [597, 507] on div at bounding box center [580, 560] width 718 height 948
drag, startPoint x: 557, startPoint y: 446, endPoint x: 572, endPoint y: 459, distance: 19.8
click at [571, 459] on div at bounding box center [580, 560] width 718 height 948
drag, startPoint x: 562, startPoint y: 412, endPoint x: 542, endPoint y: 426, distance: 24.4
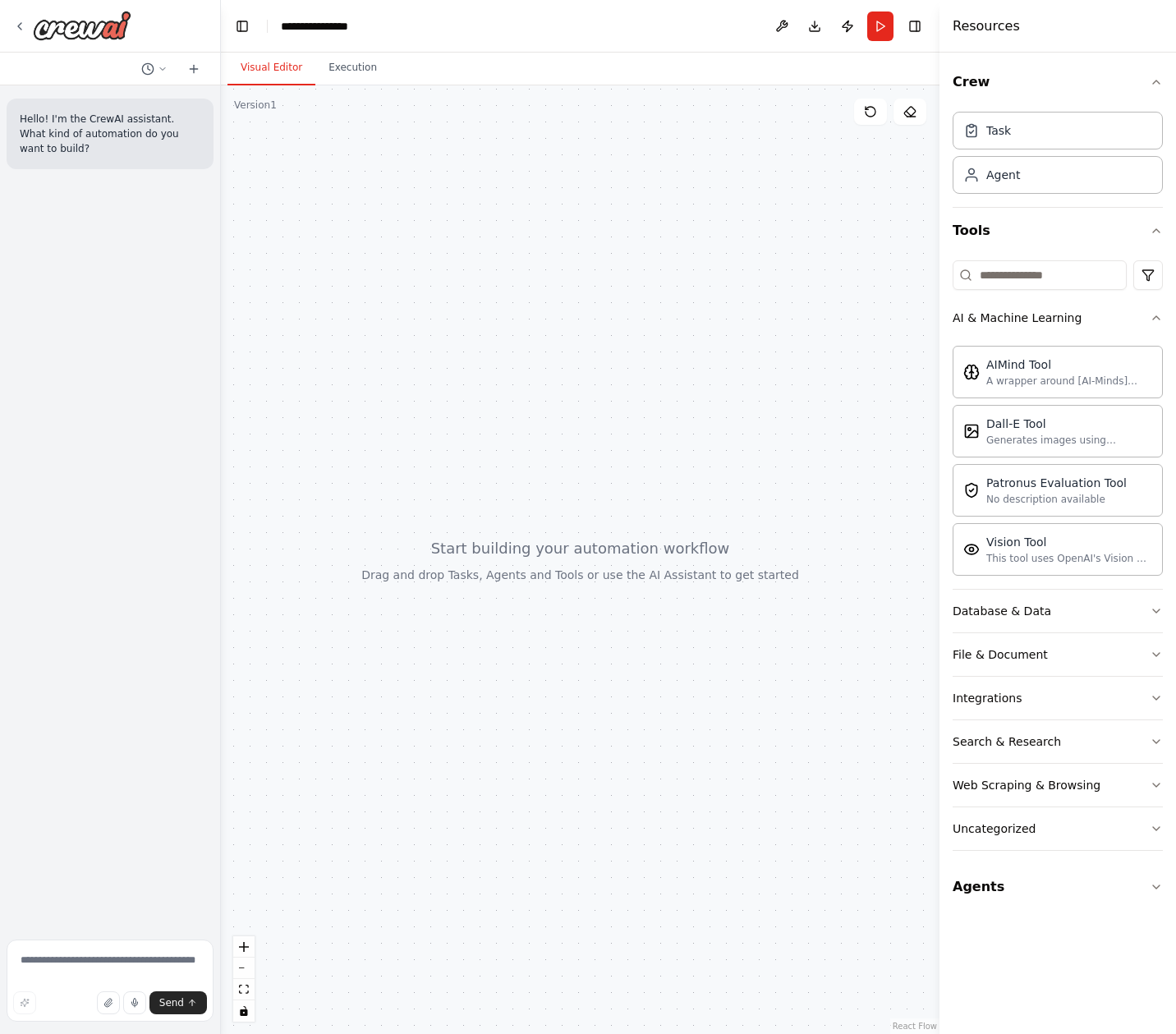
click at [542, 426] on div at bounding box center [580, 560] width 718 height 948
drag, startPoint x: 566, startPoint y: 395, endPoint x: 603, endPoint y: 402, distance: 37.7
click at [570, 395] on div at bounding box center [580, 560] width 718 height 948
drag, startPoint x: 618, startPoint y: 413, endPoint x: 546, endPoint y: 409, distance: 72.1
click at [572, 412] on div at bounding box center [580, 560] width 718 height 948
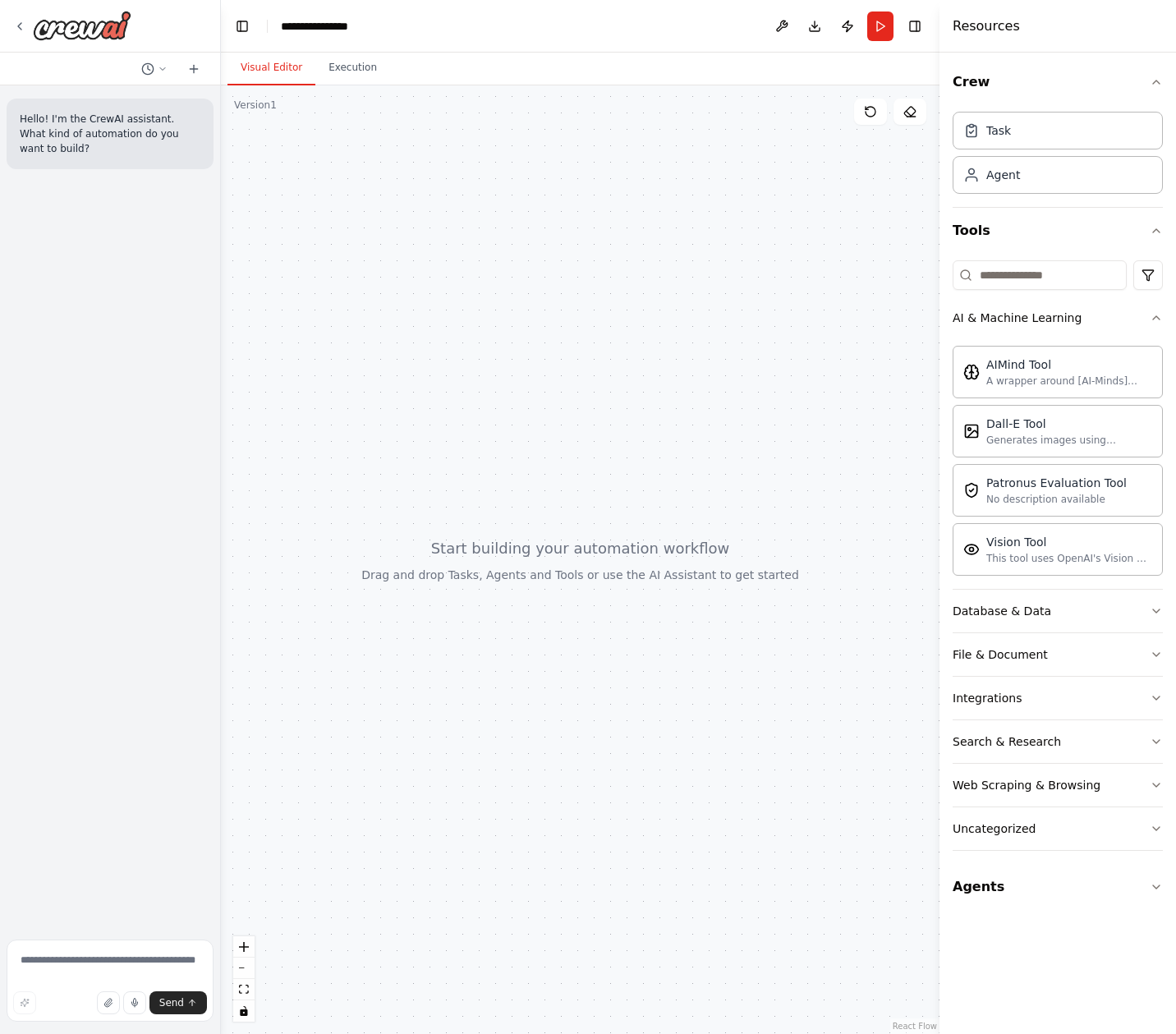
drag, startPoint x: 538, startPoint y: 409, endPoint x: 542, endPoint y: 384, distance: 25.3
click at [535, 391] on div at bounding box center [580, 560] width 718 height 948
click at [576, 402] on div at bounding box center [580, 560] width 718 height 948
click at [1160, 872] on button "Agents" at bounding box center [1057, 886] width 210 height 46
click at [1154, 880] on icon "button" at bounding box center [1155, 886] width 13 height 13
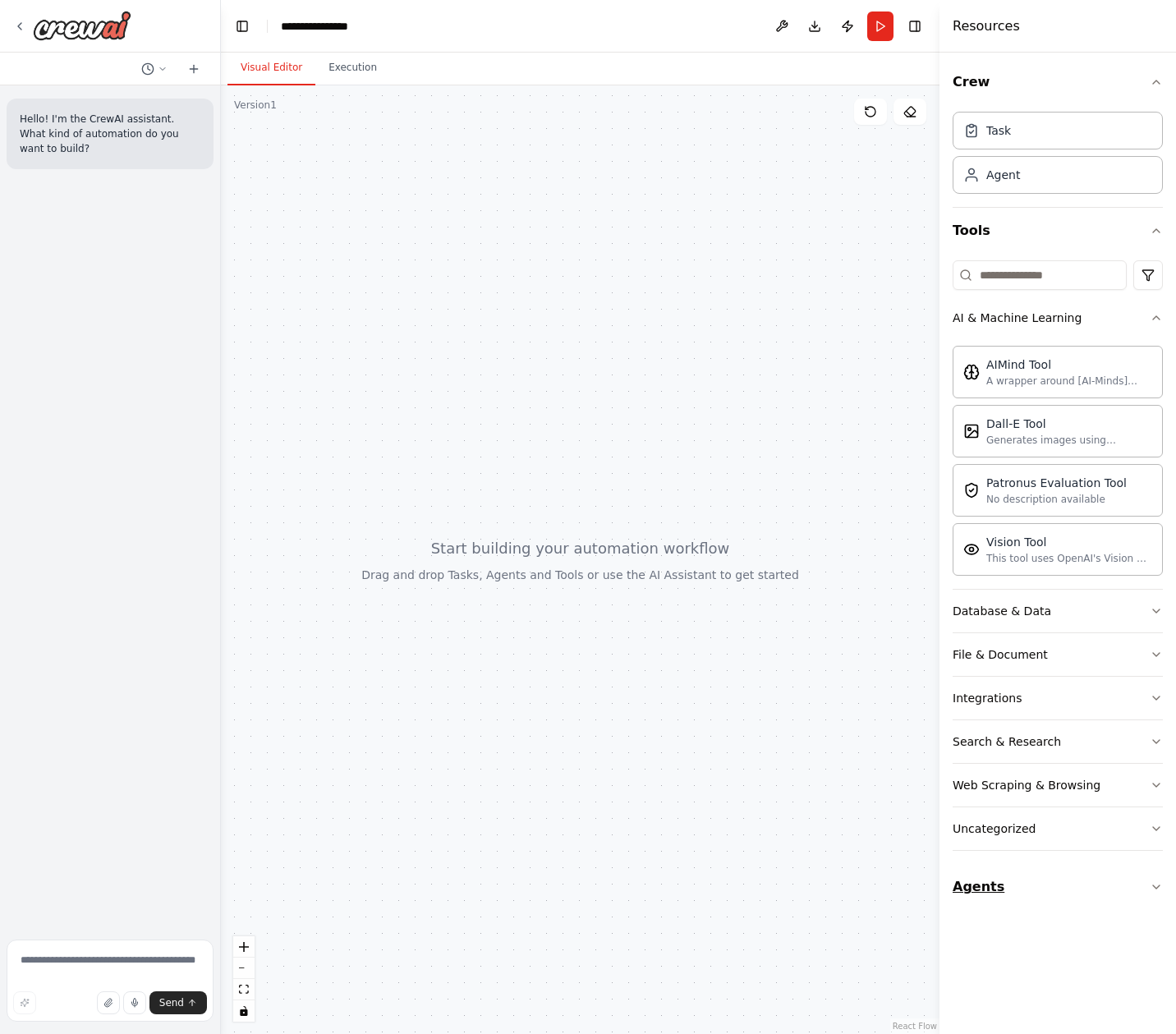
click at [1154, 874] on button "Agents" at bounding box center [1057, 886] width 210 height 46
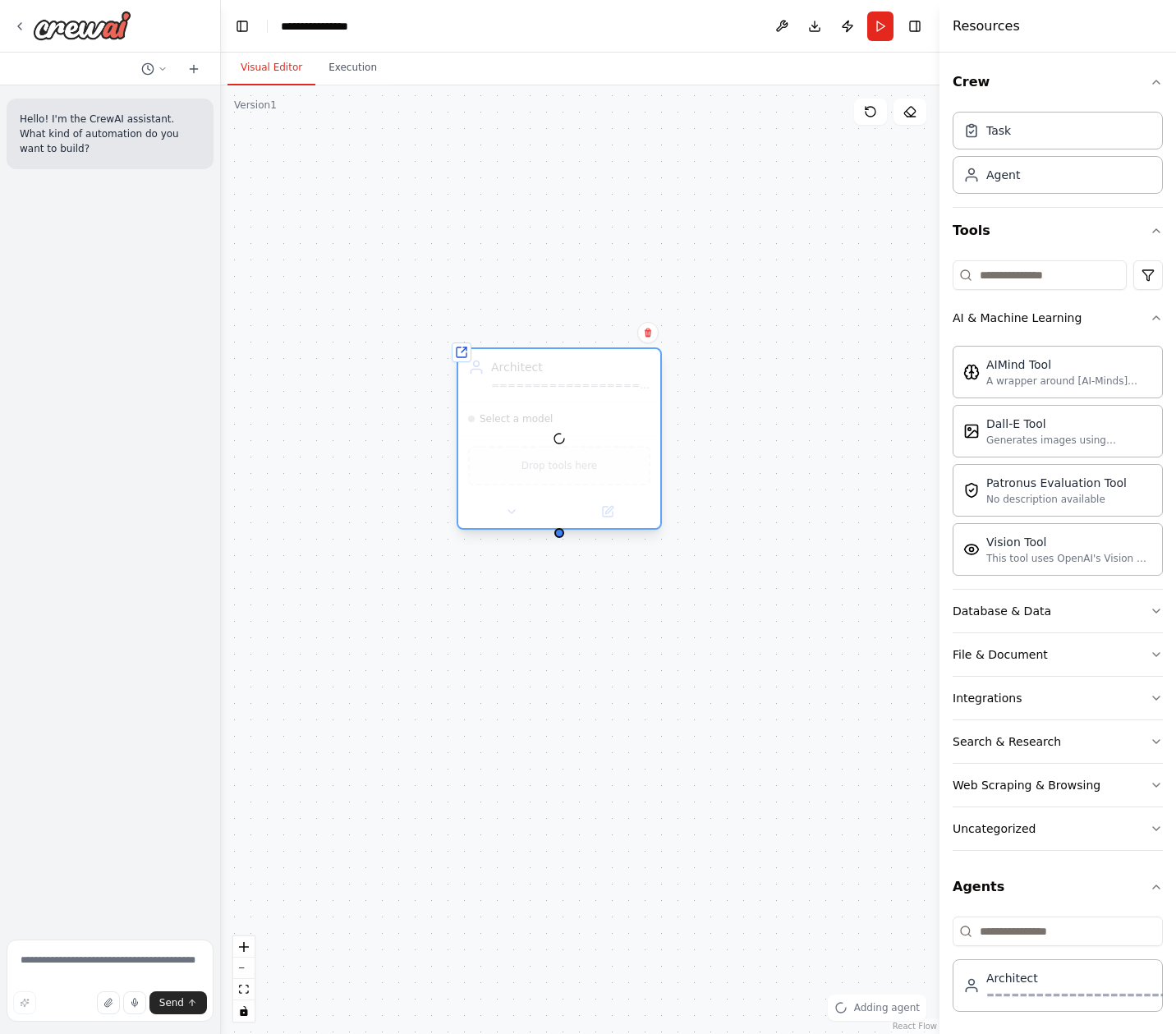
drag, startPoint x: 637, startPoint y: 451, endPoint x: 529, endPoint y: 234, distance: 242.4
click at [529, 349] on div at bounding box center [560, 438] width 202 height 179
